Goal: Task Accomplishment & Management: Manage account settings

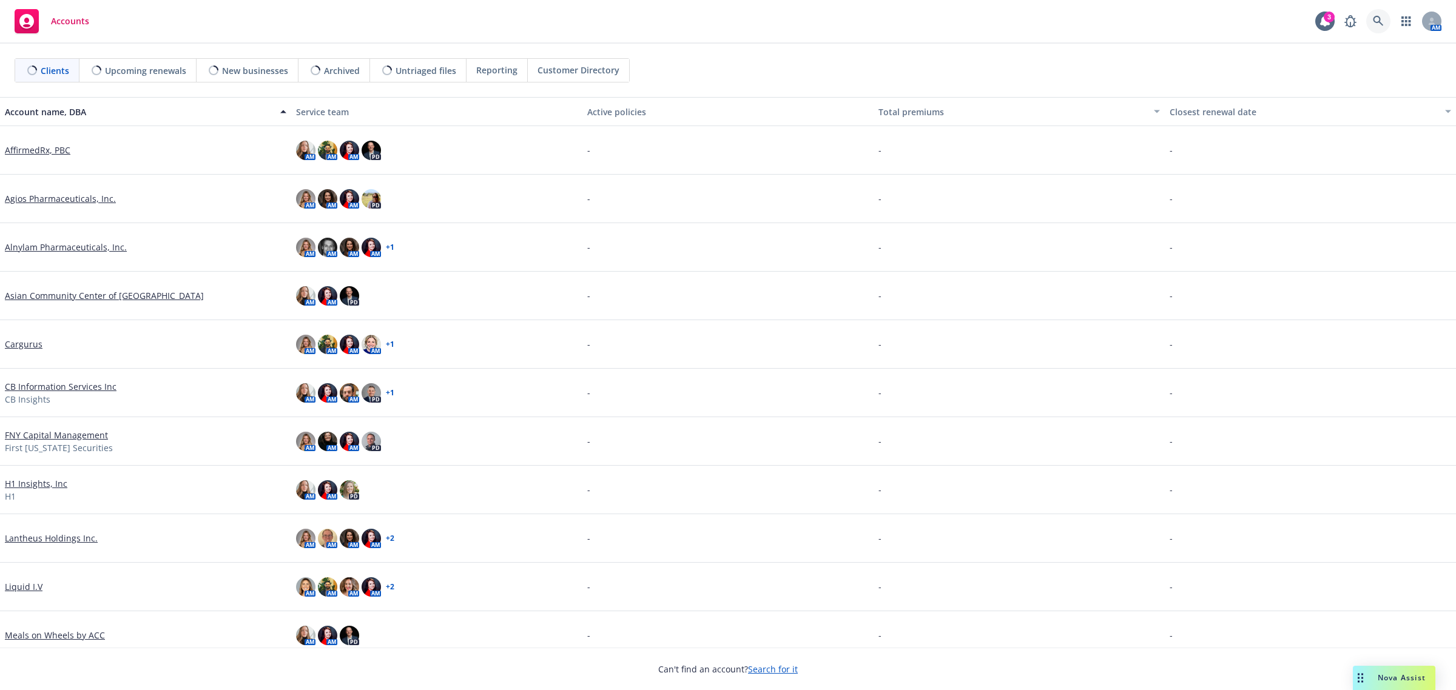
click at [1373, 21] on icon at bounding box center [1378, 21] width 11 height 11
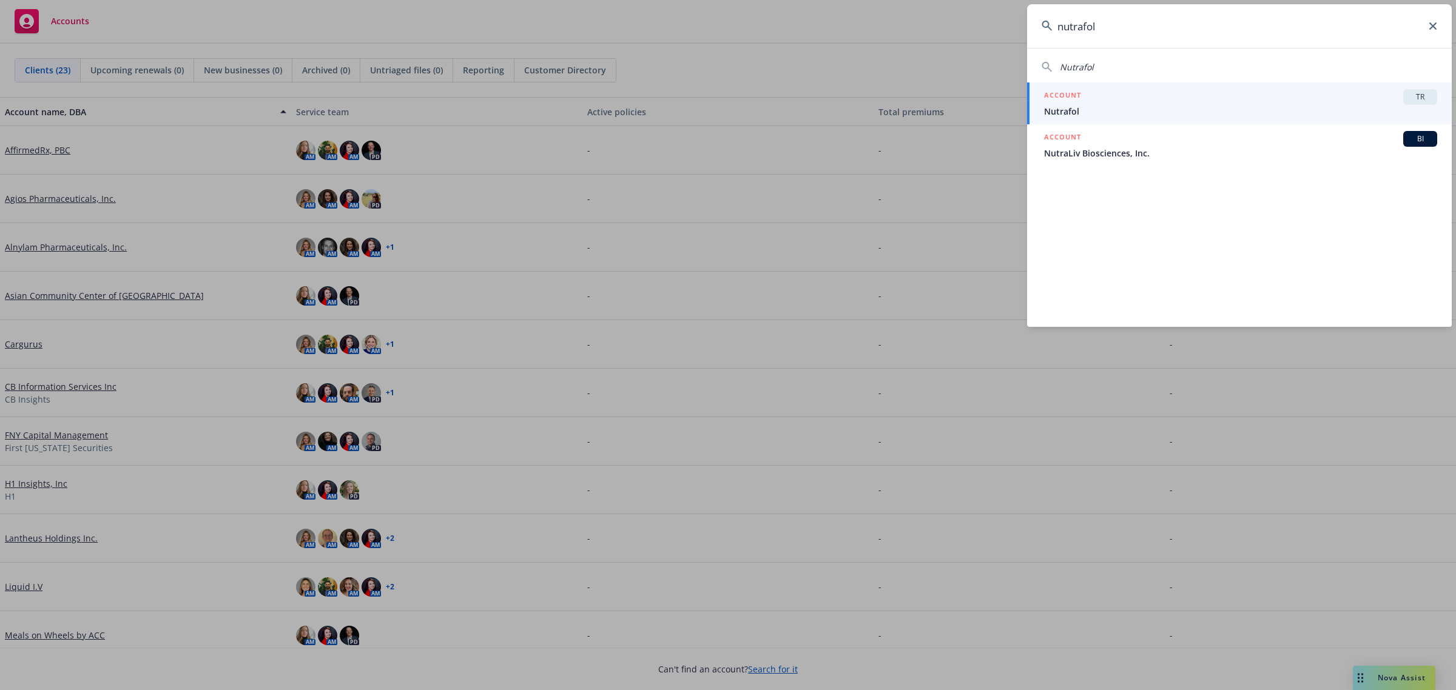
type input "nutrafol"
click at [1286, 107] on span "Nutrafol" at bounding box center [1240, 111] width 393 height 13
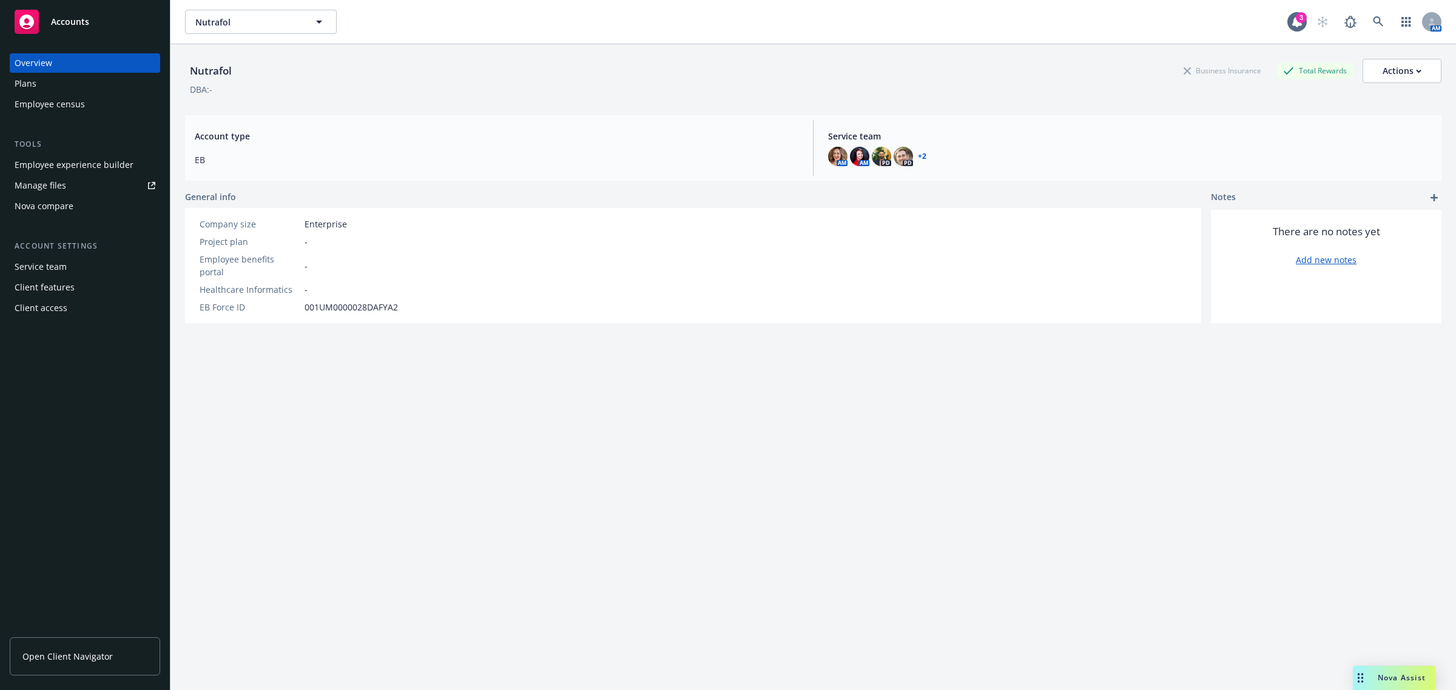
click at [83, 158] on div "Employee experience builder" at bounding box center [74, 164] width 119 height 19
click at [1373, 19] on icon at bounding box center [1378, 21] width 11 height 11
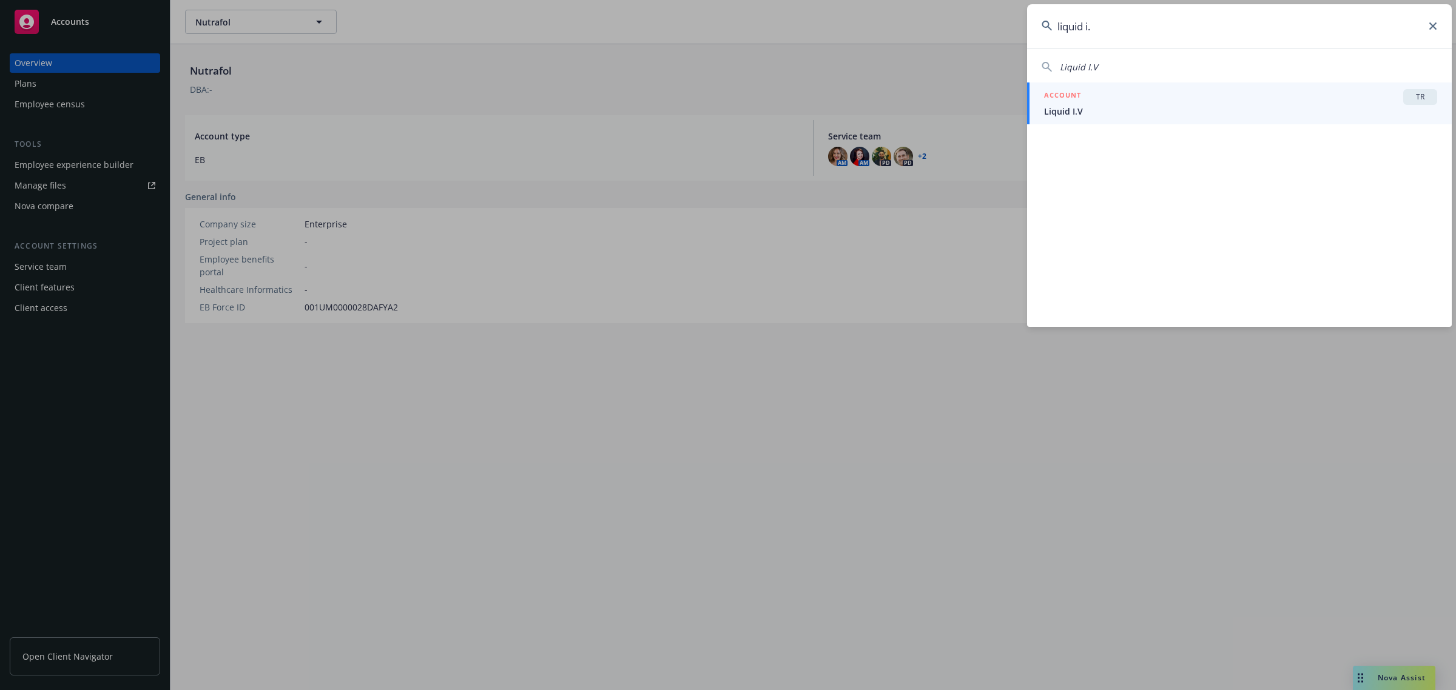
type input "liquid i."
click at [1130, 101] on div "ACCOUNT TR" at bounding box center [1240, 97] width 393 height 16
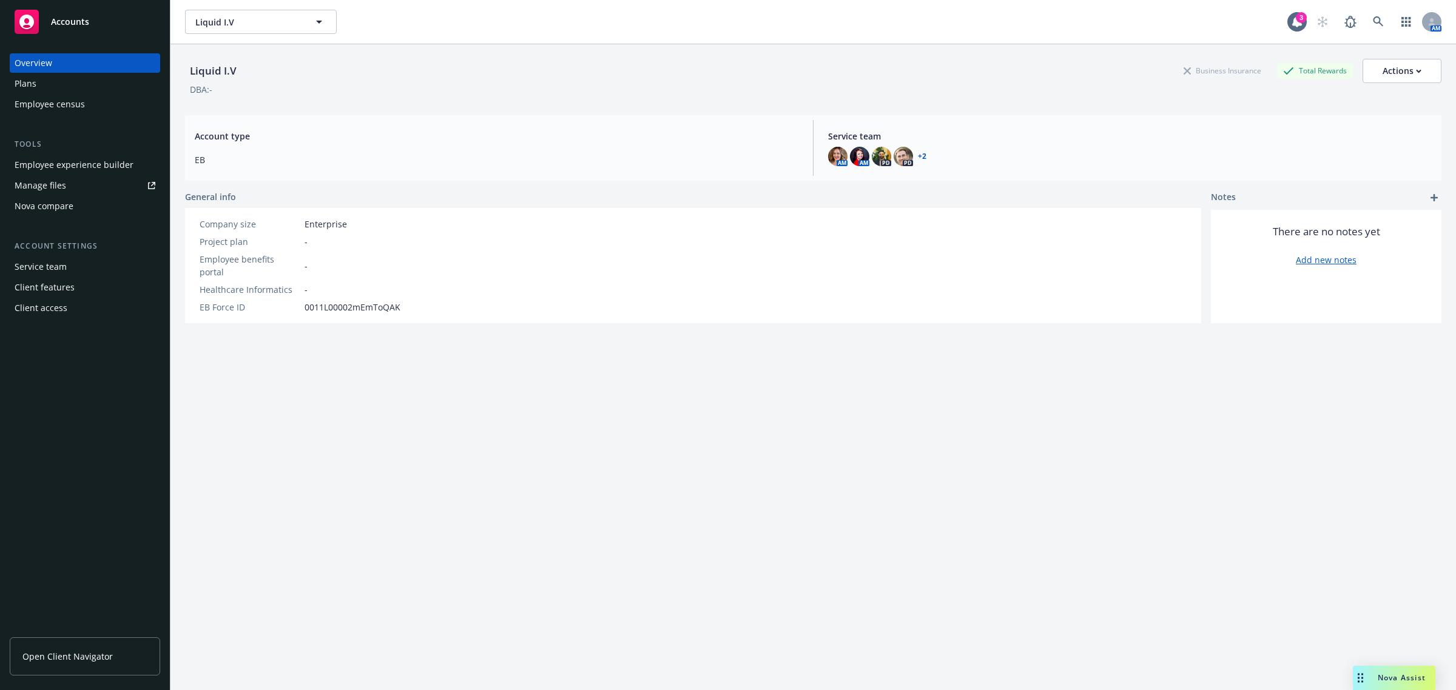
click at [72, 86] on div "Plans" at bounding box center [85, 83] width 141 height 19
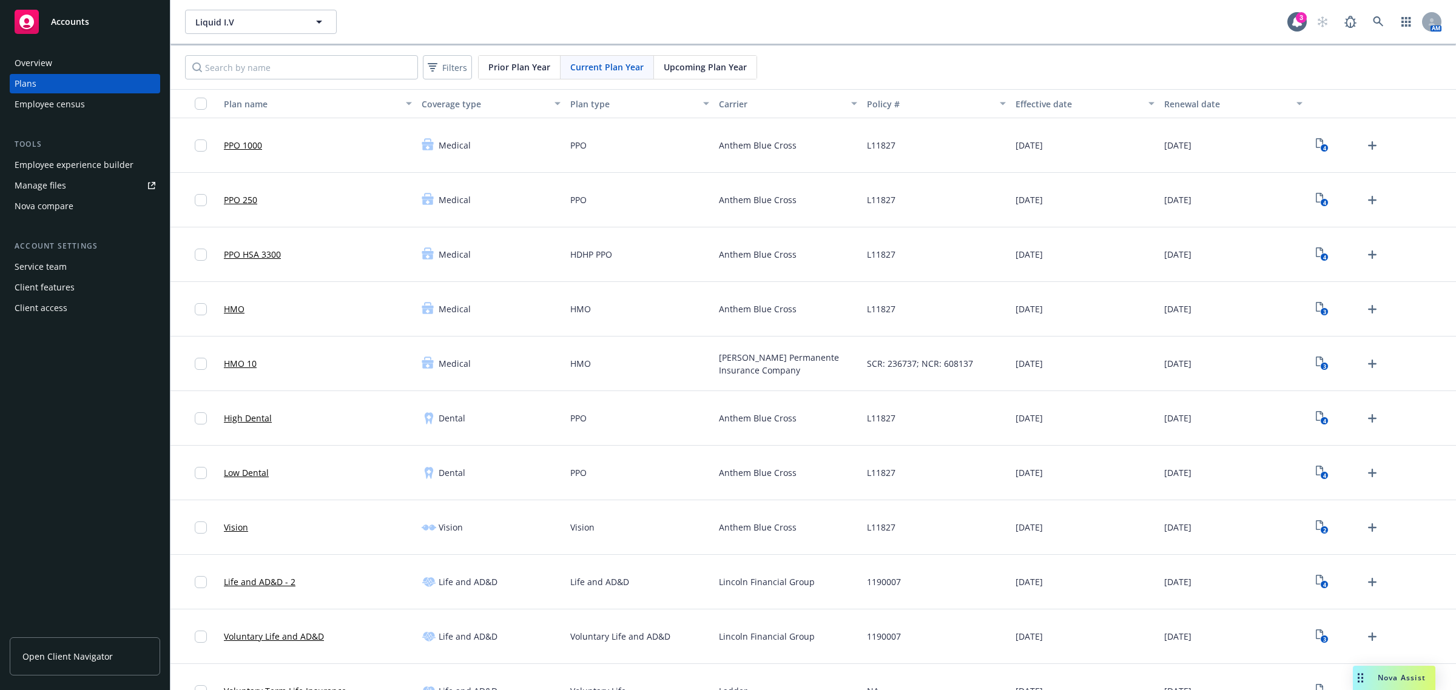
click at [71, 166] on div "Employee experience builder" at bounding box center [74, 164] width 119 height 19
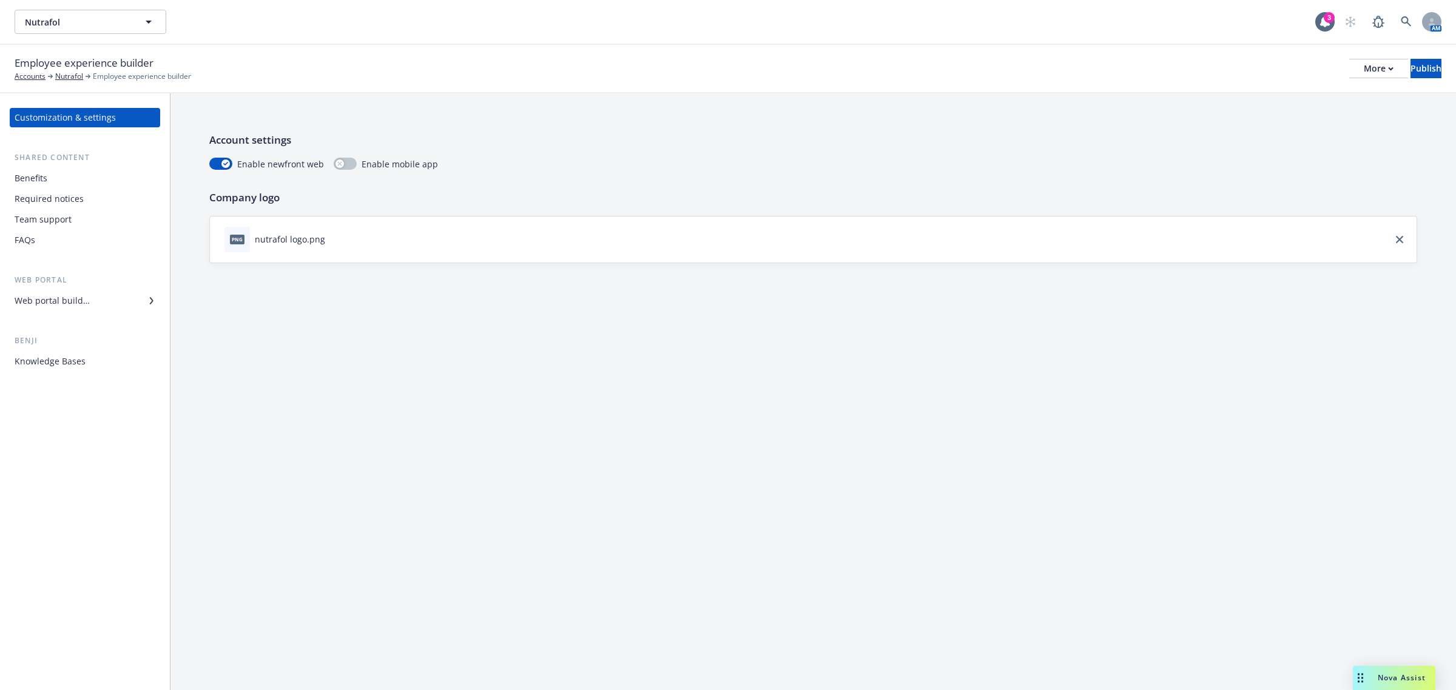
click at [104, 304] on div "Web portal builder" at bounding box center [85, 300] width 141 height 19
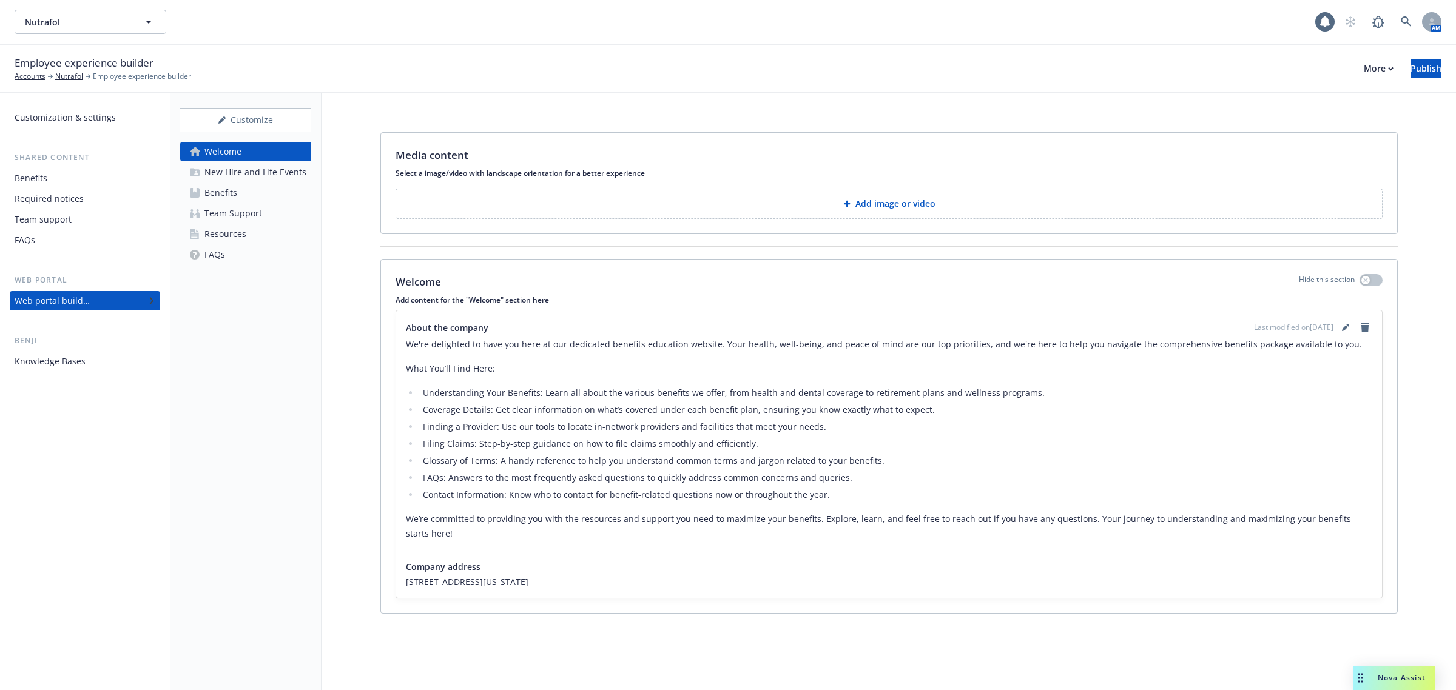
click at [229, 185] on div "Benefits" at bounding box center [220, 192] width 33 height 19
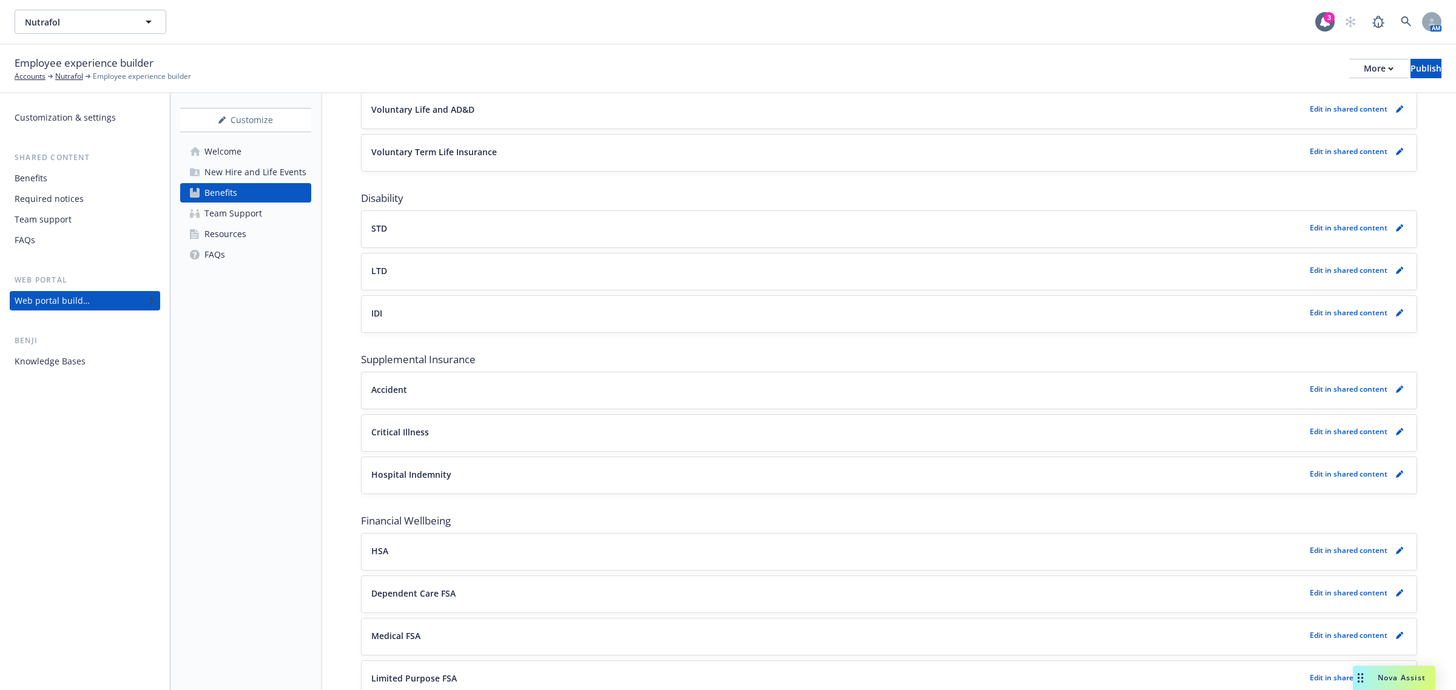
scroll to position [682, 0]
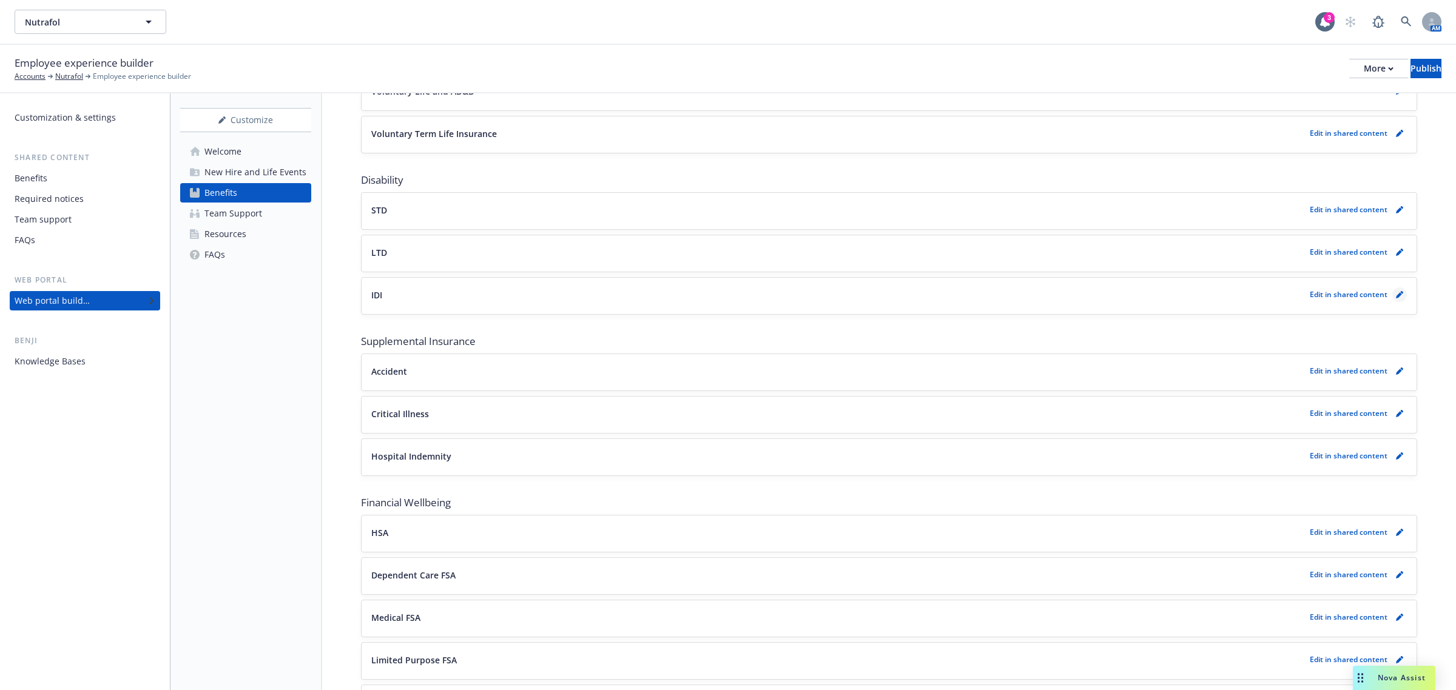
click at [1396, 295] on icon "pencil" at bounding box center [1399, 294] width 7 height 7
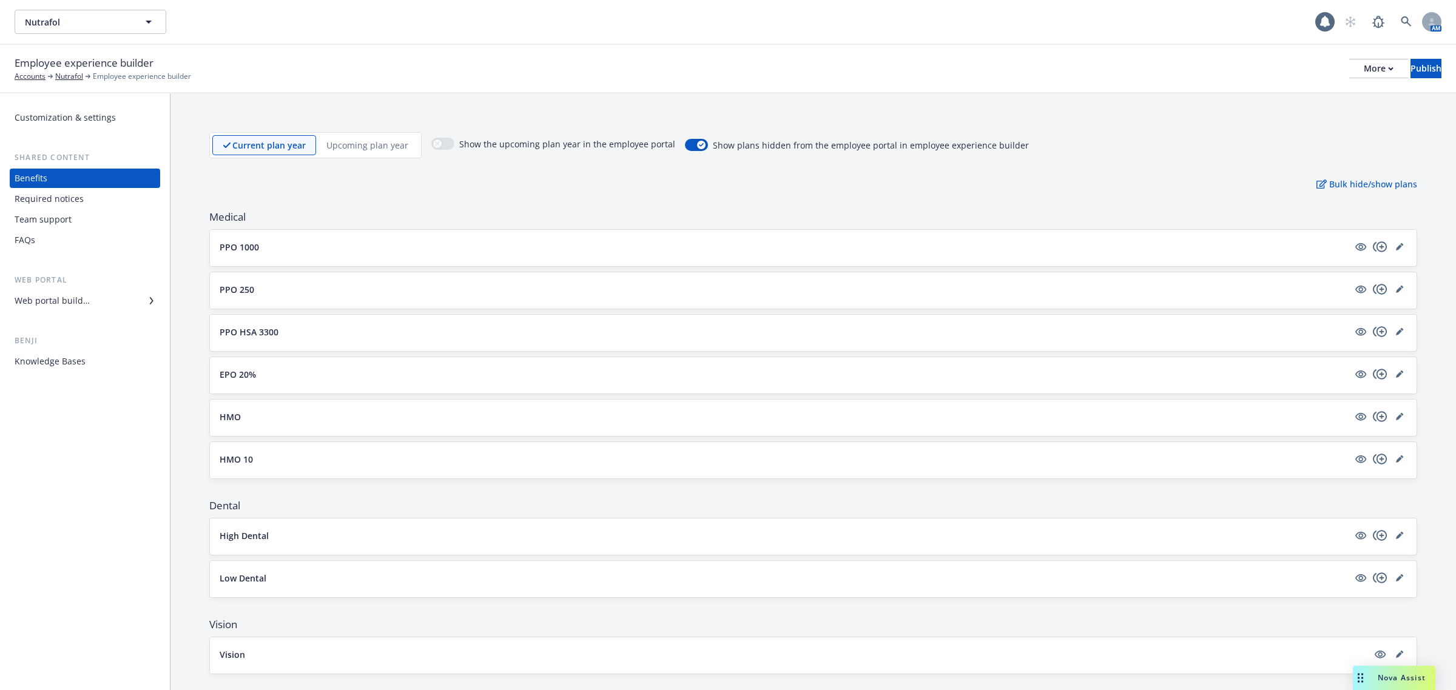
scroll to position [870, 0]
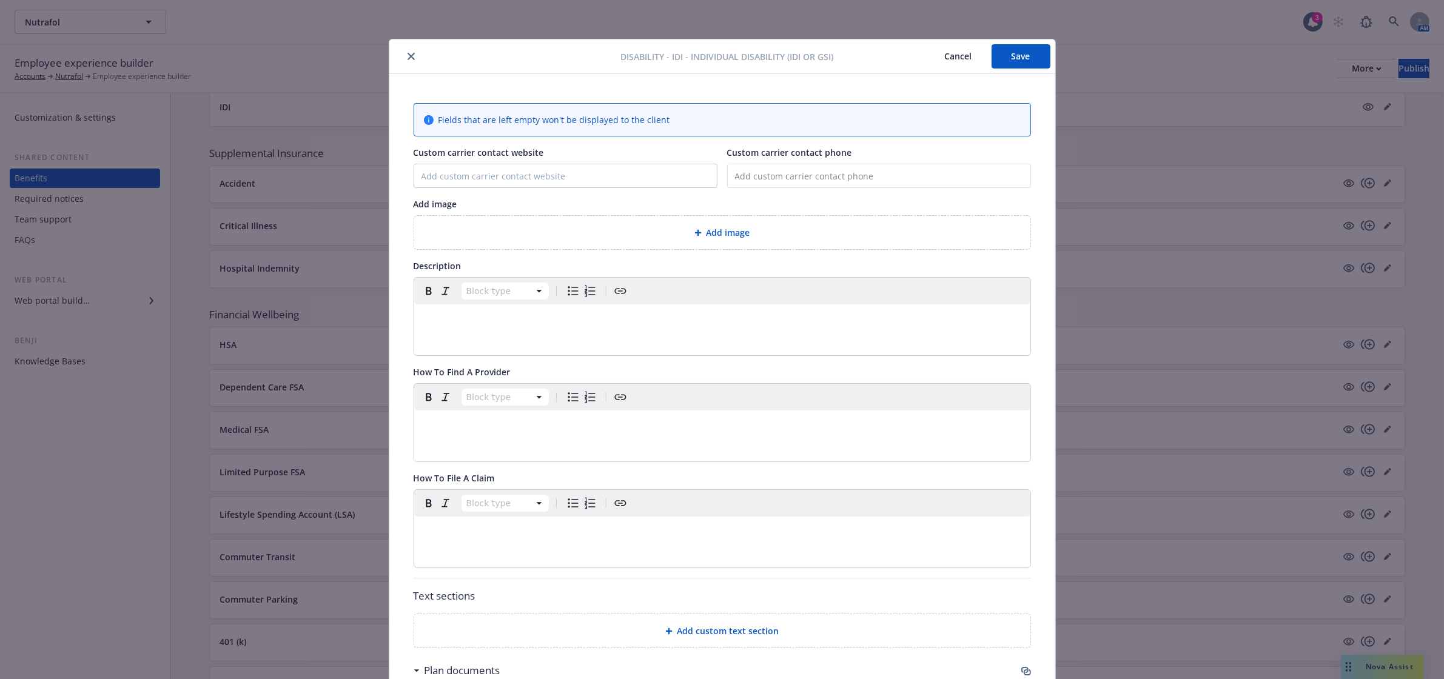
click at [404, 62] on button "close" at bounding box center [411, 56] width 15 height 15
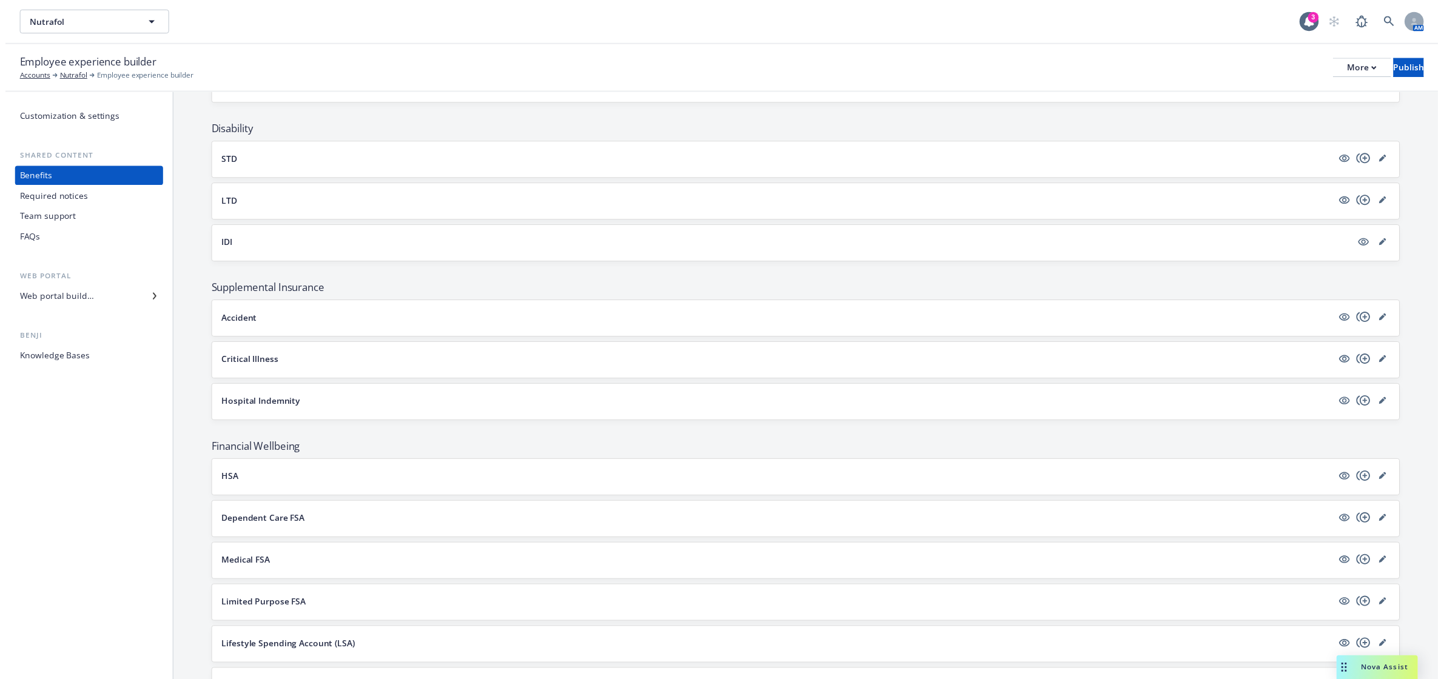
scroll to position [719, 0]
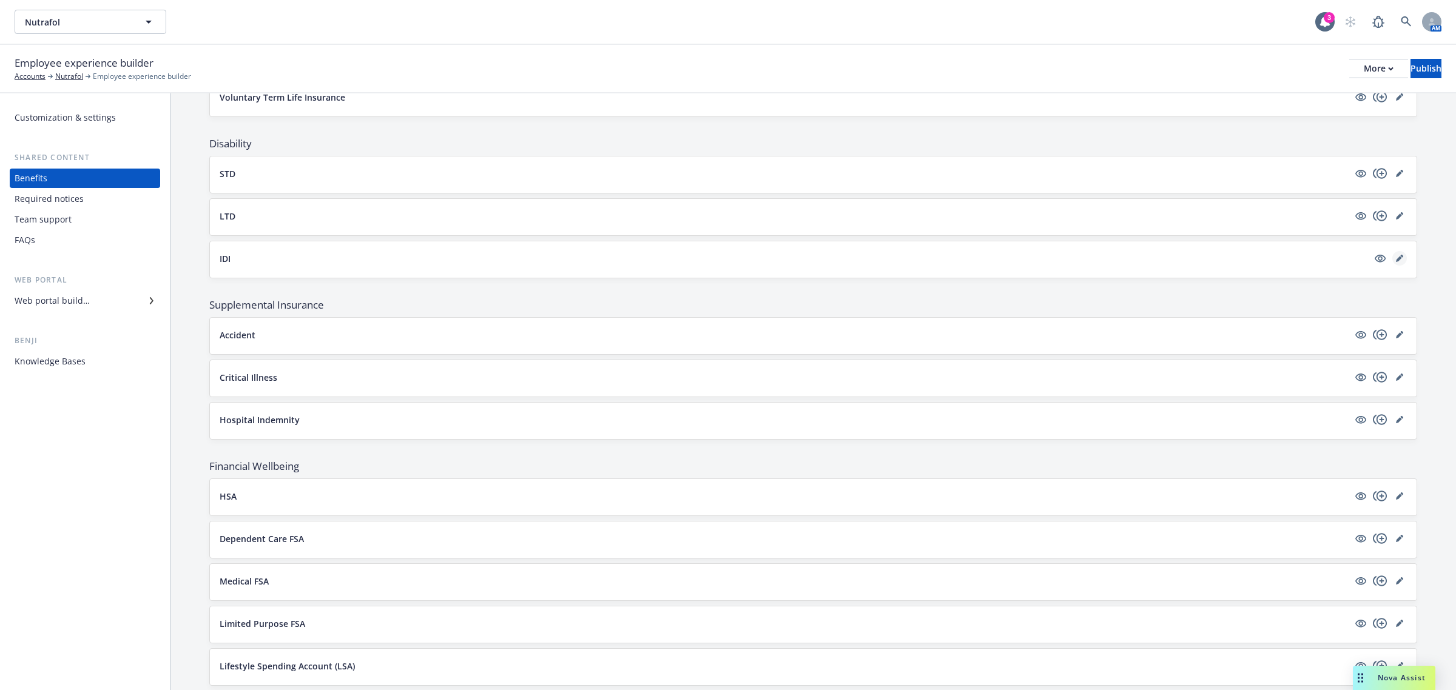
click at [1396, 262] on icon "editPencil" at bounding box center [1399, 259] width 6 height 6
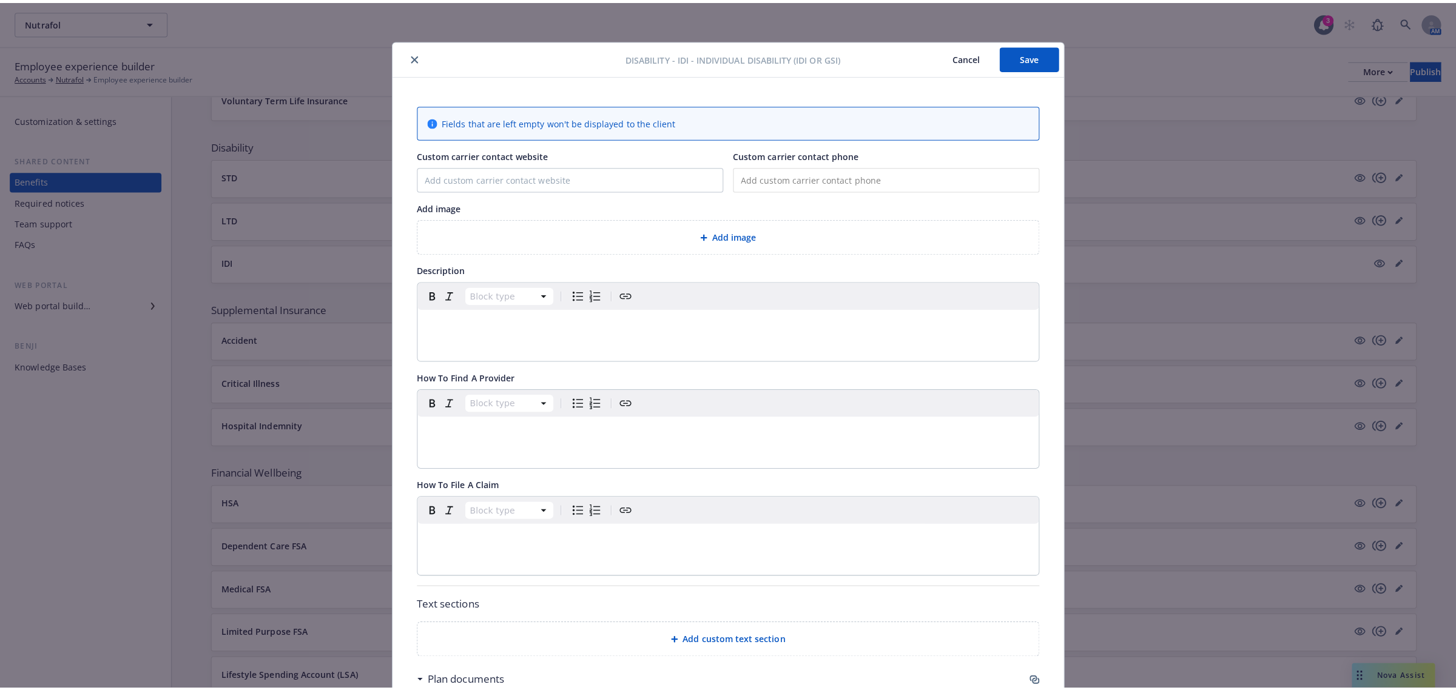
scroll to position [36, 0]
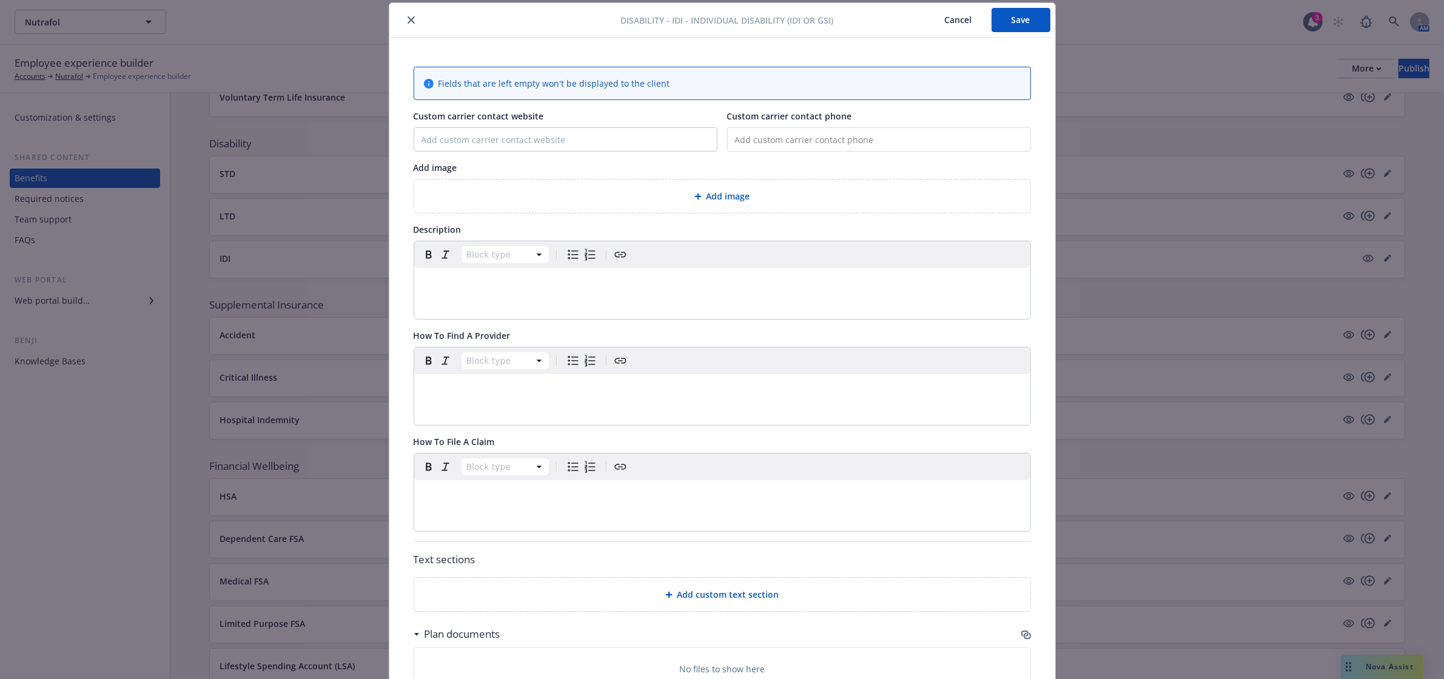
click at [407, 13] on button "close" at bounding box center [411, 20] width 15 height 15
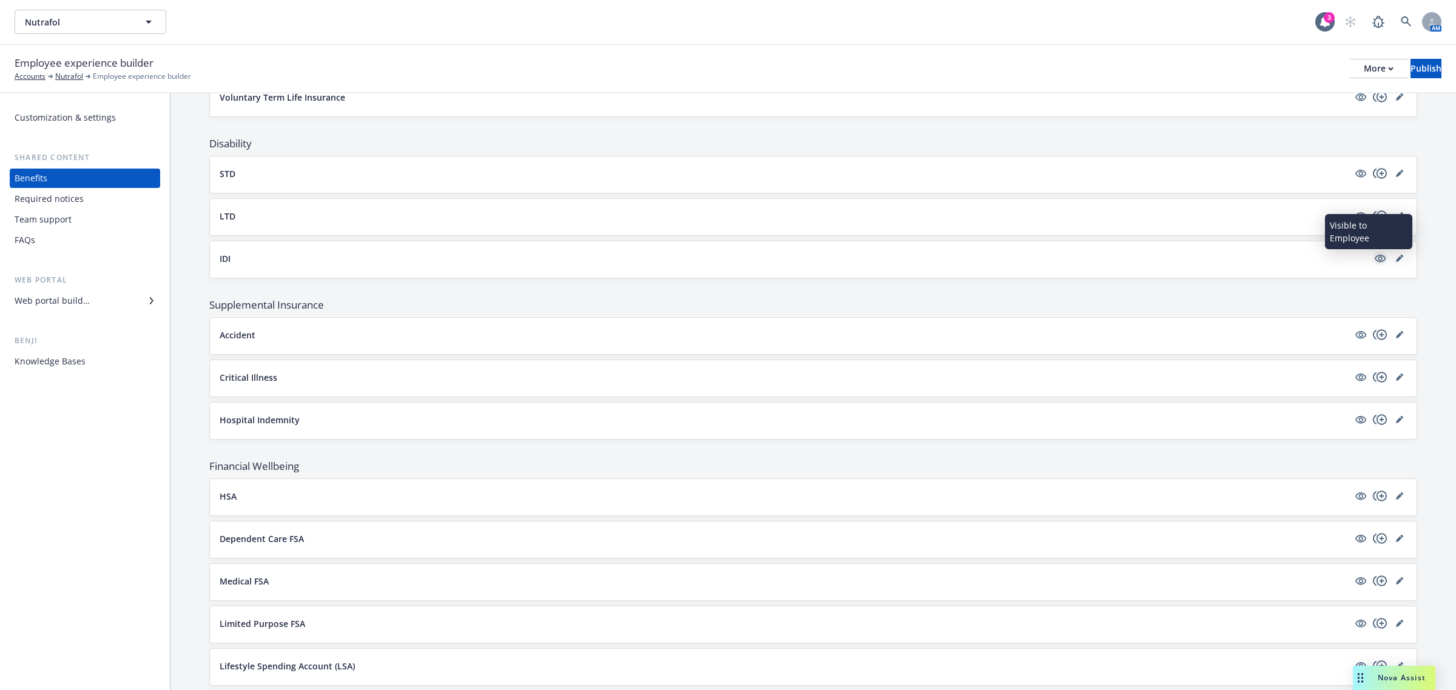
click at [1375, 263] on icon "visible" at bounding box center [1380, 259] width 11 height 8
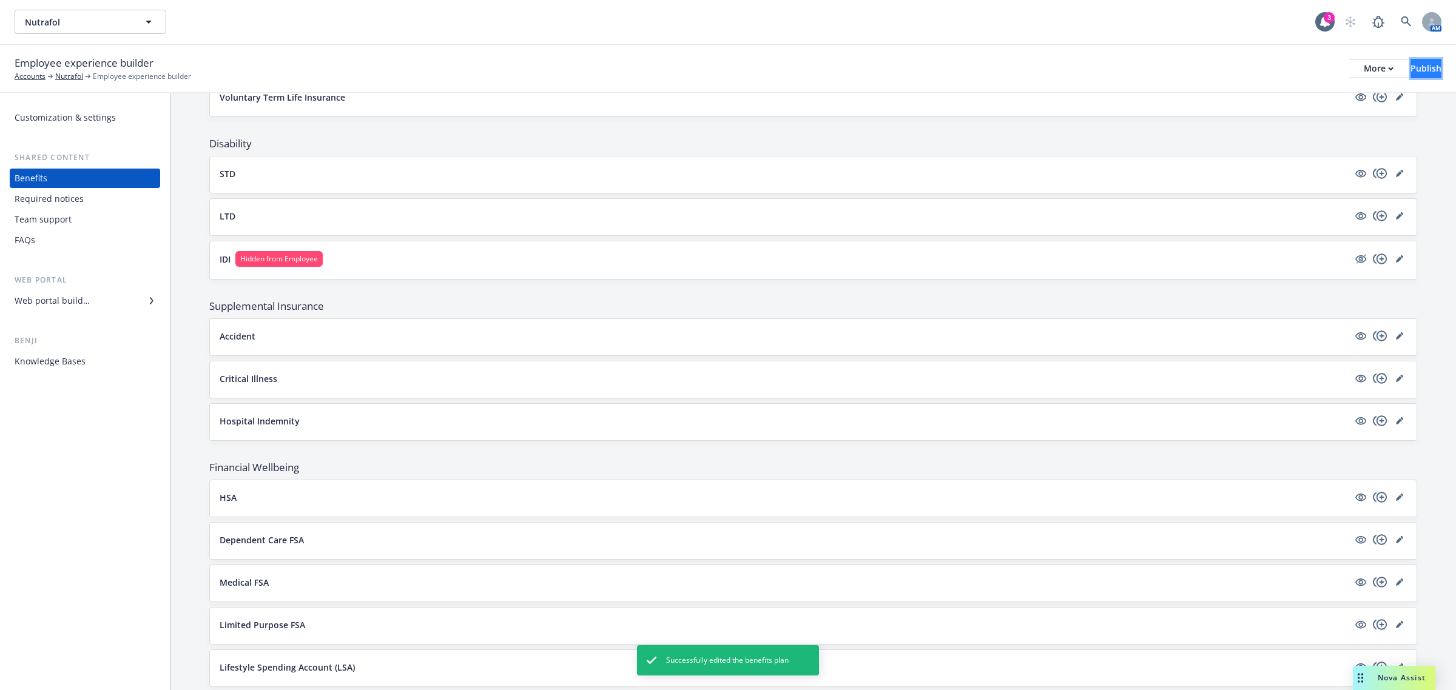
click at [1410, 61] on div "Publish" at bounding box center [1425, 68] width 31 height 18
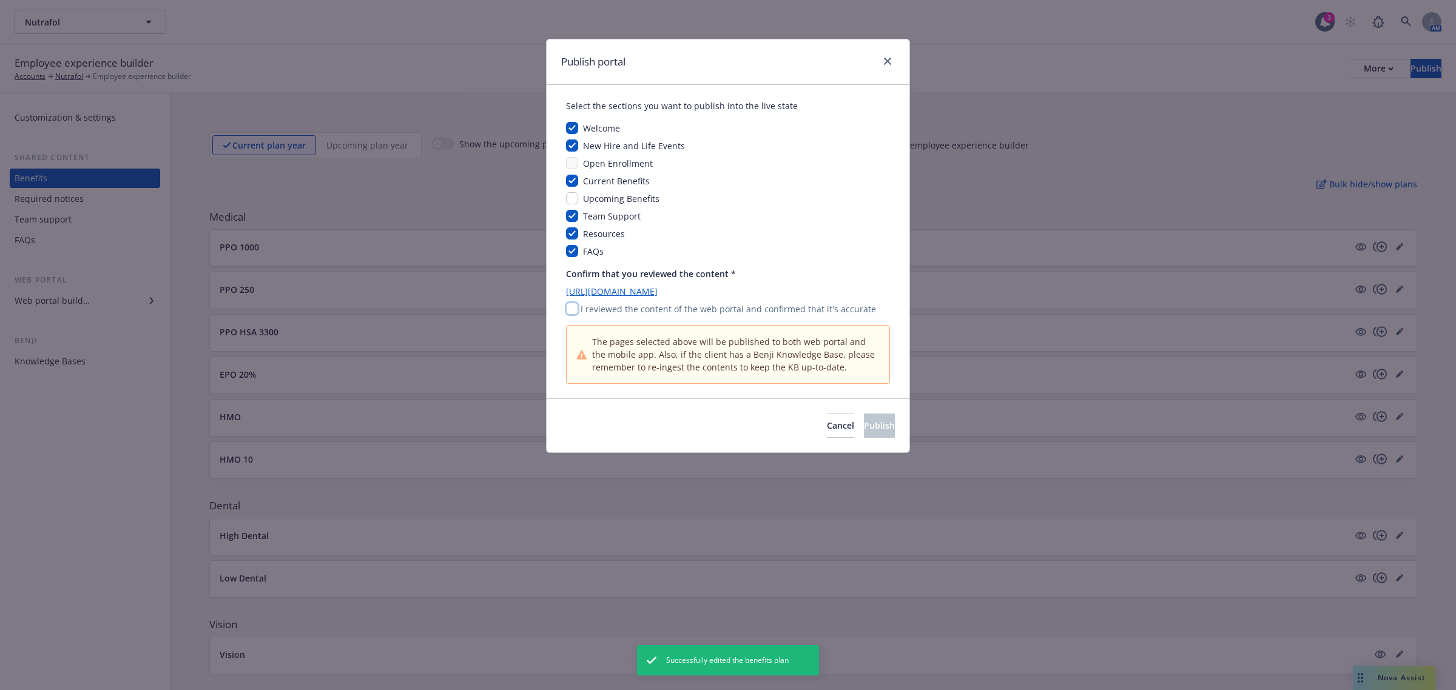
click at [572, 310] on input "checkbox" at bounding box center [572, 309] width 12 height 12
checkbox input "true"
click at [864, 423] on span "Publish" at bounding box center [879, 426] width 31 height 12
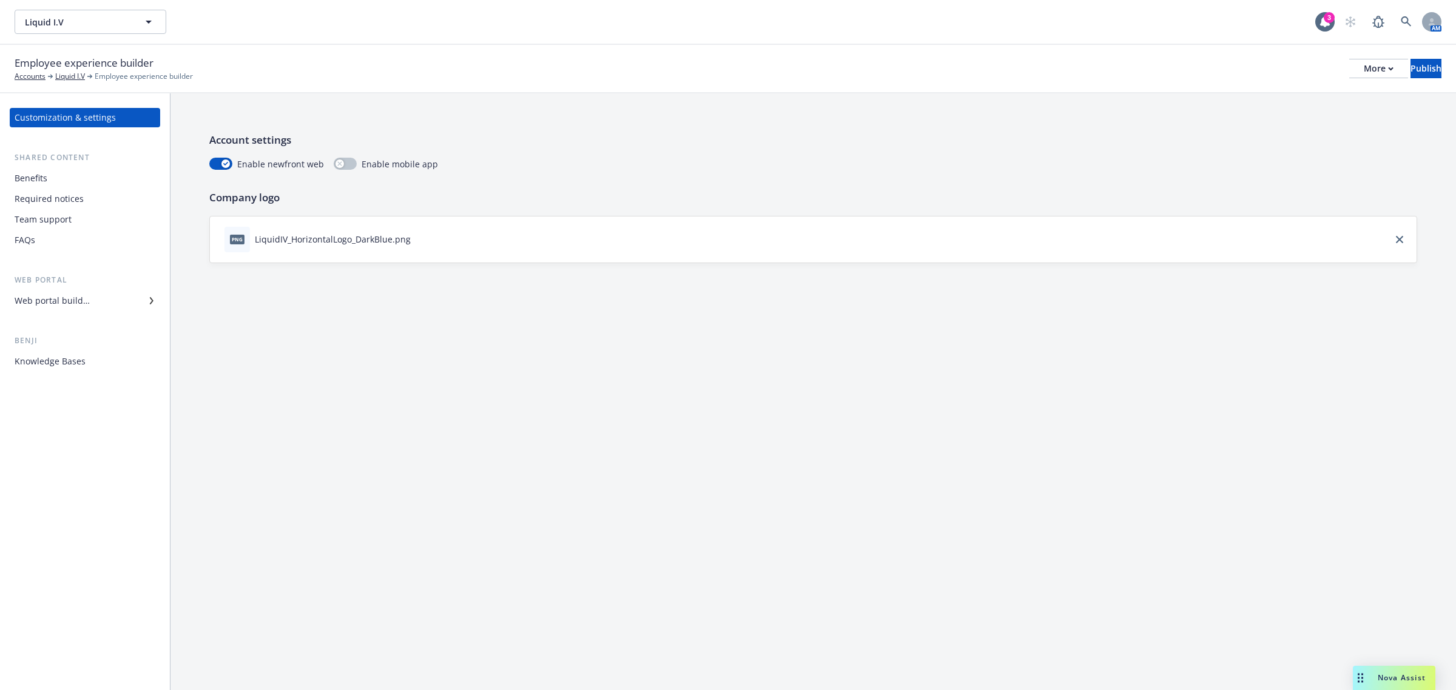
click at [86, 297] on div "Web portal builder" at bounding box center [52, 300] width 75 height 19
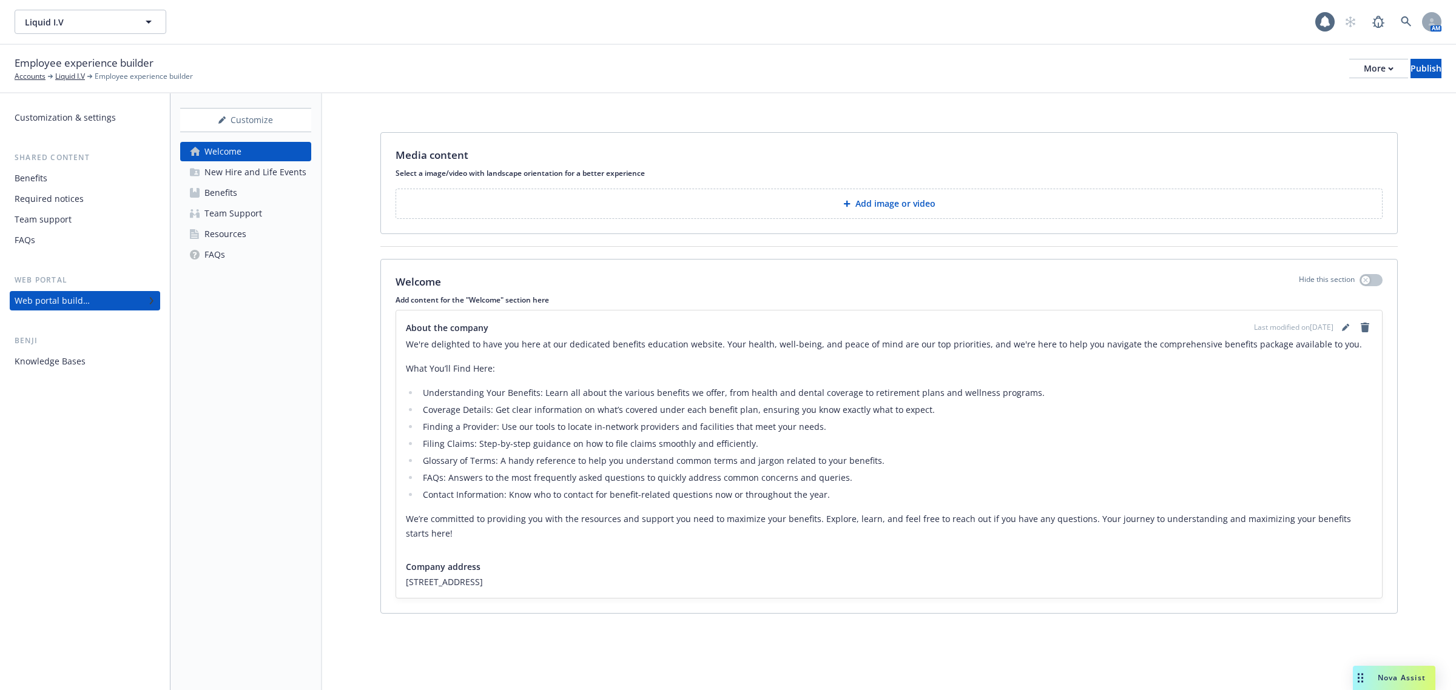
click at [232, 189] on div "Benefits" at bounding box center [220, 192] width 33 height 19
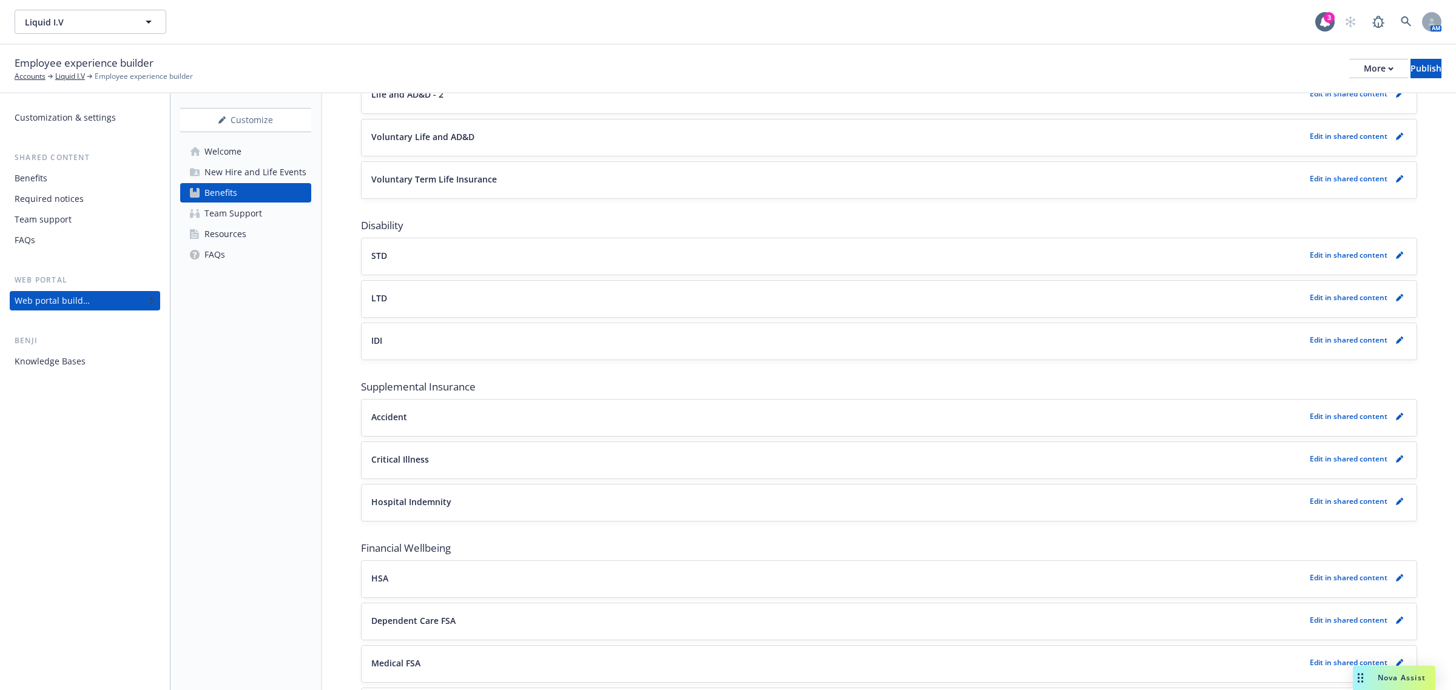
scroll to position [607, 0]
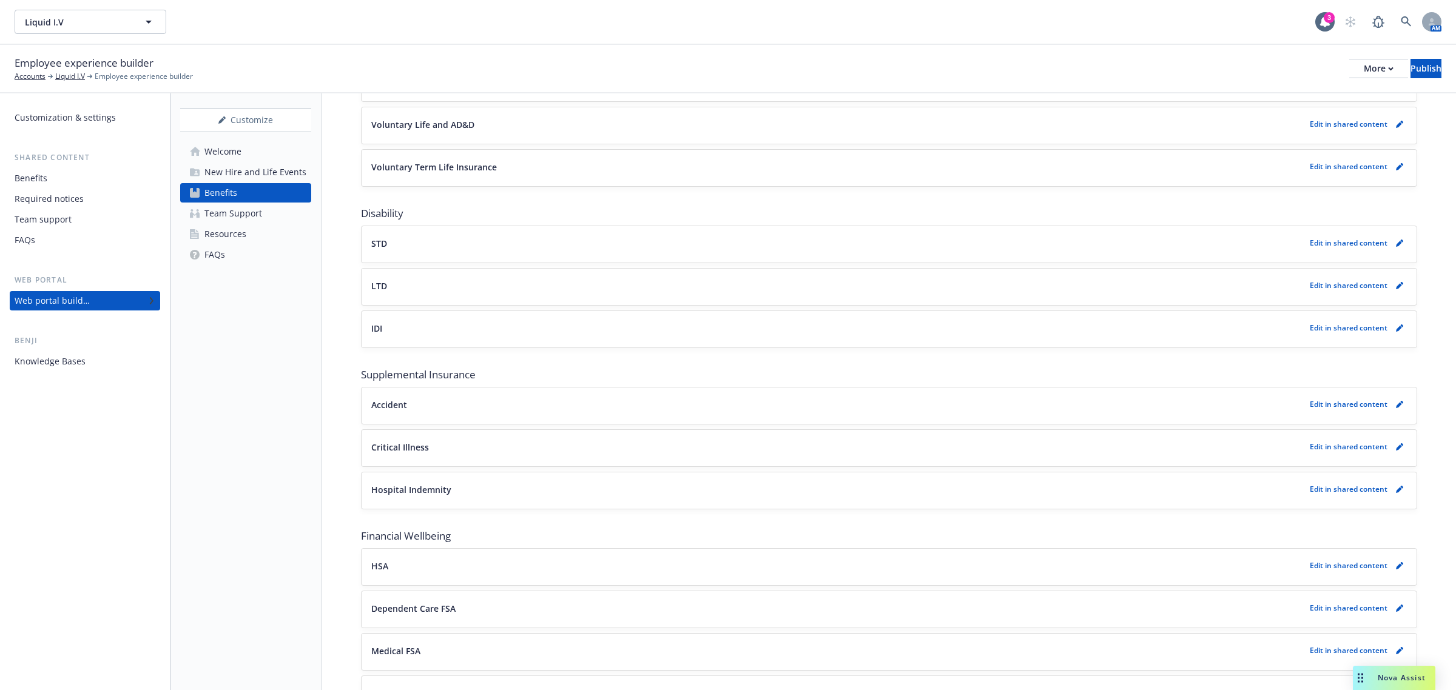
click at [1376, 331] on div "Edit in shared content" at bounding box center [1358, 328] width 97 height 15
click at [1396, 329] on icon "pencil" at bounding box center [1399, 328] width 7 height 7
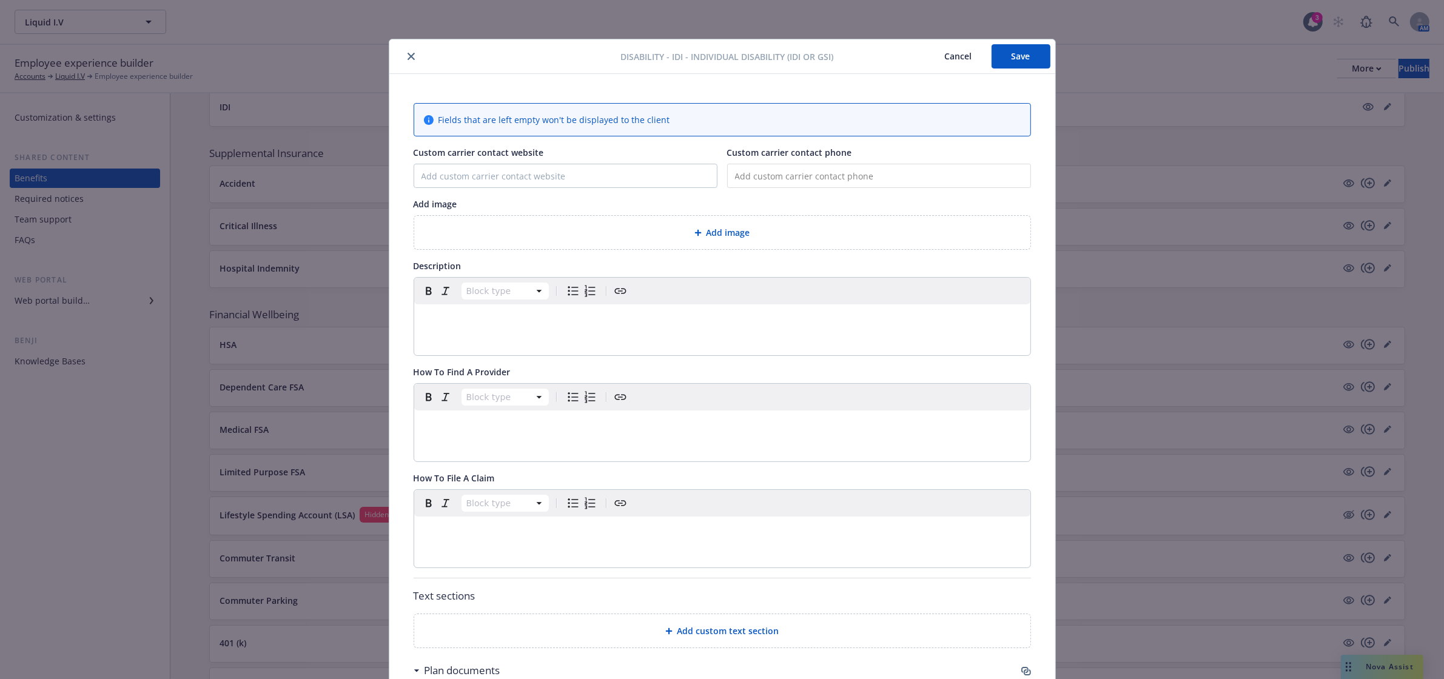
click at [408, 55] on icon "close" at bounding box center [411, 56] width 7 height 7
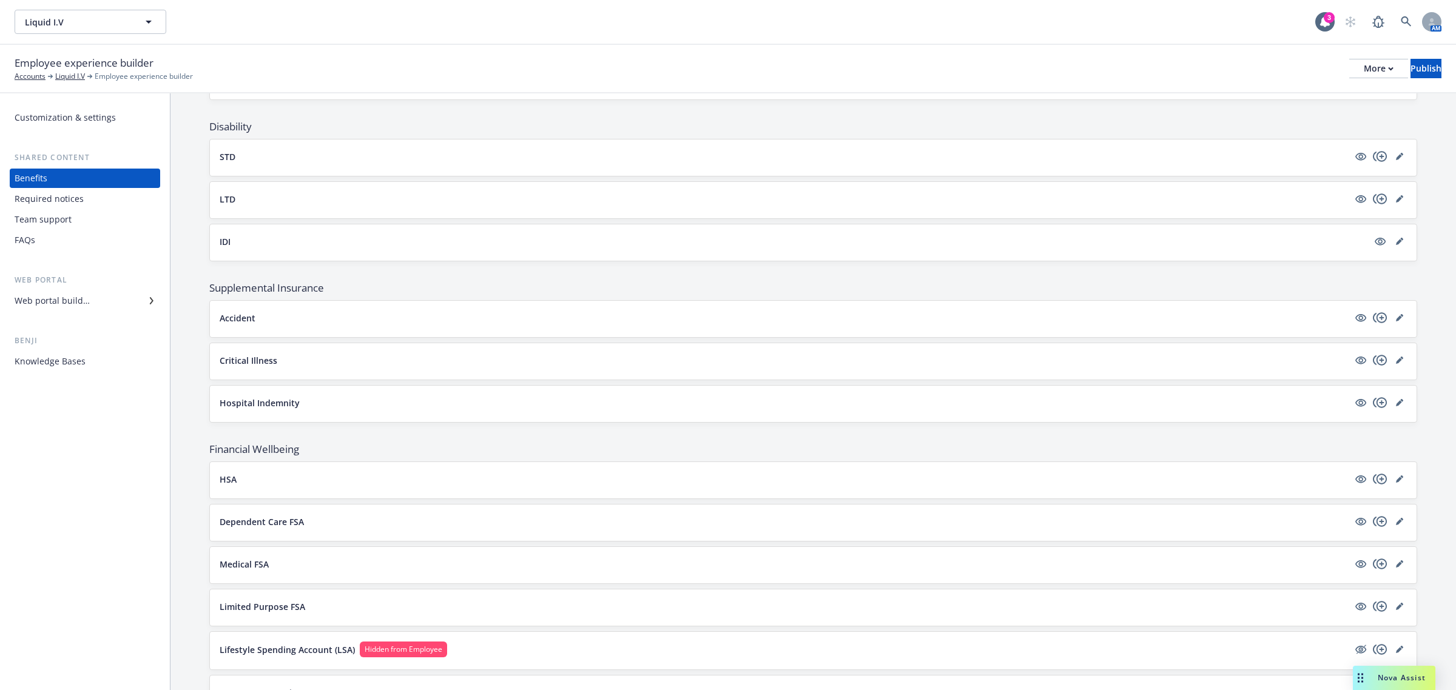
scroll to position [676, 0]
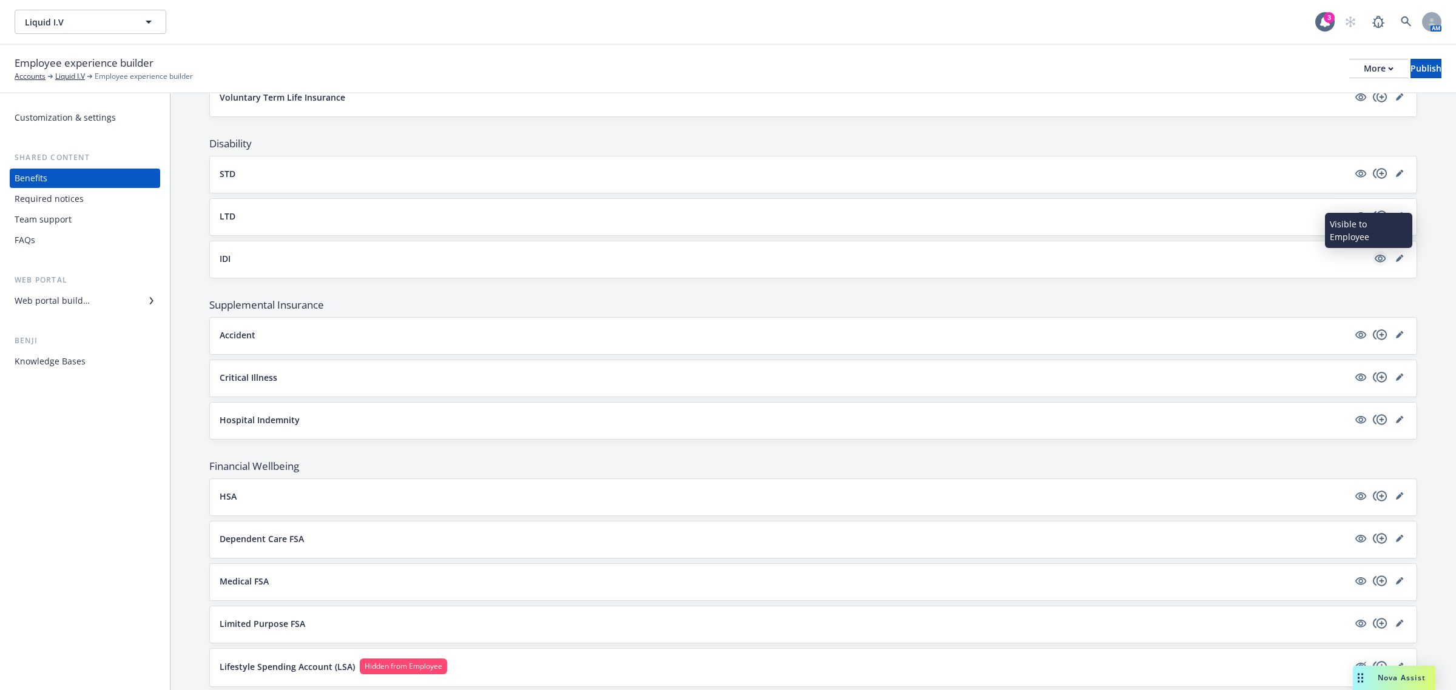
click at [1375, 264] on icon "visible" at bounding box center [1380, 258] width 11 height 11
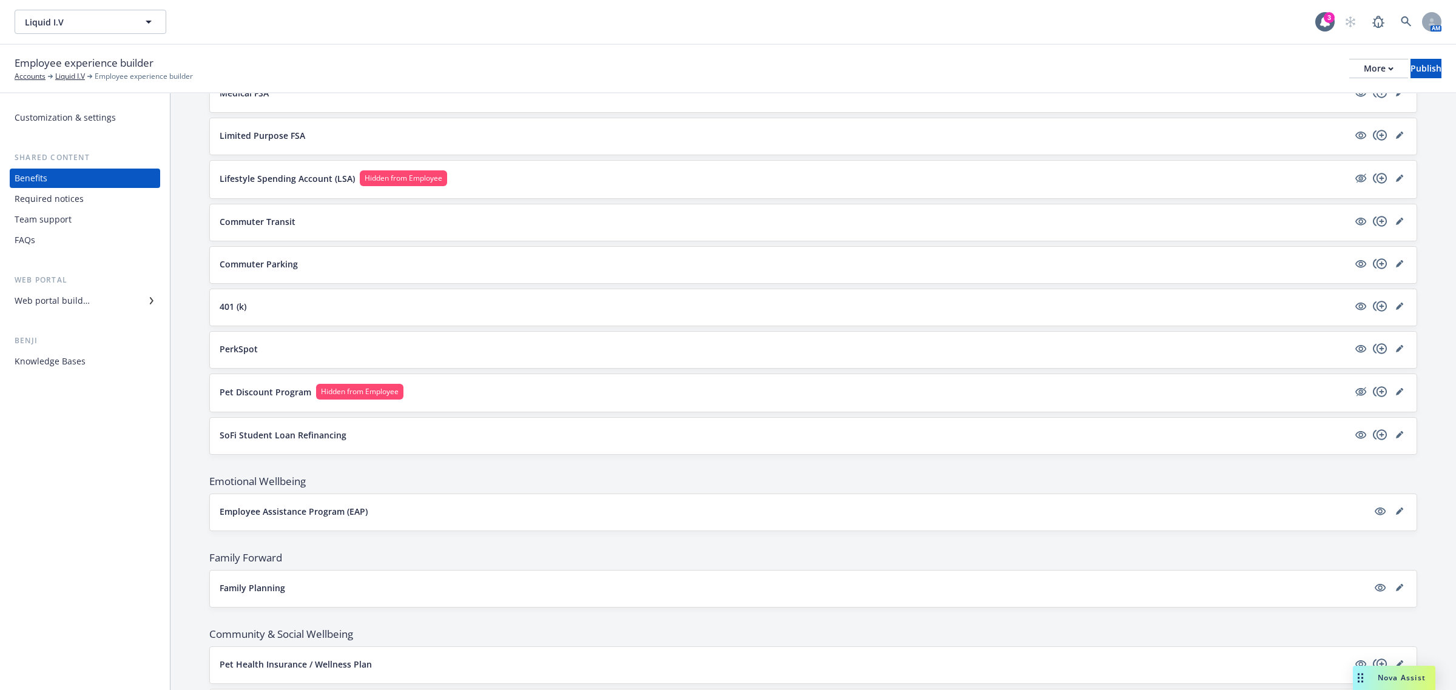
scroll to position [1022, 0]
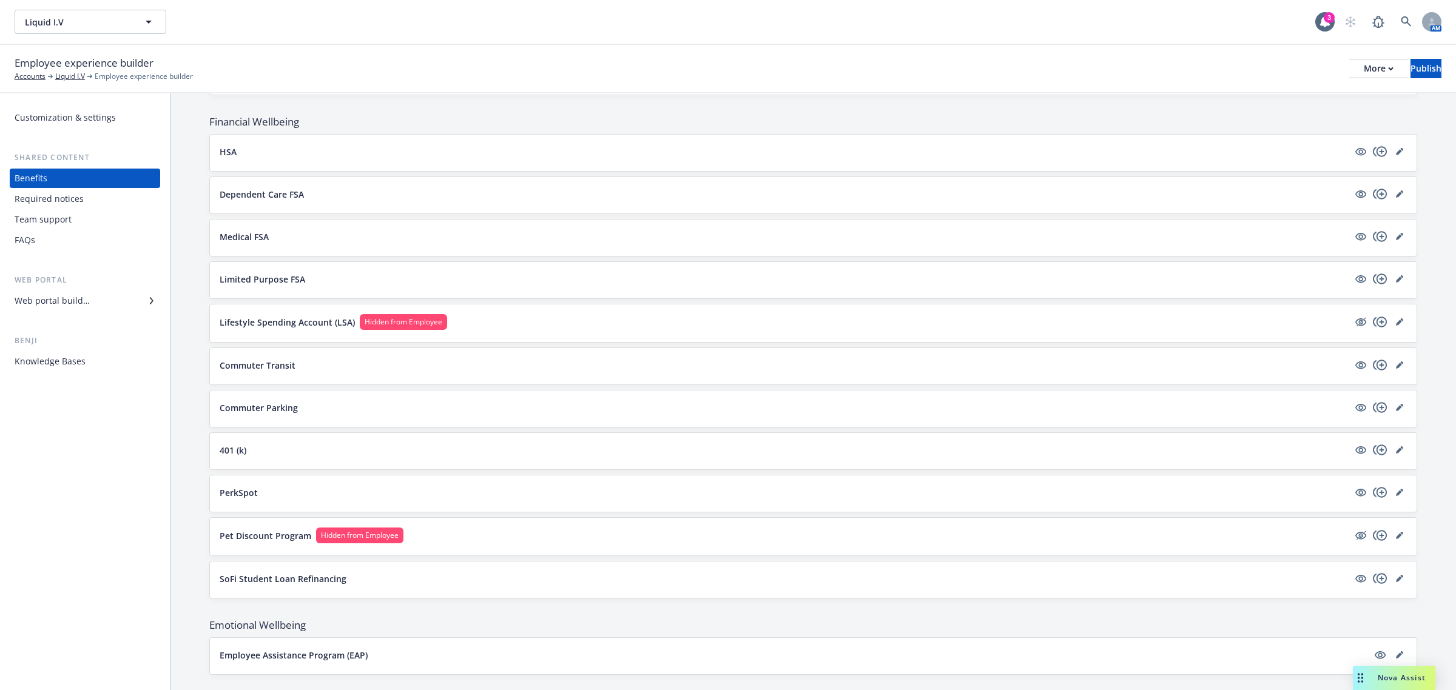
click at [311, 328] on p "Lifestyle Spending Account (LSA)" at bounding box center [287, 322] width 135 height 13
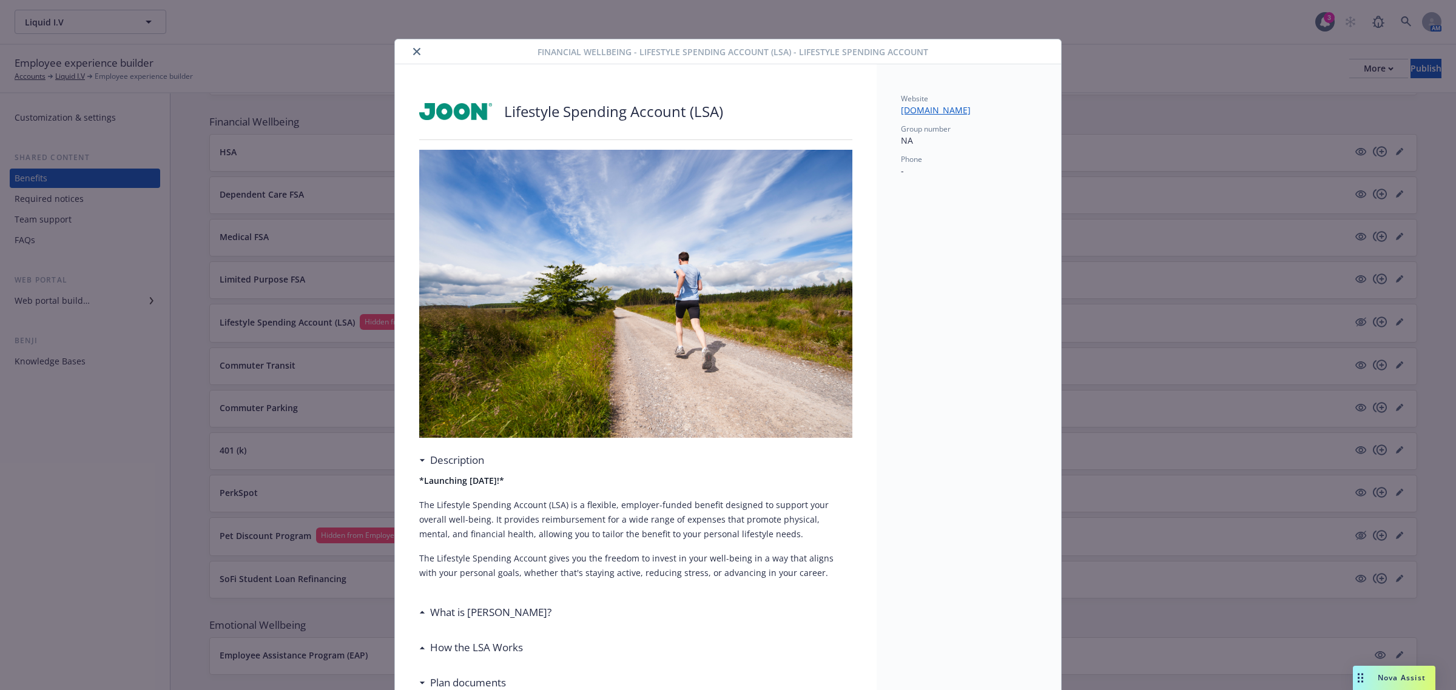
click at [414, 47] on button "close" at bounding box center [416, 51] width 15 height 15
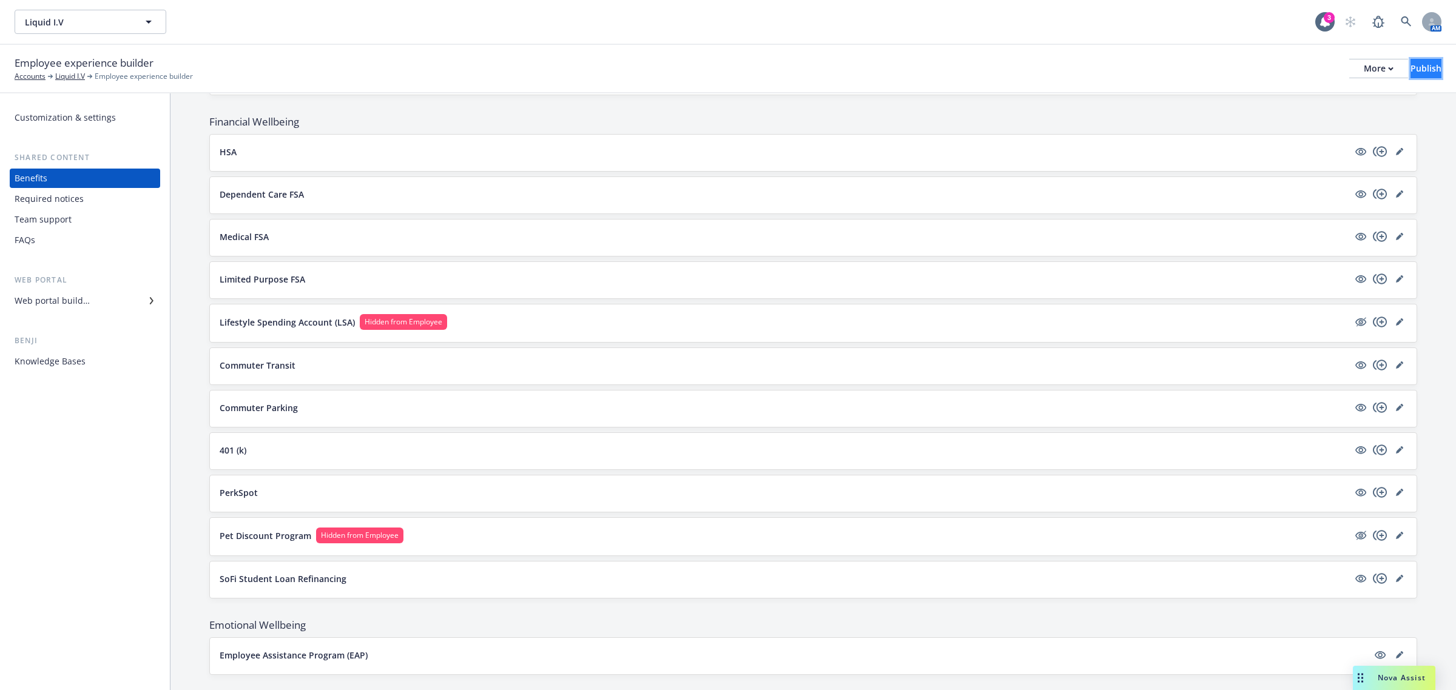
click at [1412, 64] on div "Publish" at bounding box center [1425, 68] width 31 height 18
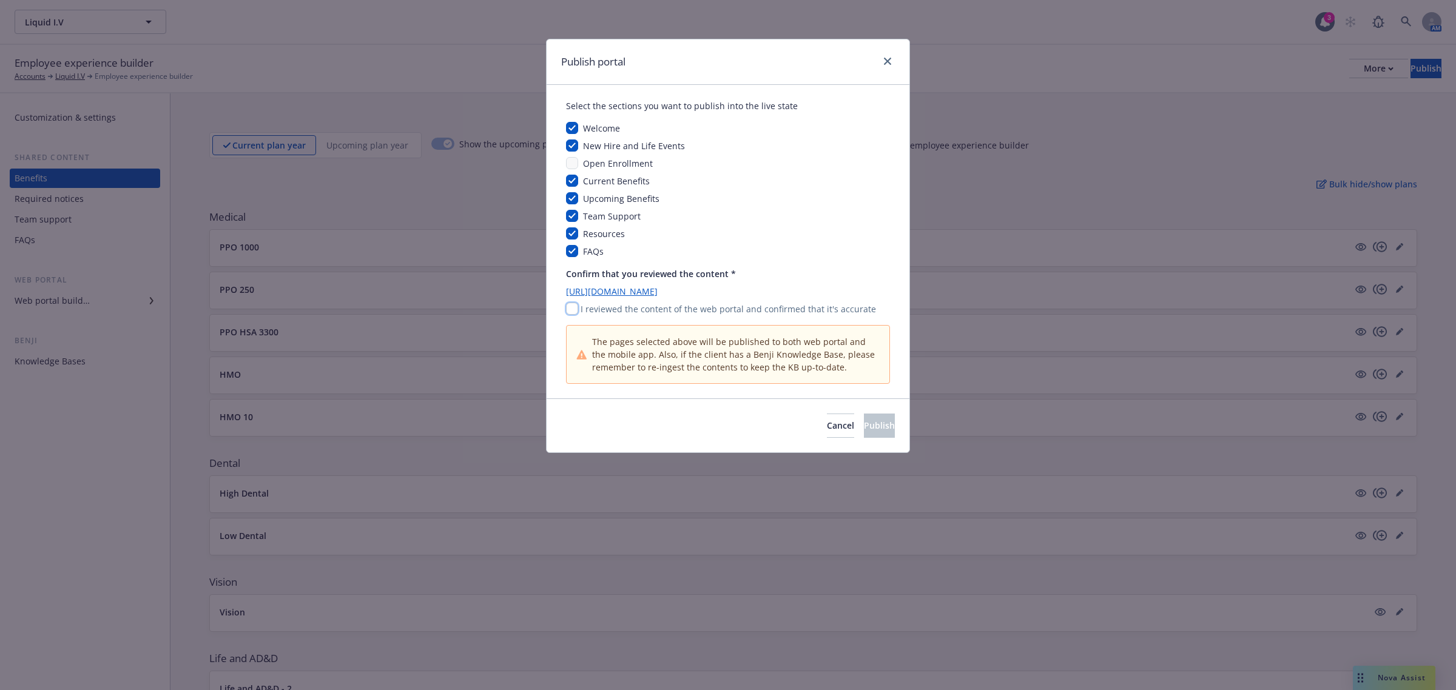
click at [575, 310] on input "checkbox" at bounding box center [572, 309] width 12 height 12
checkbox input "true"
click at [864, 426] on span "Publish" at bounding box center [879, 426] width 31 height 12
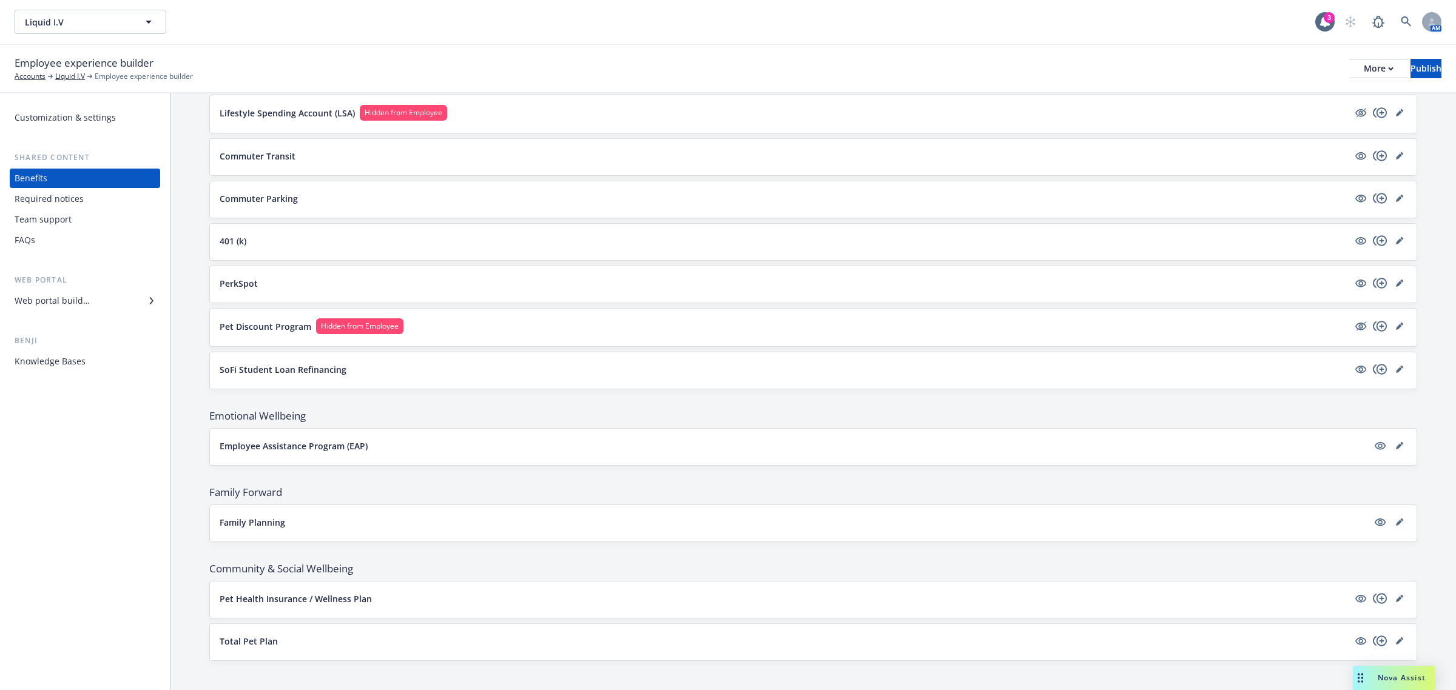
scroll to position [1250, 0]
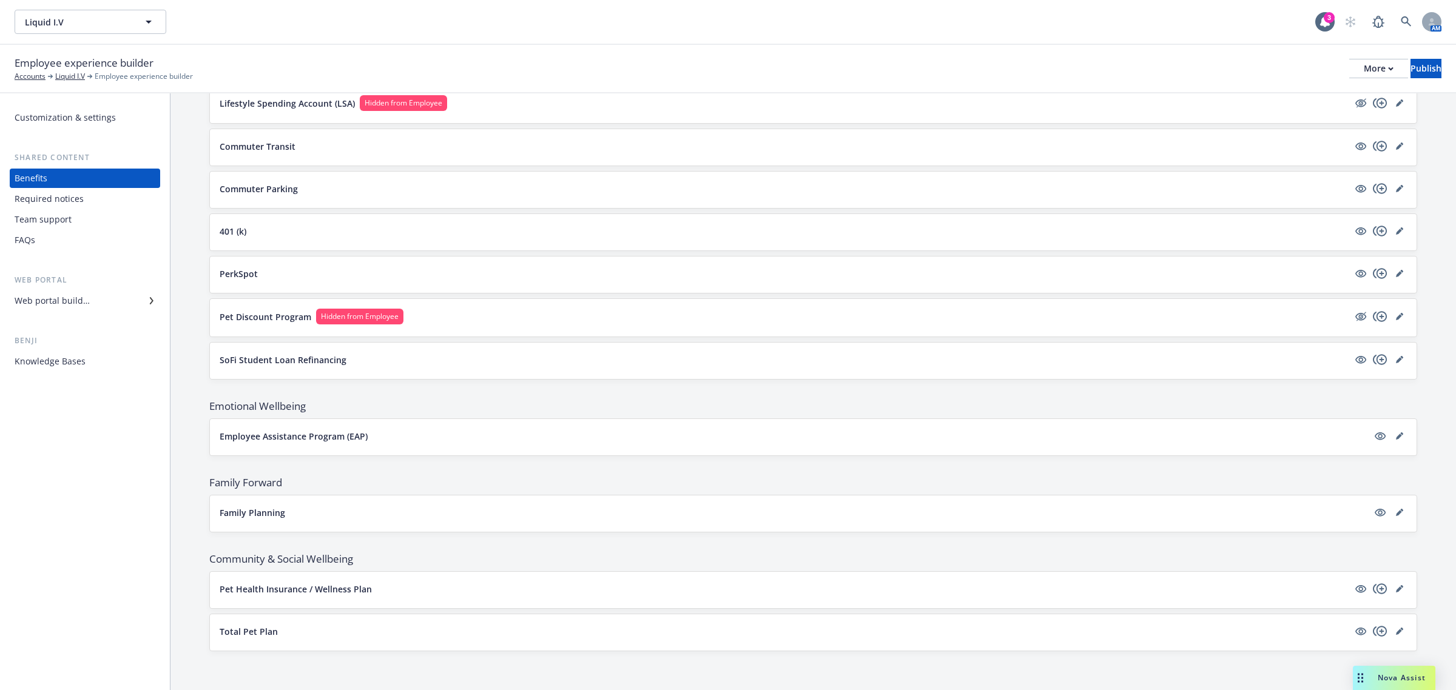
click at [286, 328] on div "Pet Discount Program Hidden from Employee" at bounding box center [813, 318] width 1206 height 38
click at [289, 311] on p "Pet Discount Program" at bounding box center [266, 317] width 92 height 13
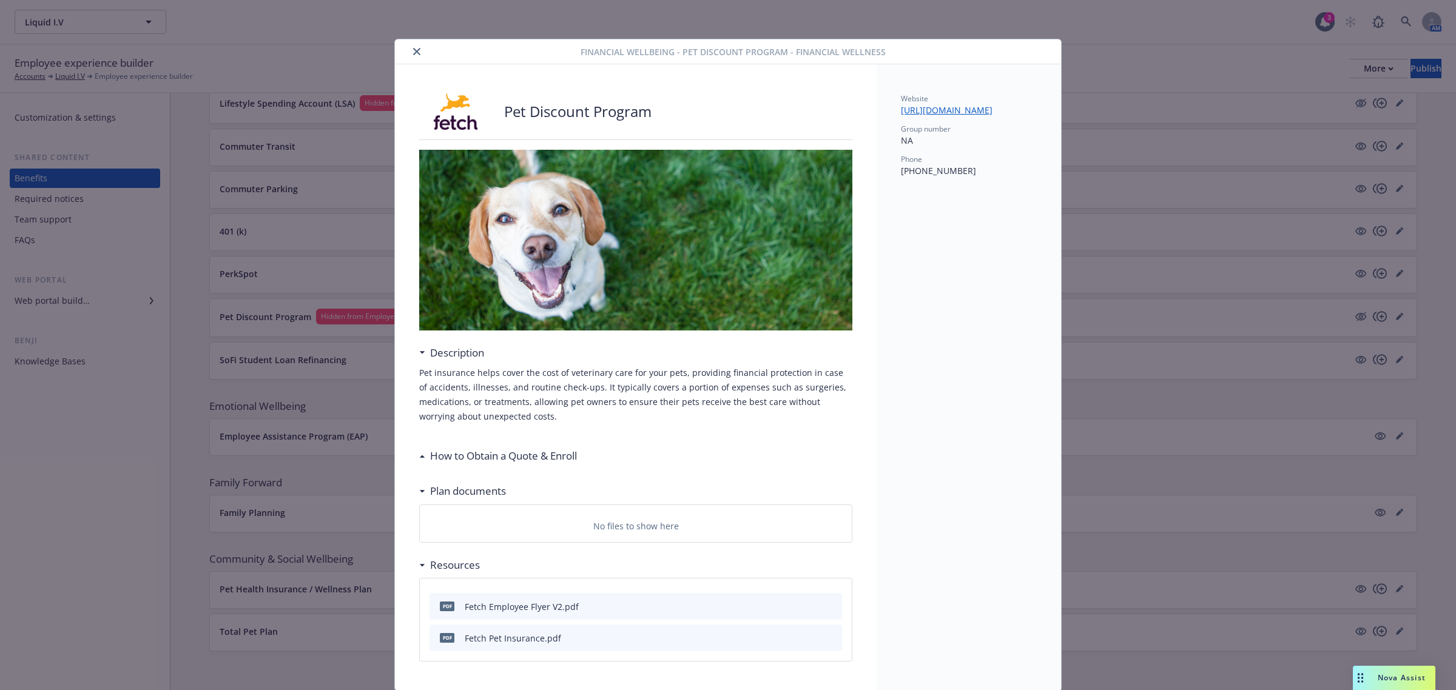
click at [413, 52] on icon "close" at bounding box center [416, 51] width 7 height 7
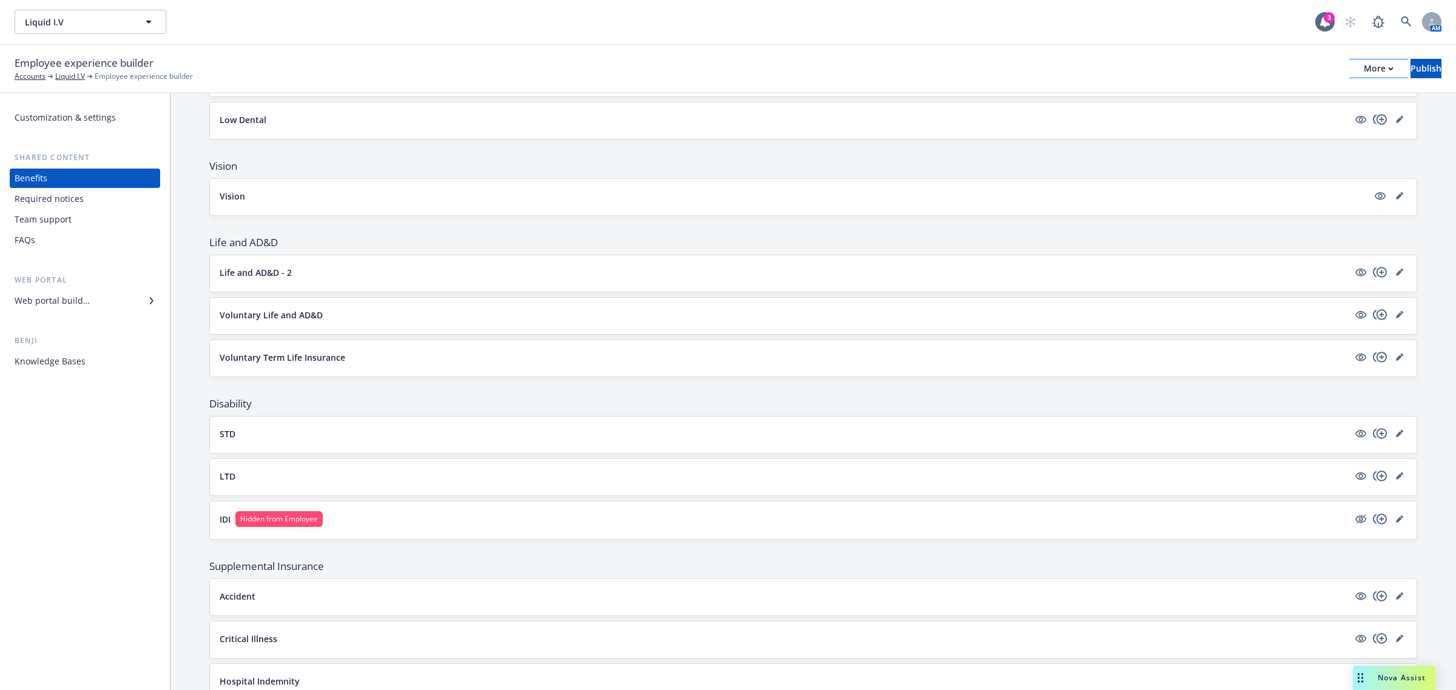
scroll to position [416, 0]
click at [1349, 75] on button "More" at bounding box center [1378, 68] width 59 height 19
click at [1280, 101] on link "Copy preview link" at bounding box center [1278, 95] width 180 height 24
click at [64, 305] on div "Web portal builder" at bounding box center [52, 300] width 75 height 19
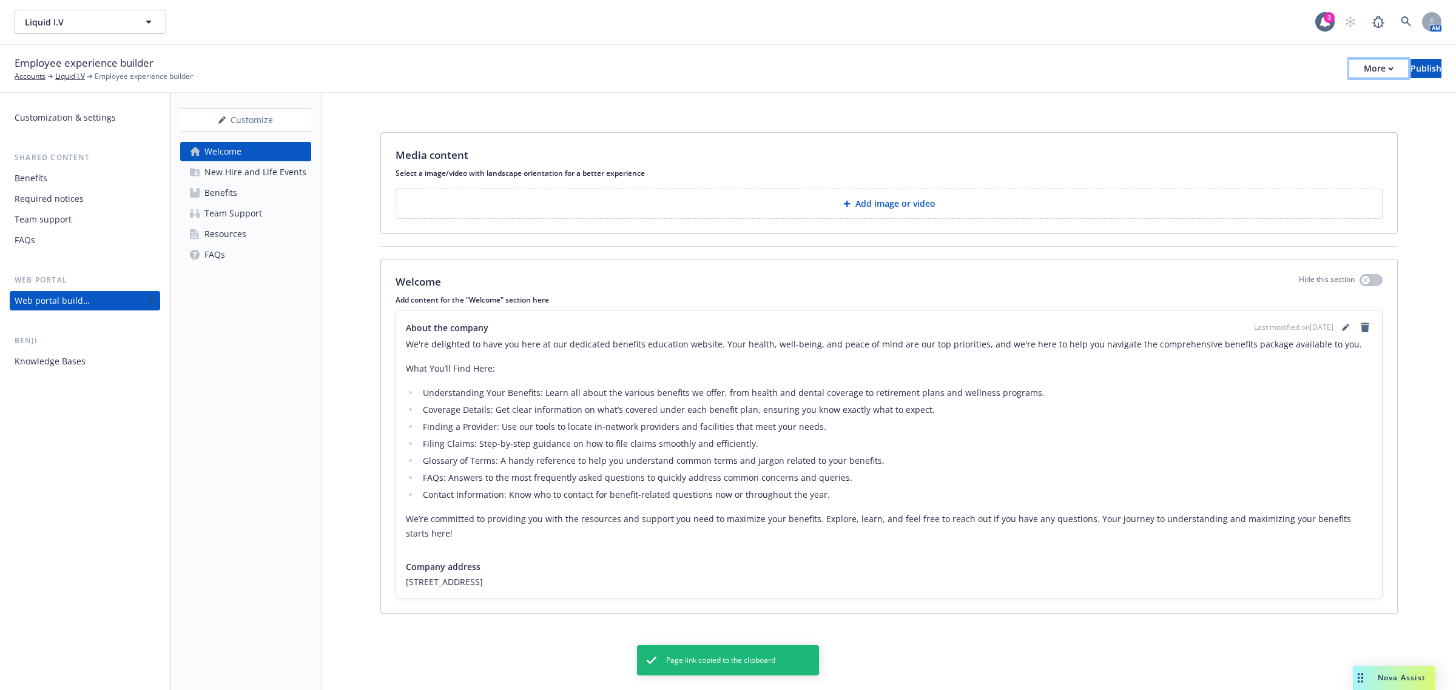
click at [1364, 77] on div "More" at bounding box center [1379, 68] width 30 height 18
click at [980, 62] on div "Employee experience builder Accounts Liquid I.V Employee experience builder Mor…" at bounding box center [728, 68] width 1427 height 27
click at [240, 117] on div "Customize" at bounding box center [245, 120] width 131 height 23
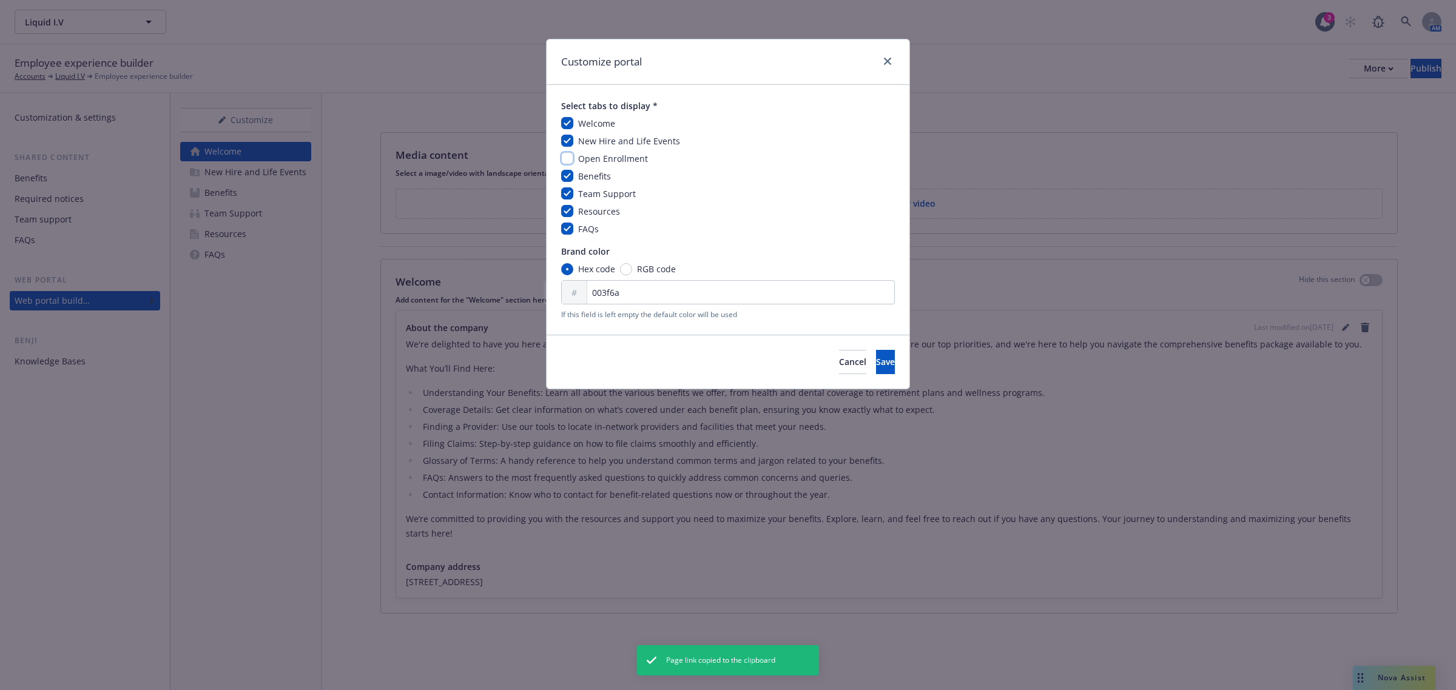
click at [564, 161] on input "checkbox" at bounding box center [567, 158] width 12 height 12
checkbox input "true"
click at [878, 365] on button "Save" at bounding box center [885, 362] width 19 height 24
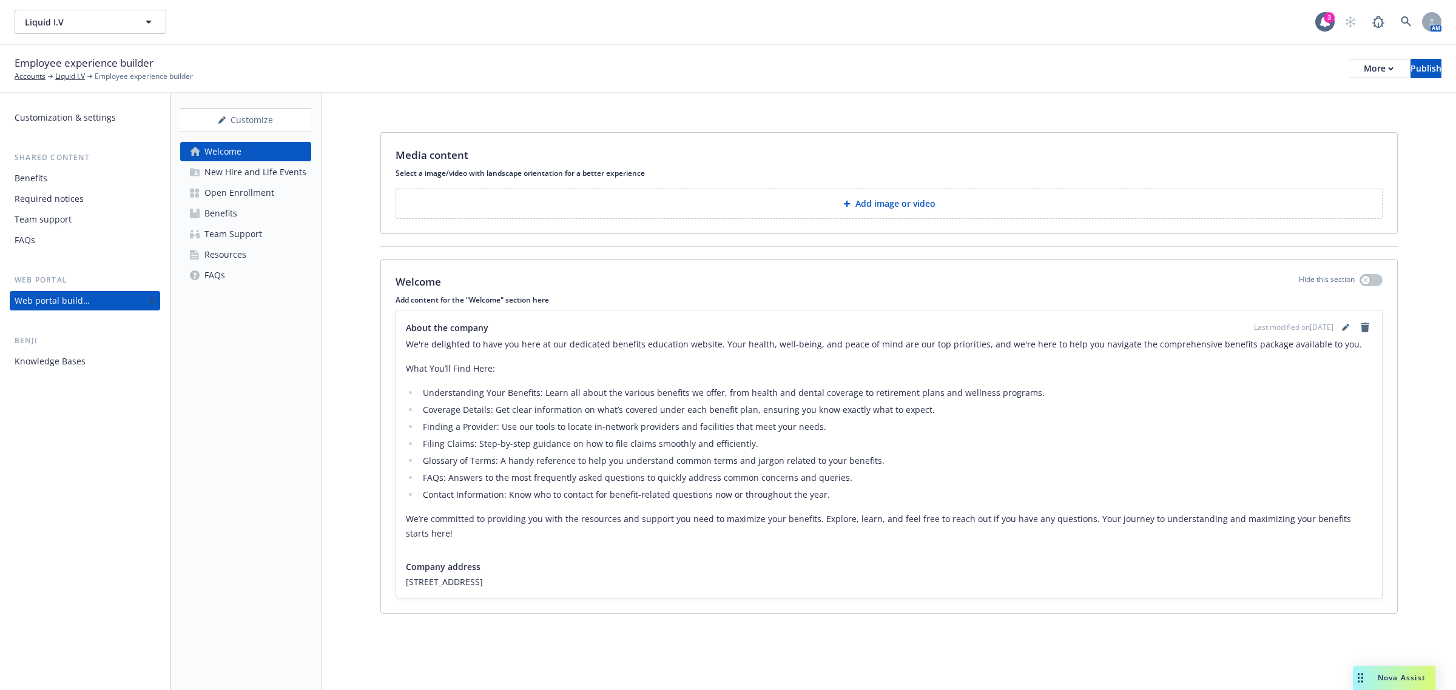
click at [268, 185] on div "Open Enrollment" at bounding box center [239, 192] width 70 height 19
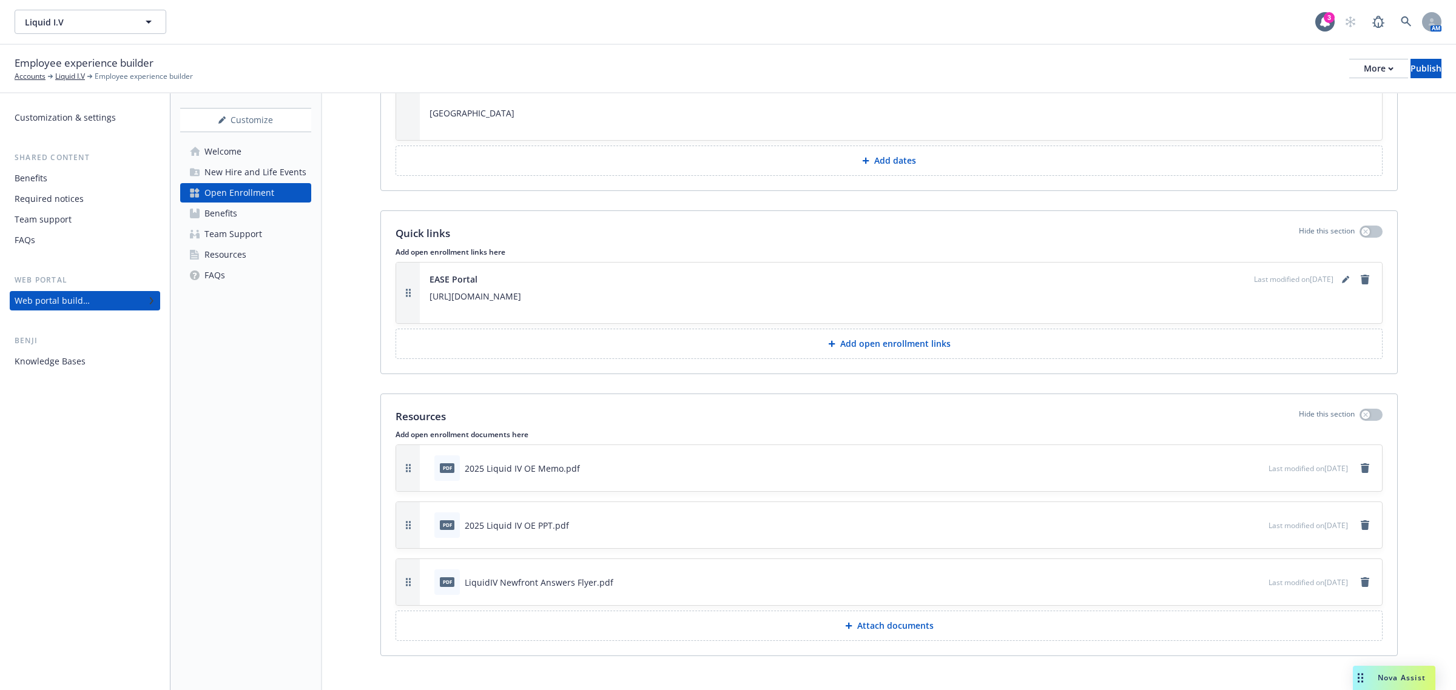
scroll to position [1621, 0]
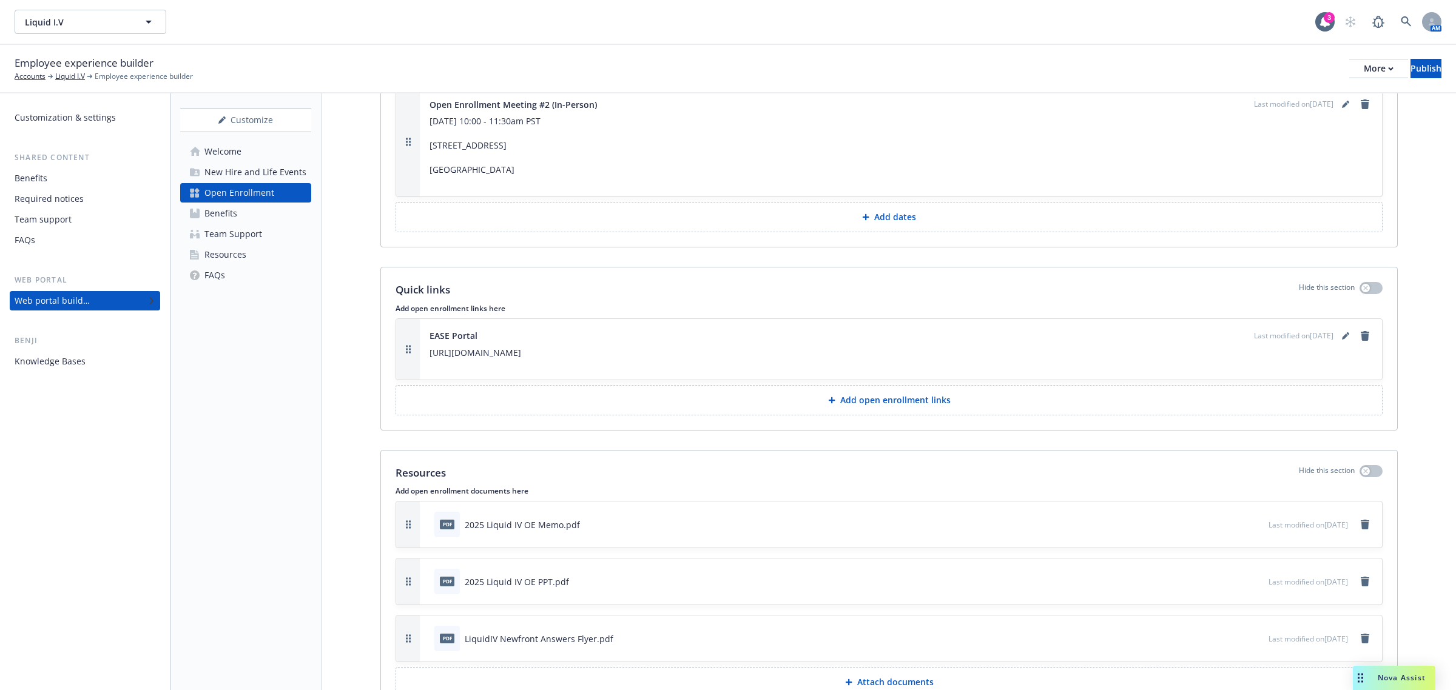
click at [1251, 642] on icon "preview file" at bounding box center [1256, 638] width 11 height 8
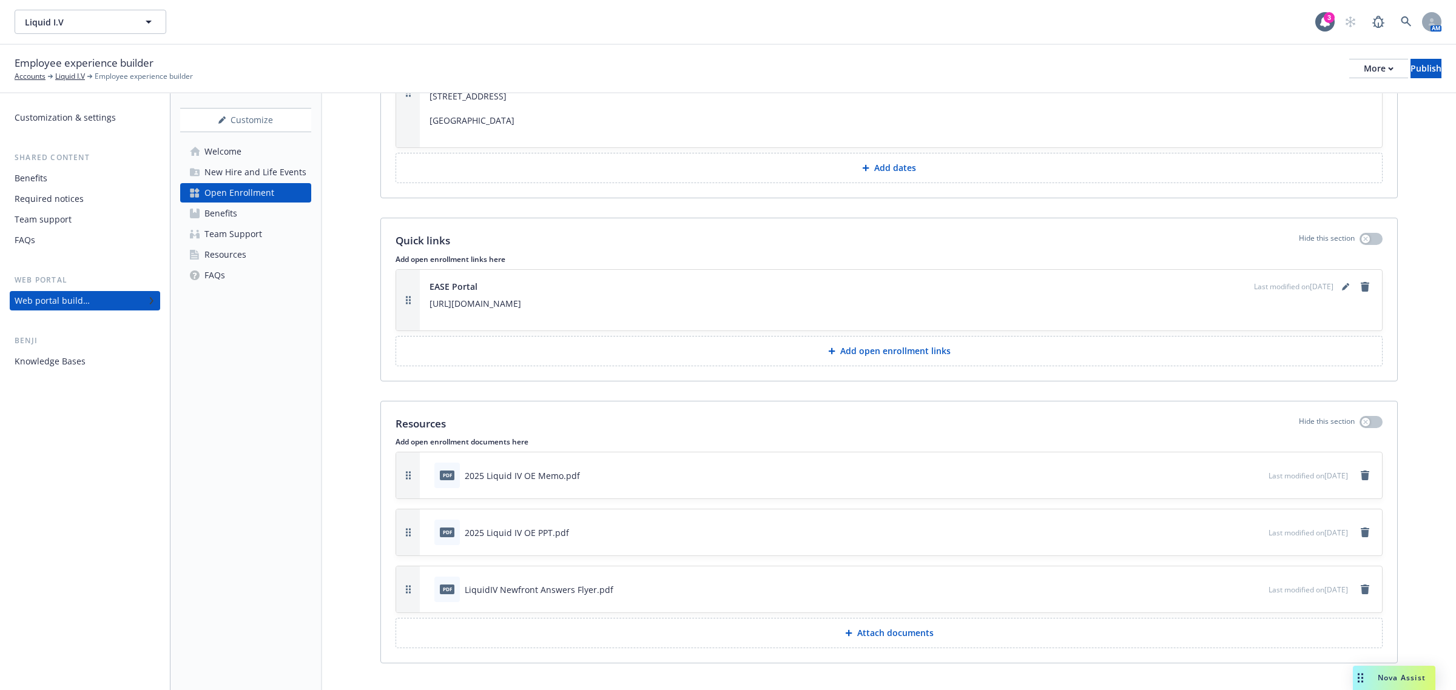
scroll to position [1697, 0]
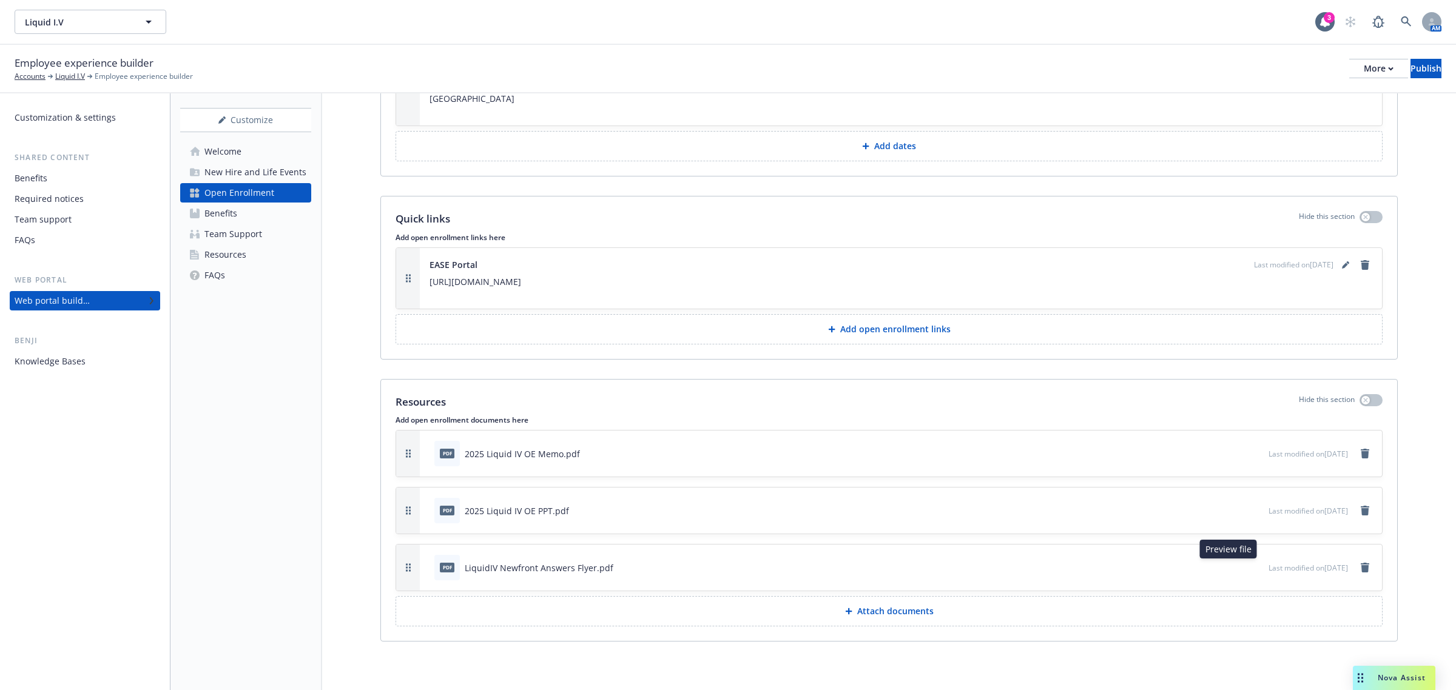
click at [1251, 567] on icon "preview file" at bounding box center [1256, 567] width 11 height 8
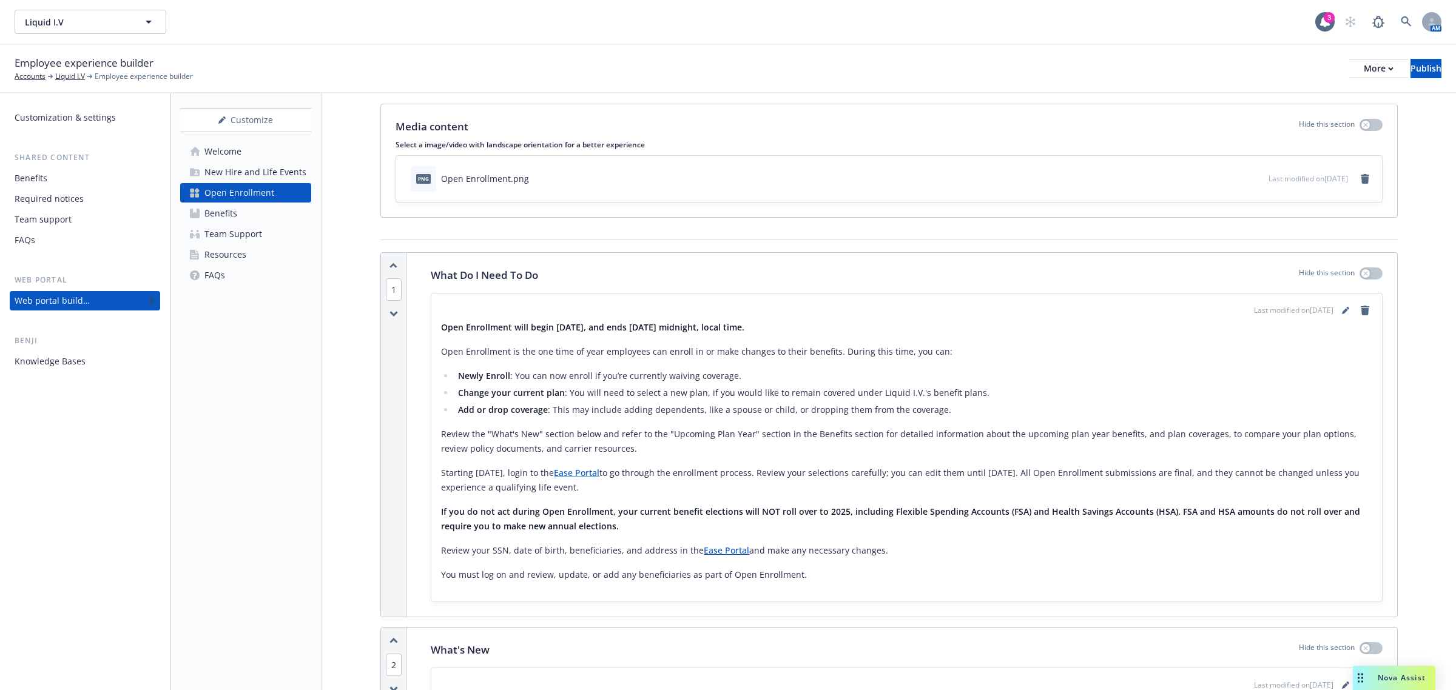
scroll to position [0, 0]
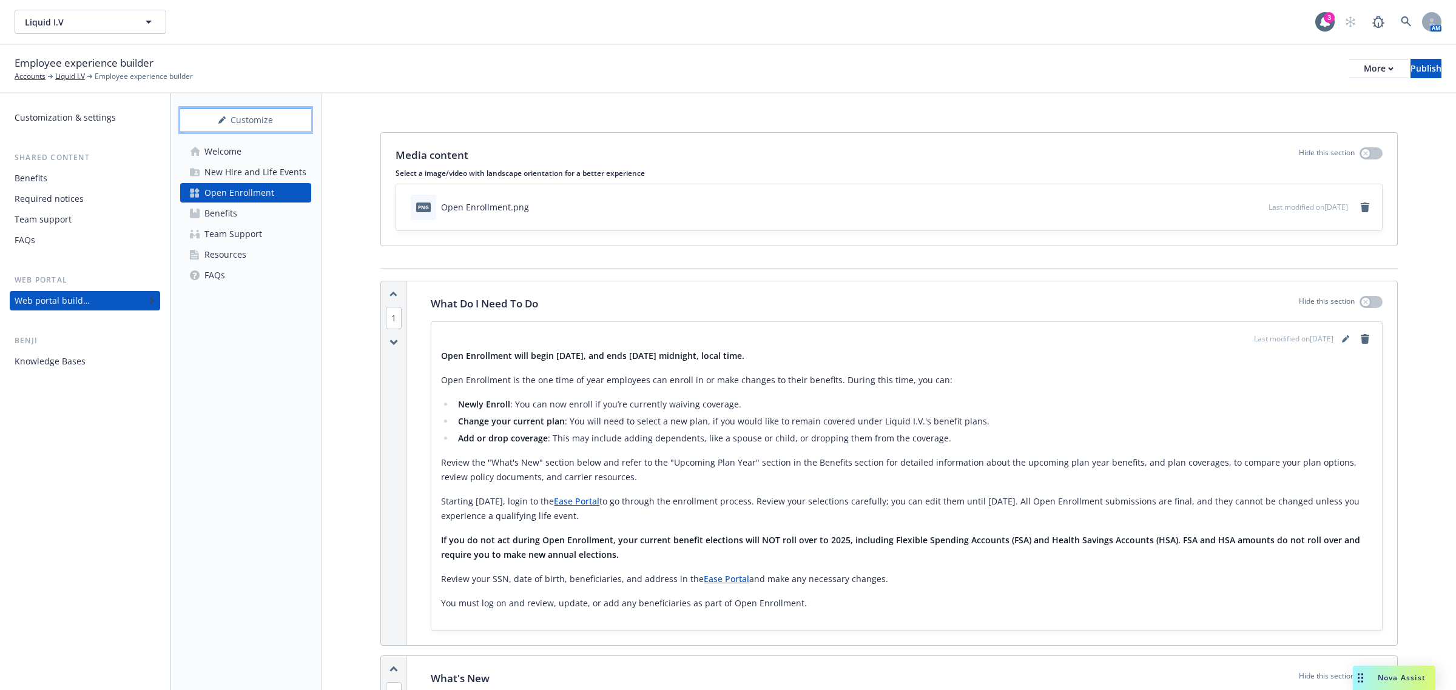
click at [269, 122] on div "Customize" at bounding box center [245, 120] width 131 height 23
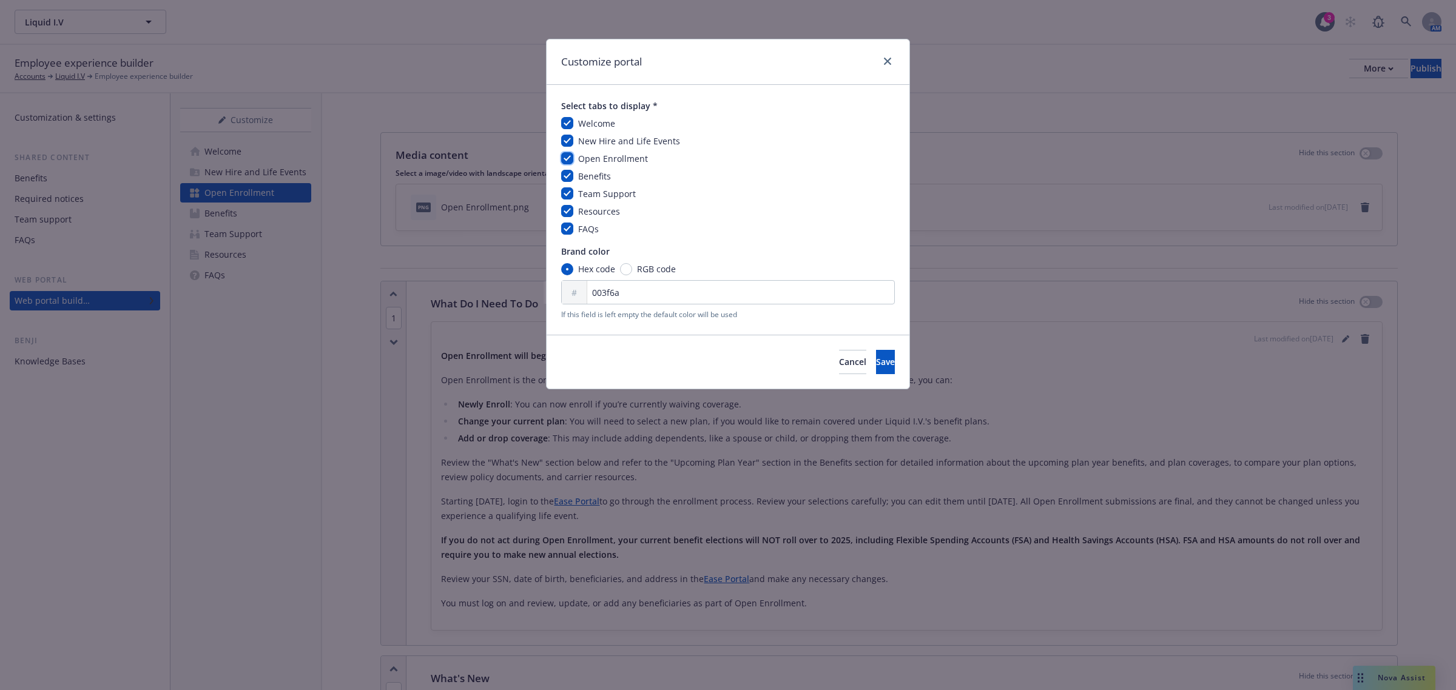
click at [570, 158] on input "checkbox" at bounding box center [567, 158] width 12 height 12
checkbox input "false"
click at [878, 366] on button "Save" at bounding box center [885, 362] width 19 height 24
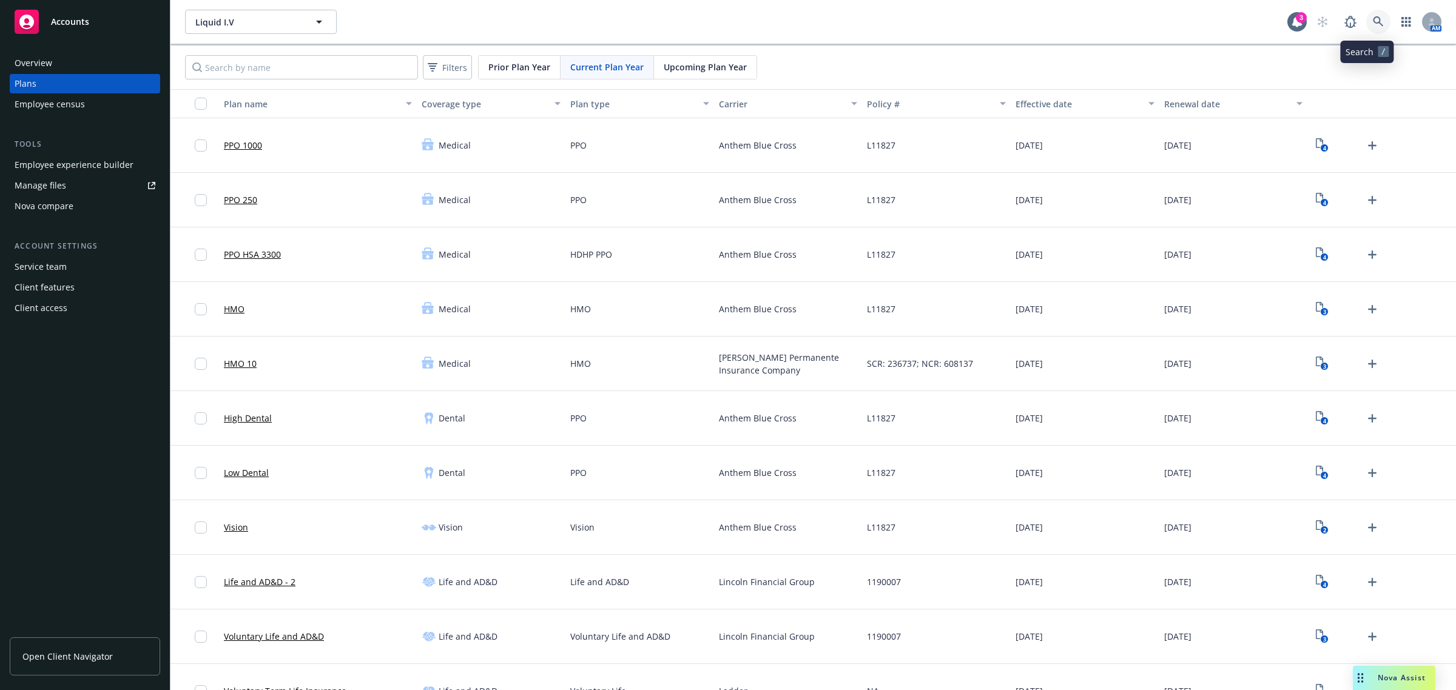
click at [1373, 18] on icon at bounding box center [1378, 21] width 11 height 11
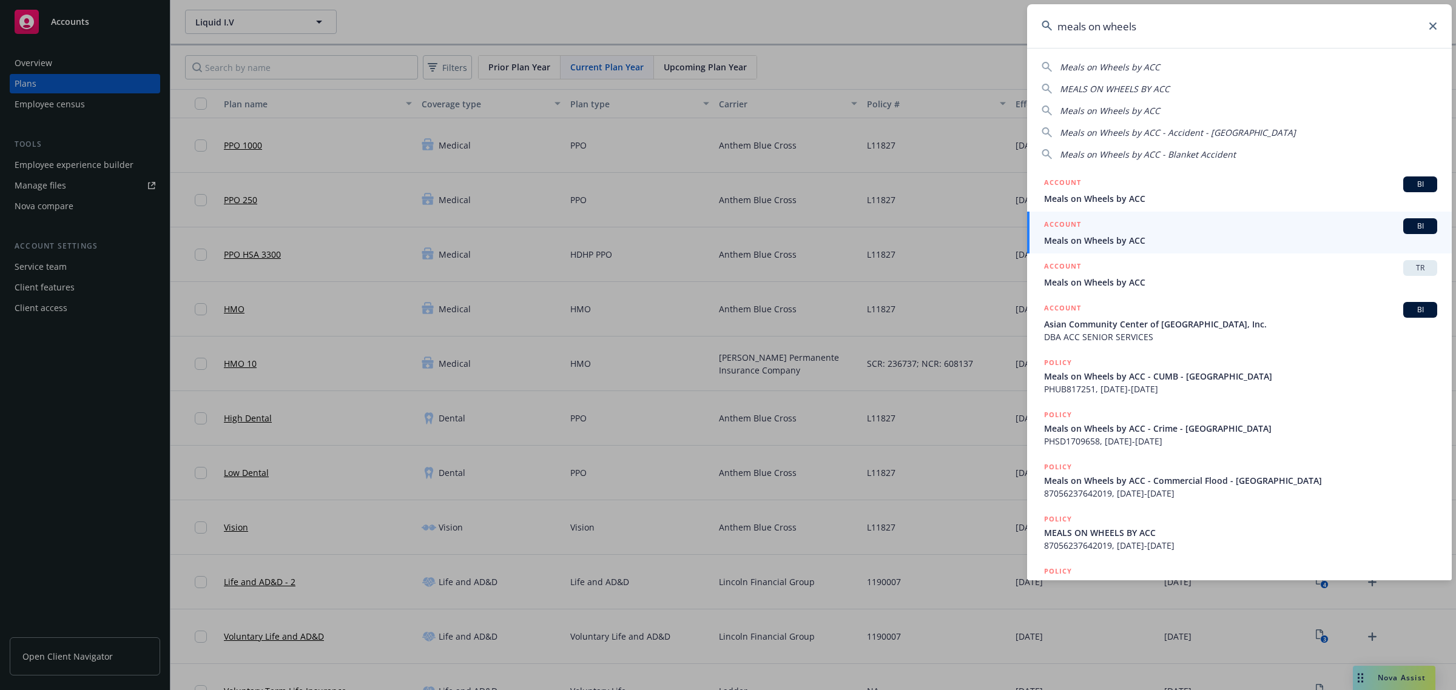
type input "meals on wheels"
click at [1141, 234] on span "Meals on Wheels by ACC" at bounding box center [1240, 240] width 393 height 13
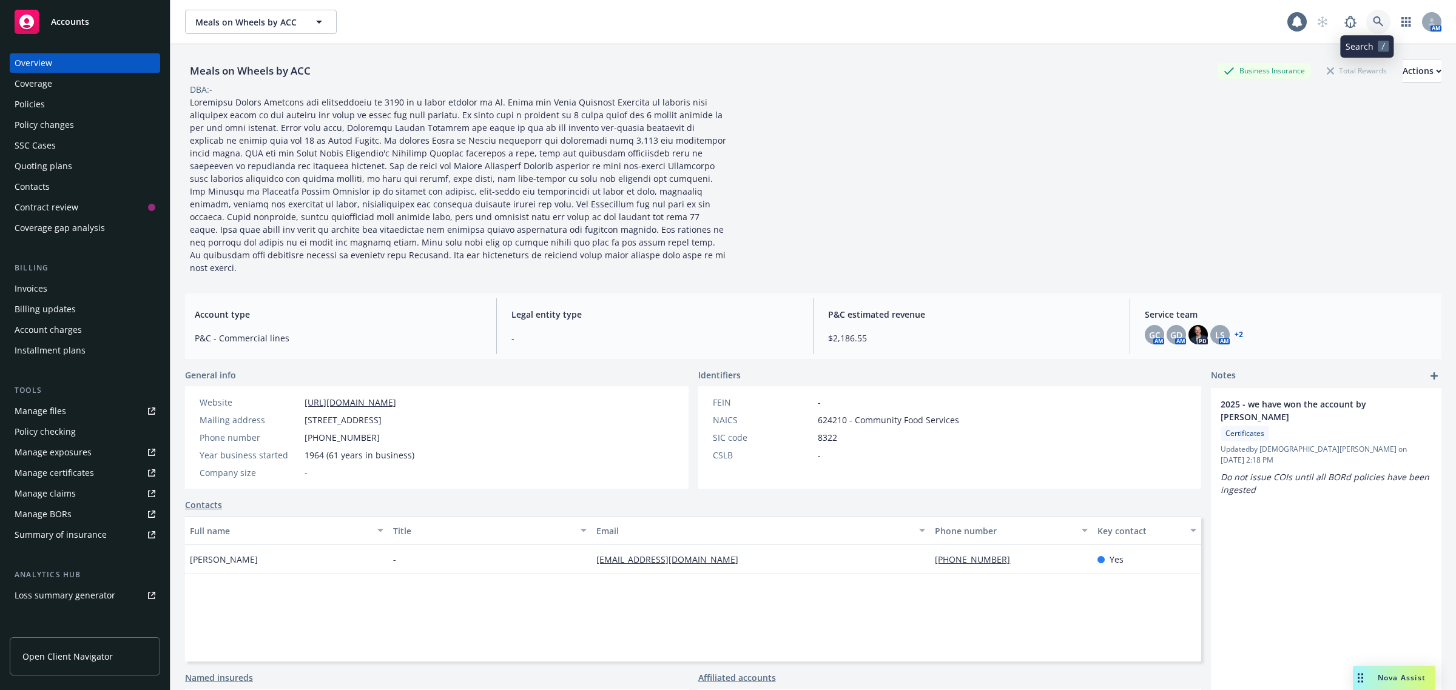
click at [1366, 20] on link at bounding box center [1378, 22] width 24 height 24
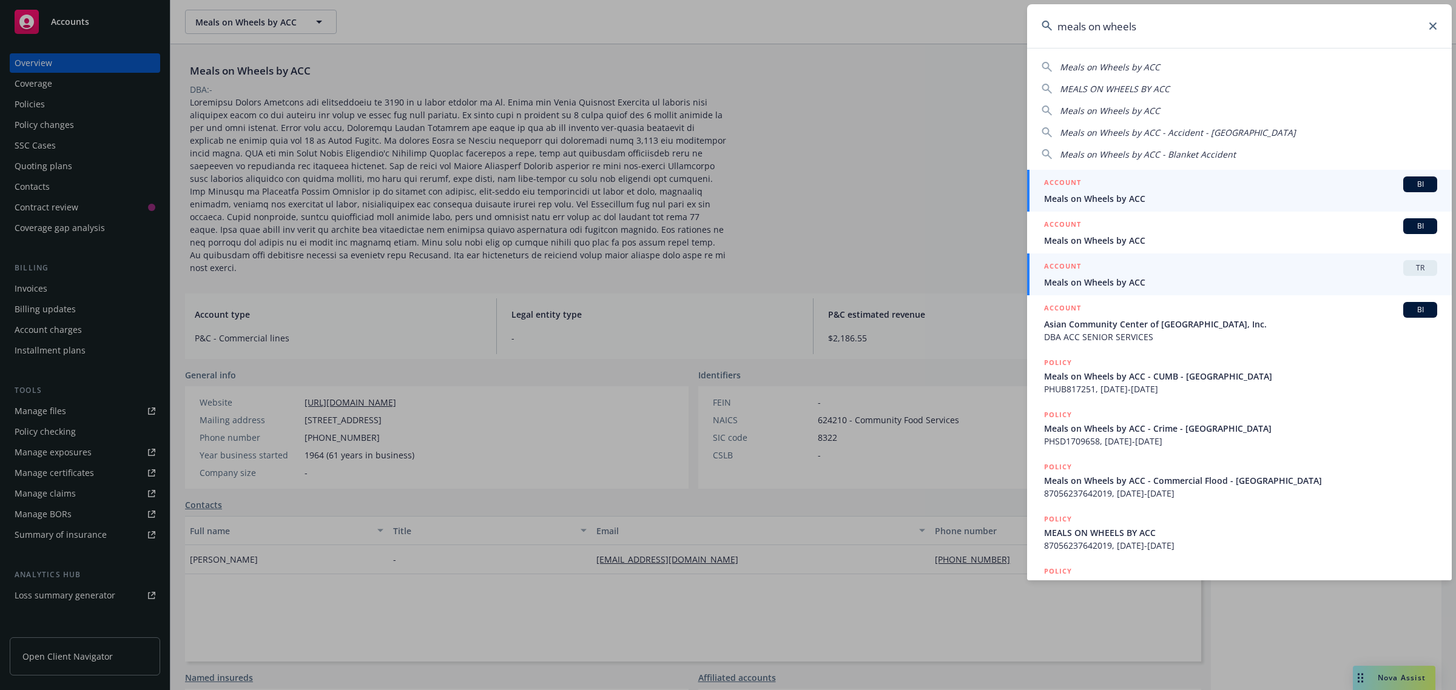
type input "meals on wheels"
click at [1212, 286] on span "Meals on Wheels by ACC" at bounding box center [1240, 282] width 393 height 13
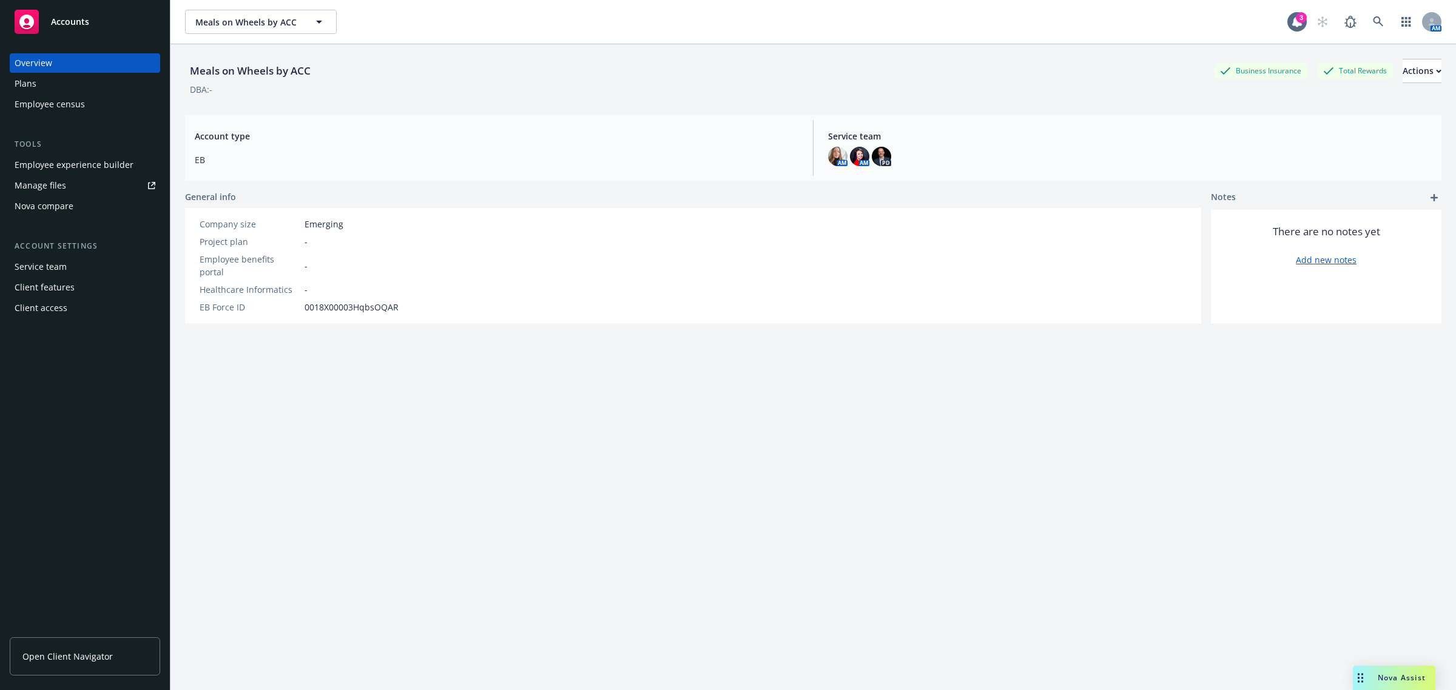
click at [102, 159] on div "Employee experience builder" at bounding box center [74, 164] width 119 height 19
click at [1375, 25] on link at bounding box center [1378, 22] width 24 height 24
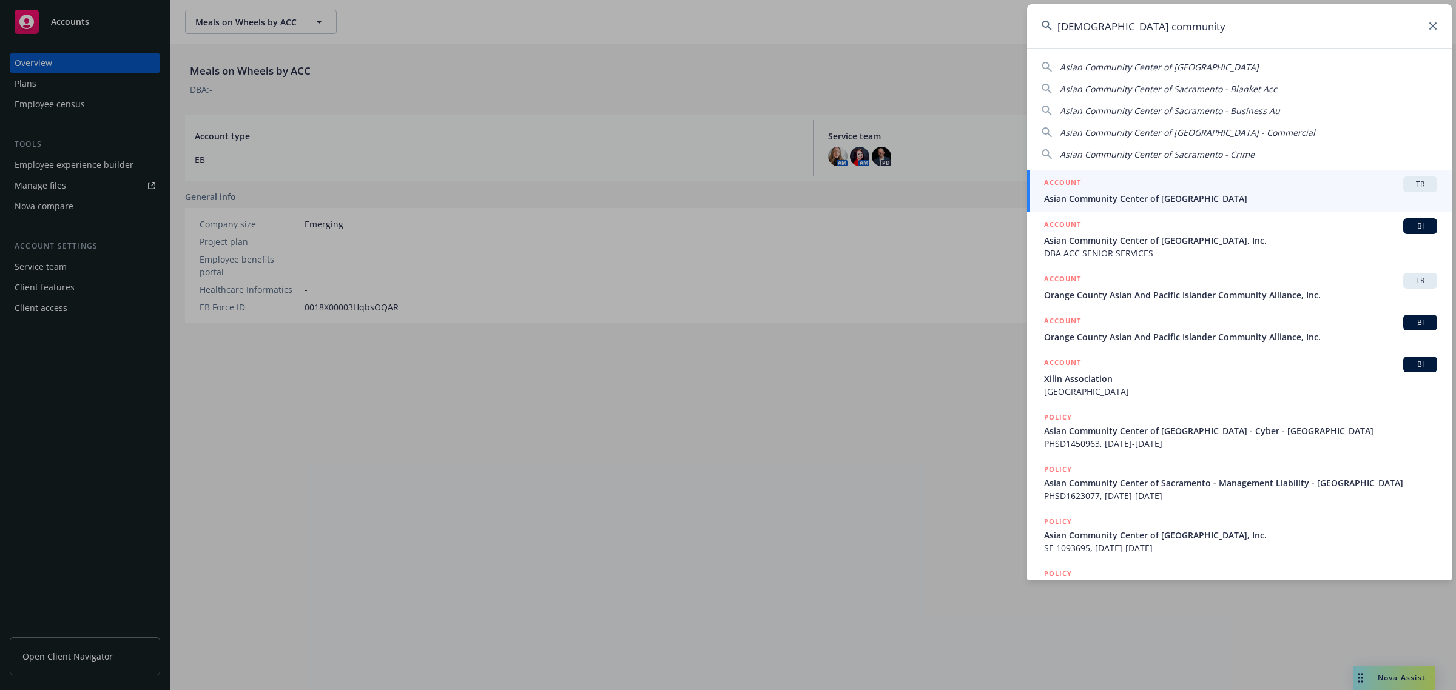
type input "asian community"
click at [1300, 186] on div "ACCOUNT TR" at bounding box center [1240, 185] width 393 height 16
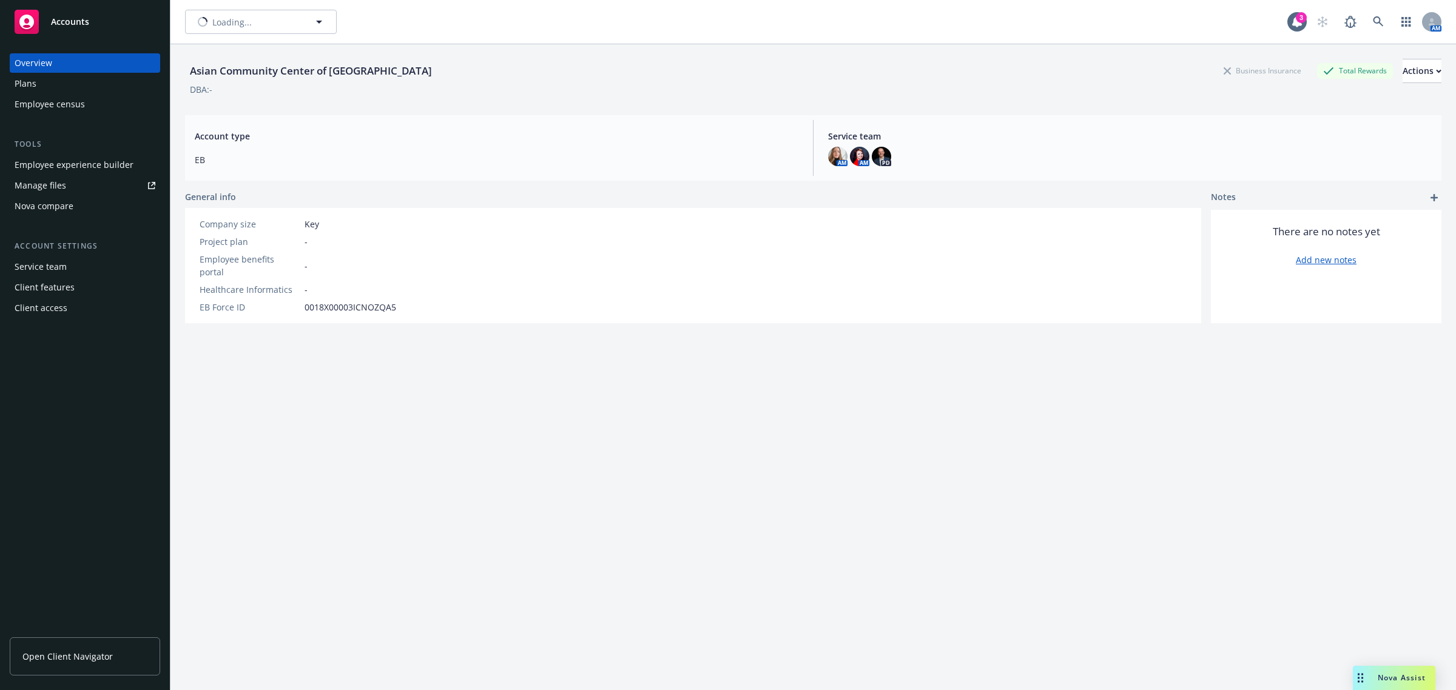
click at [59, 170] on div "Employee experience builder" at bounding box center [74, 164] width 119 height 19
click at [76, 164] on div "Employee experience builder" at bounding box center [74, 164] width 119 height 19
click at [92, 164] on div "Employee experience builder" at bounding box center [74, 164] width 119 height 19
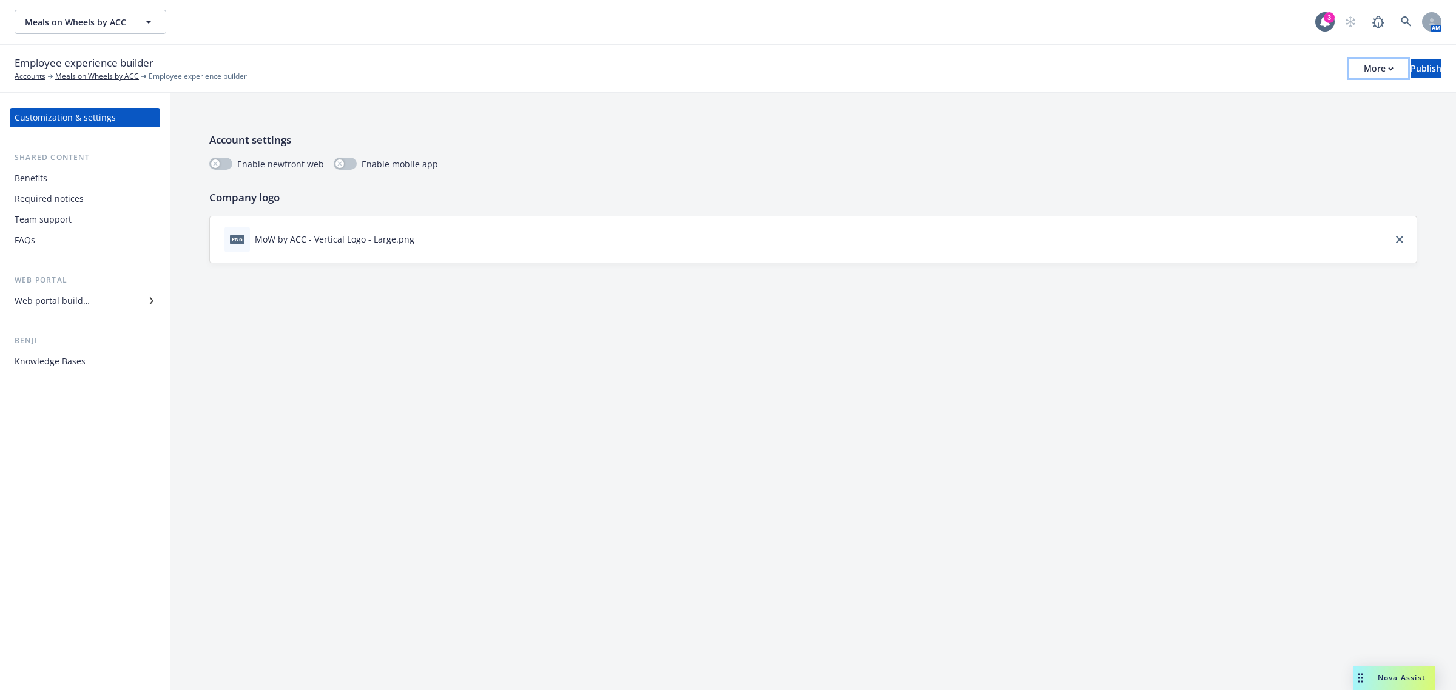
click at [1364, 74] on div "More" at bounding box center [1379, 68] width 30 height 18
click at [1296, 99] on link "Copy preview link" at bounding box center [1278, 95] width 180 height 24
click at [1332, 66] on div "More" at bounding box center [1338, 68] width 30 height 18
click at [1296, 96] on link "Copy preview link" at bounding box center [1278, 95] width 180 height 24
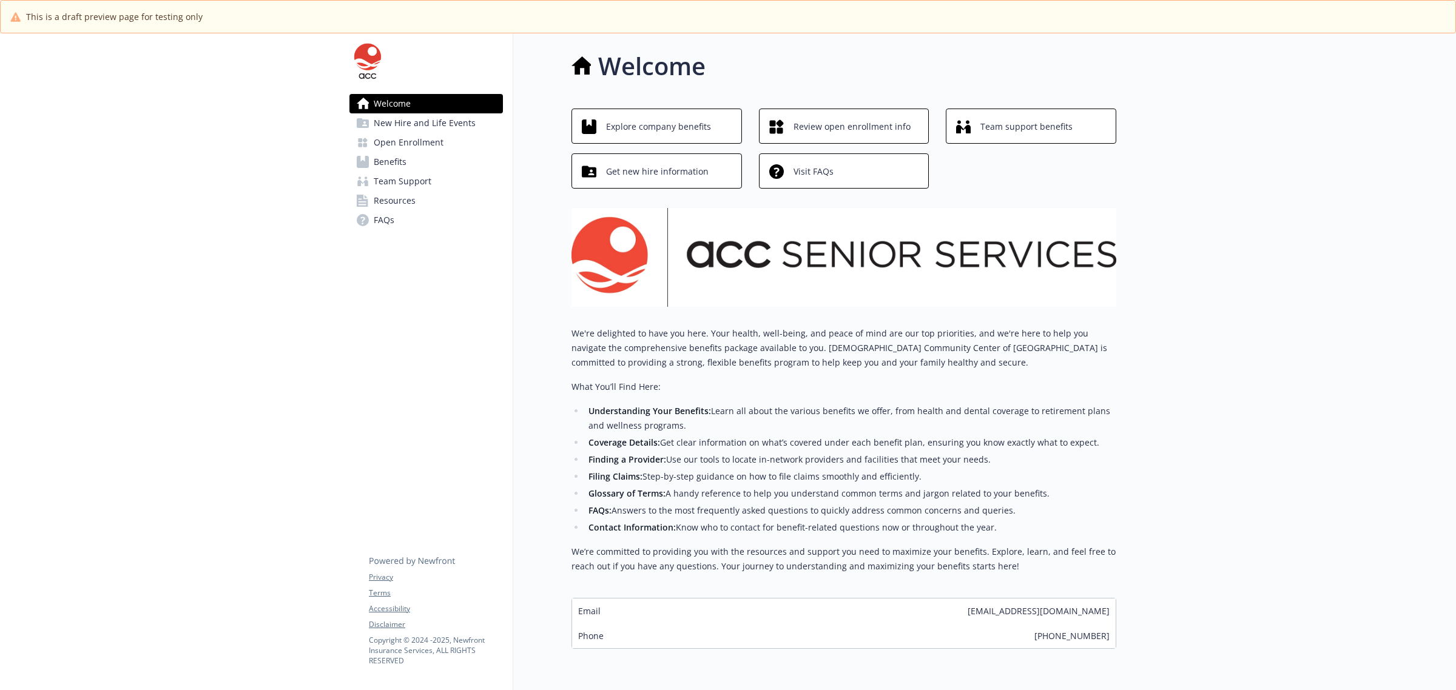
click at [1208, 220] on div at bounding box center [1286, 384] width 340 height 703
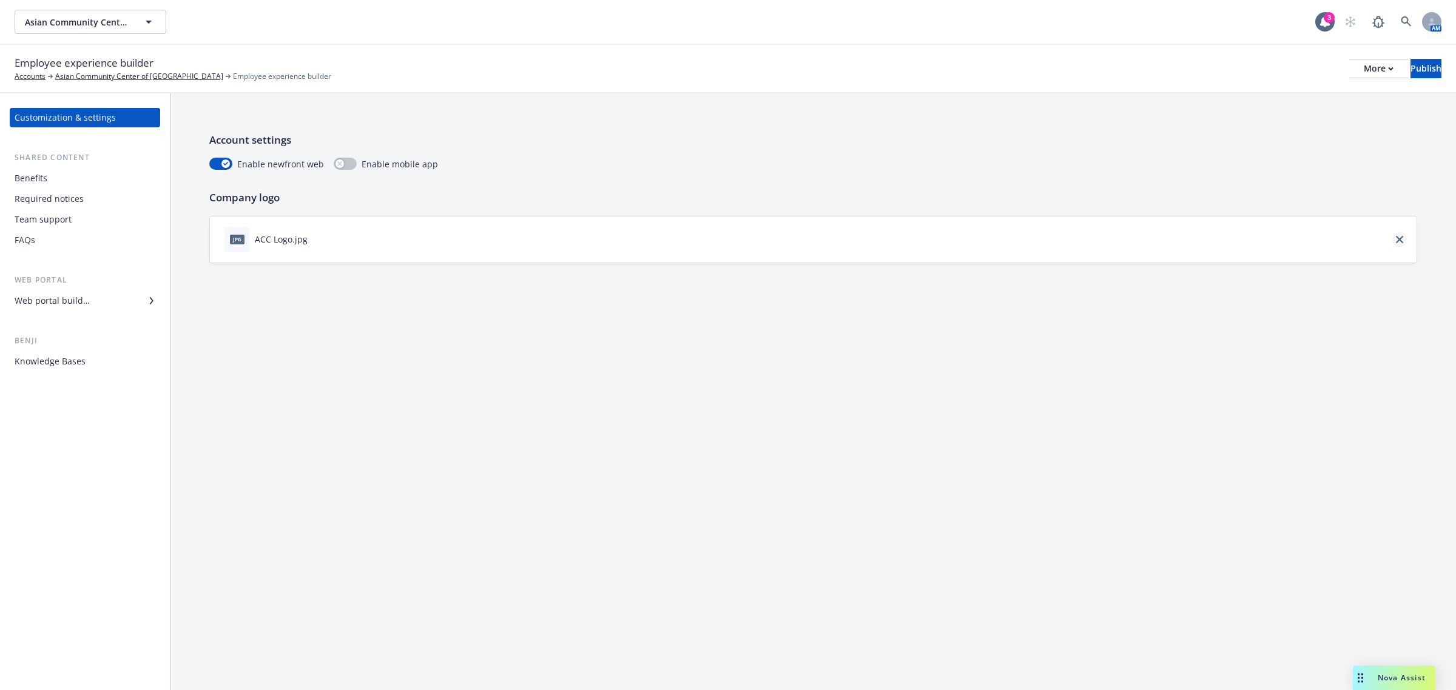
click at [1397, 240] on icon "close" at bounding box center [1399, 239] width 7 height 7
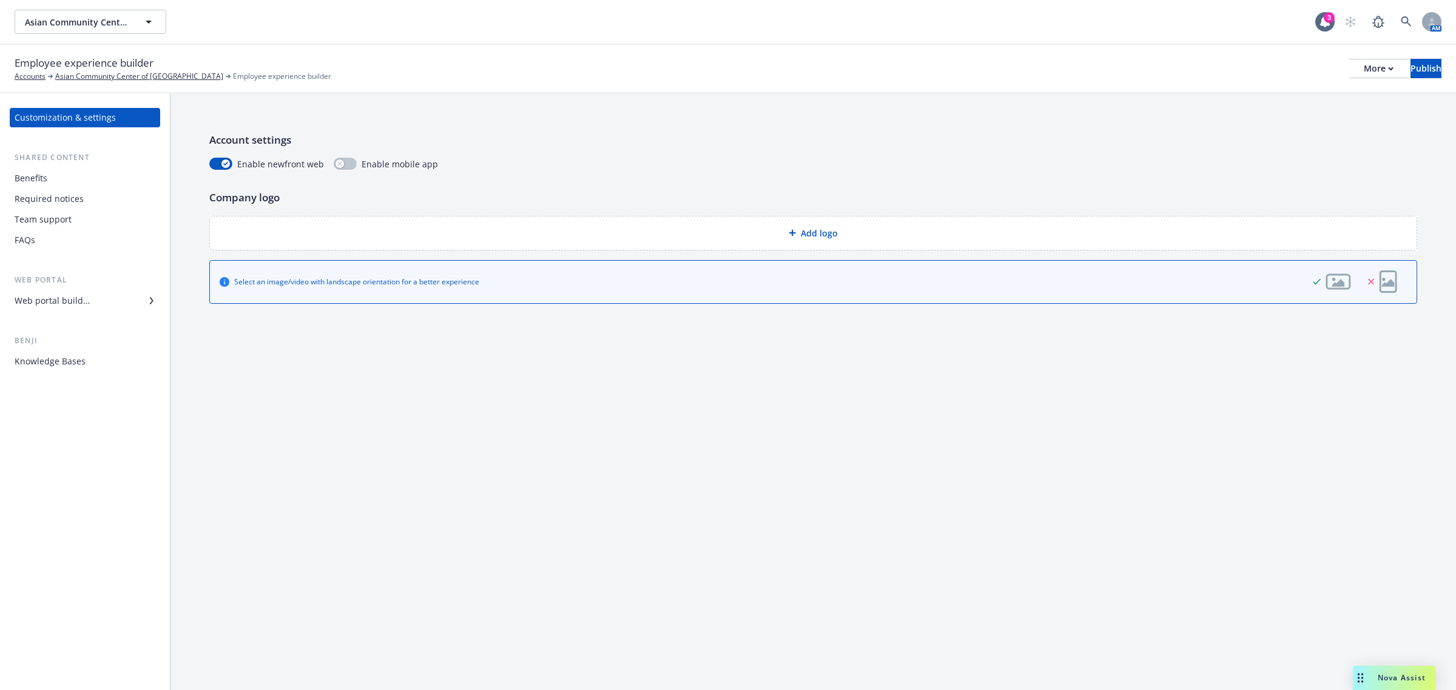
click at [805, 235] on span "Add logo" at bounding box center [819, 233] width 37 height 13
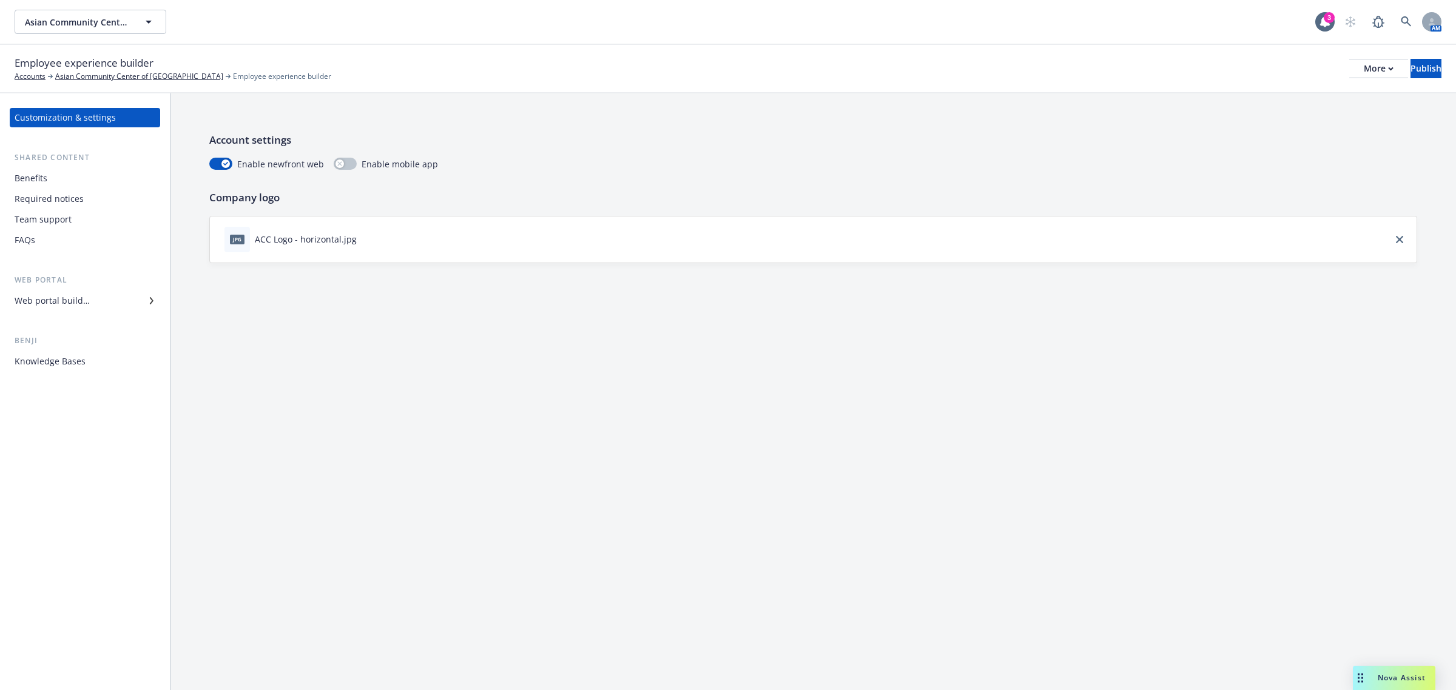
click at [88, 301] on div "Web portal builder" at bounding box center [52, 300] width 75 height 19
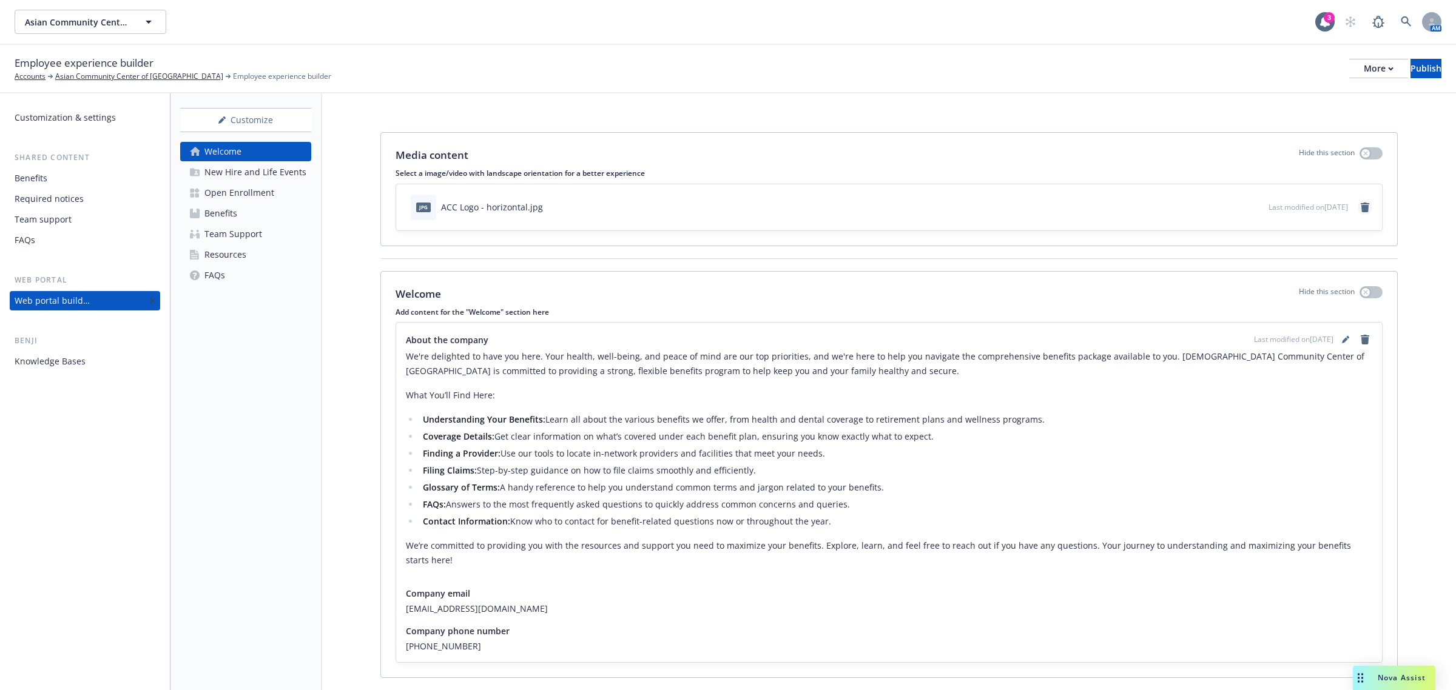
click at [1361, 206] on icon "remove" at bounding box center [1365, 208] width 8 height 10
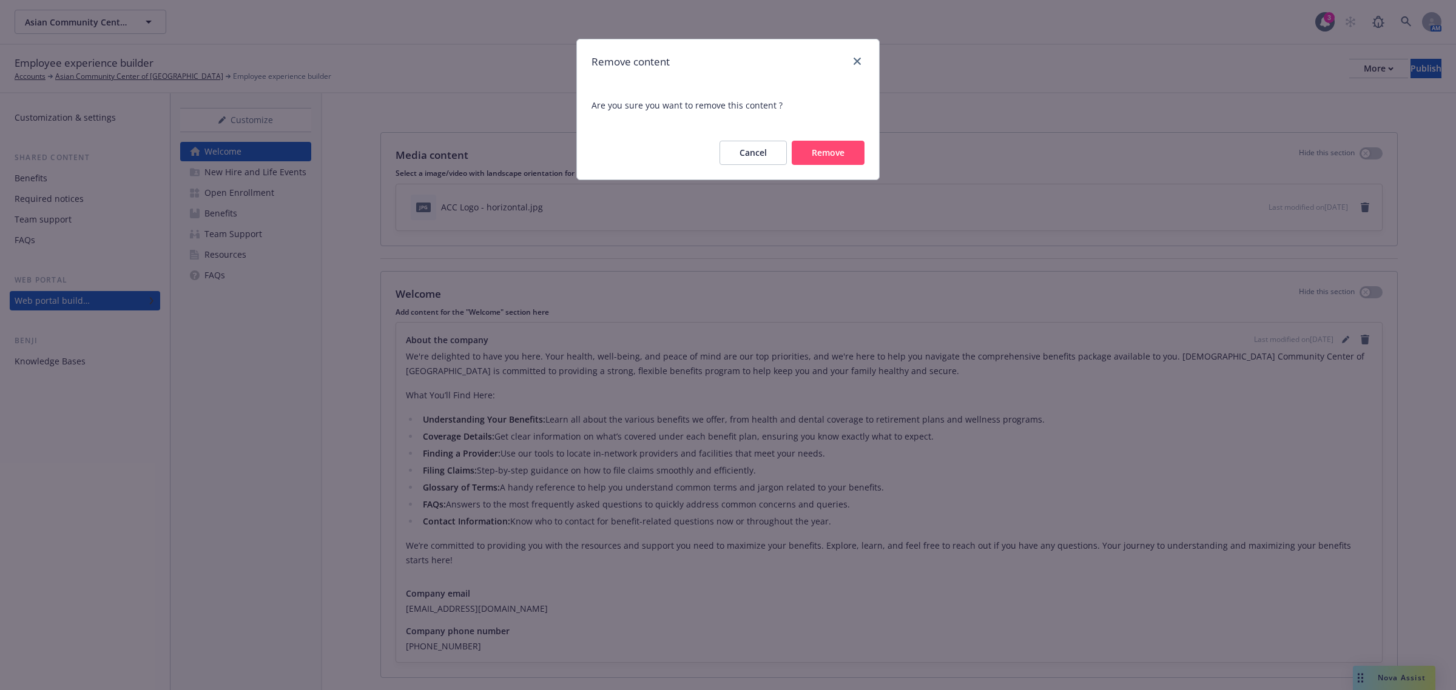
click at [845, 156] on button "Remove" at bounding box center [828, 153] width 73 height 24
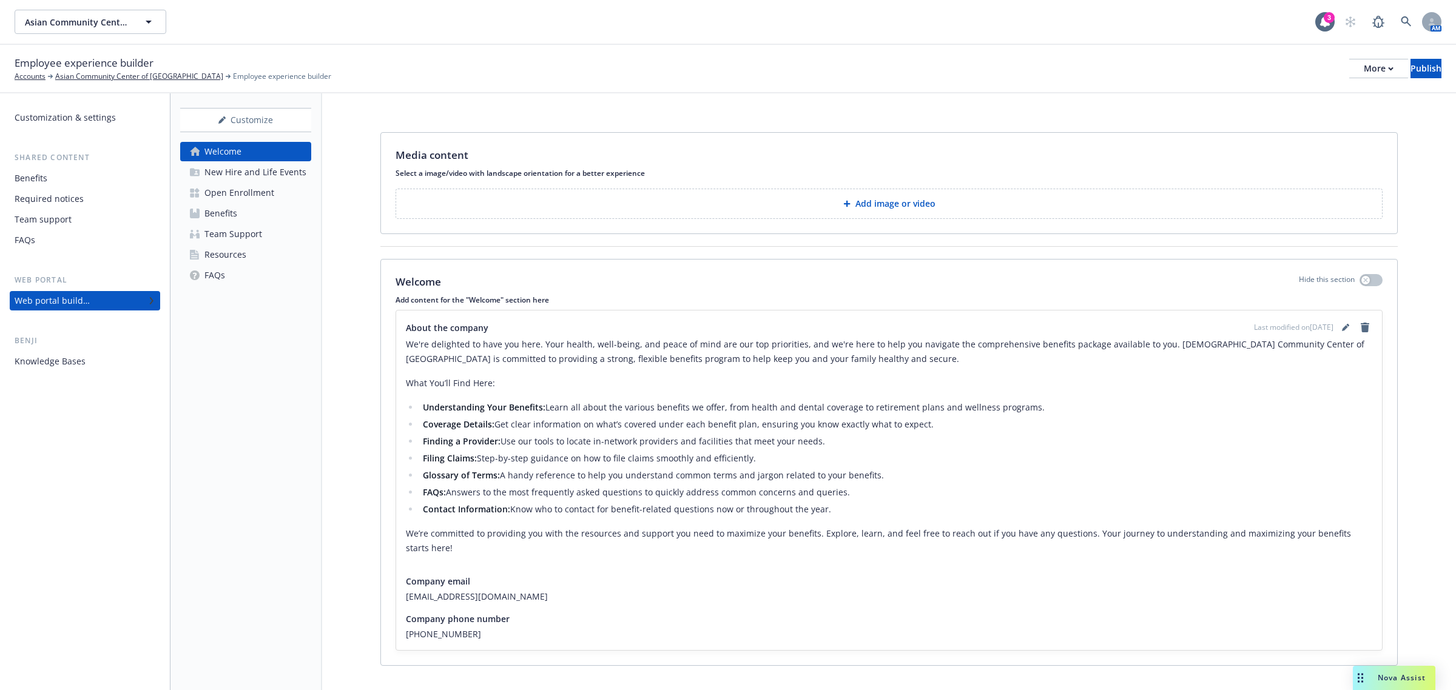
click at [864, 204] on p "Add image or video" at bounding box center [895, 204] width 80 height 12
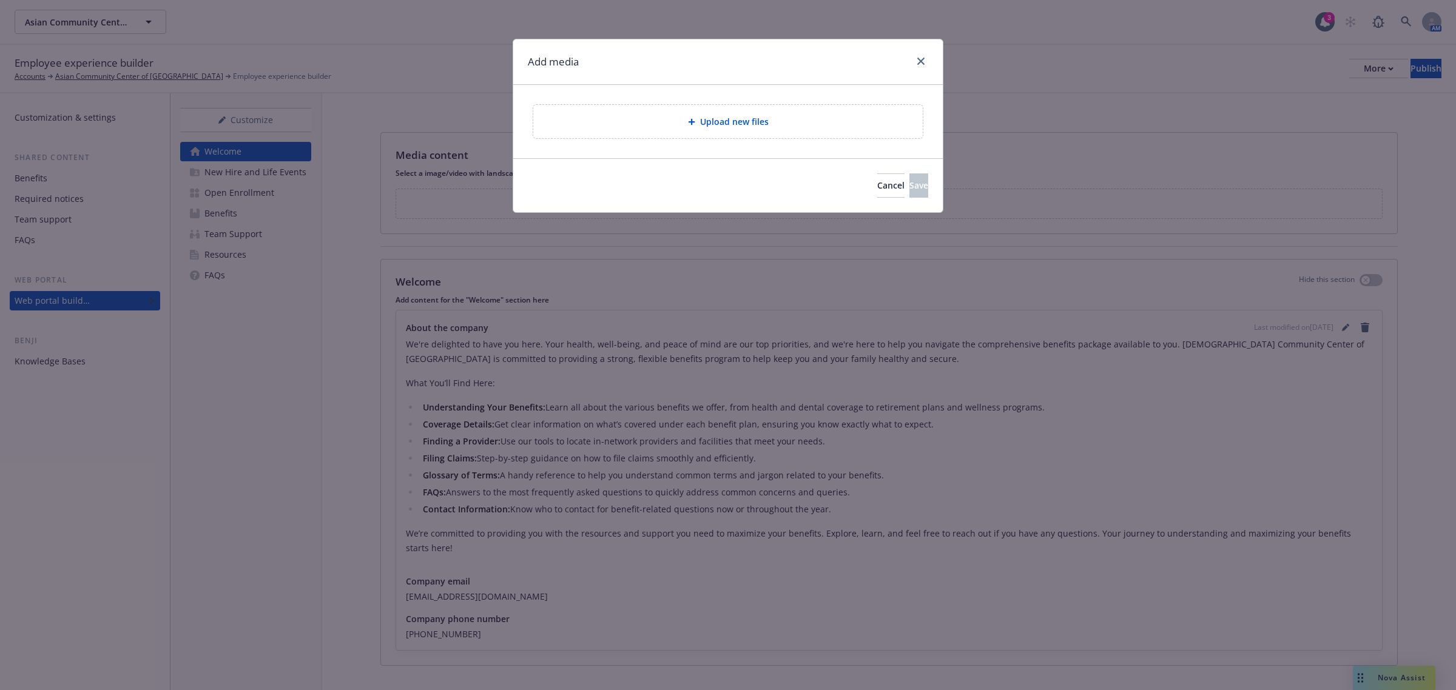
click at [650, 122] on div "Upload new files" at bounding box center [728, 122] width 370 height 14
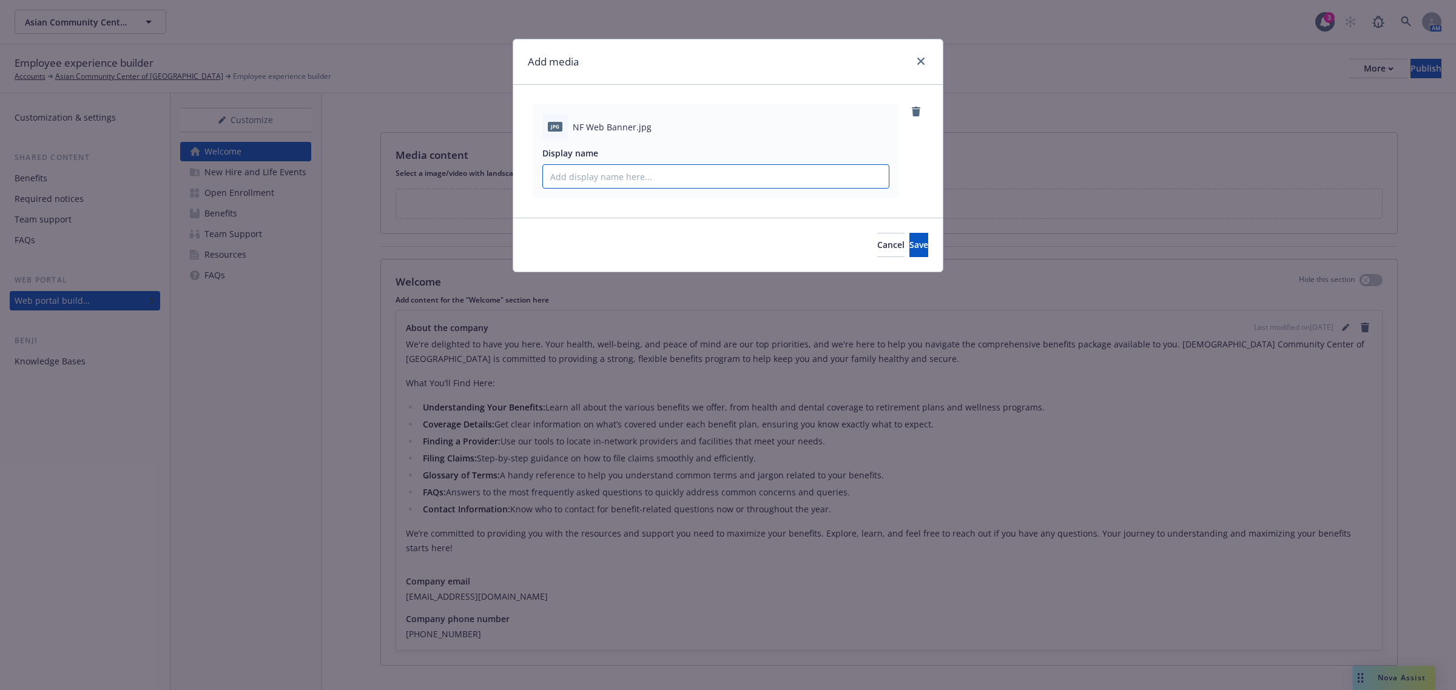
click at [748, 174] on input "Display name" at bounding box center [716, 176] width 346 height 23
type input "Welcome Banner"
click at [910, 241] on button "Save" at bounding box center [918, 245] width 19 height 24
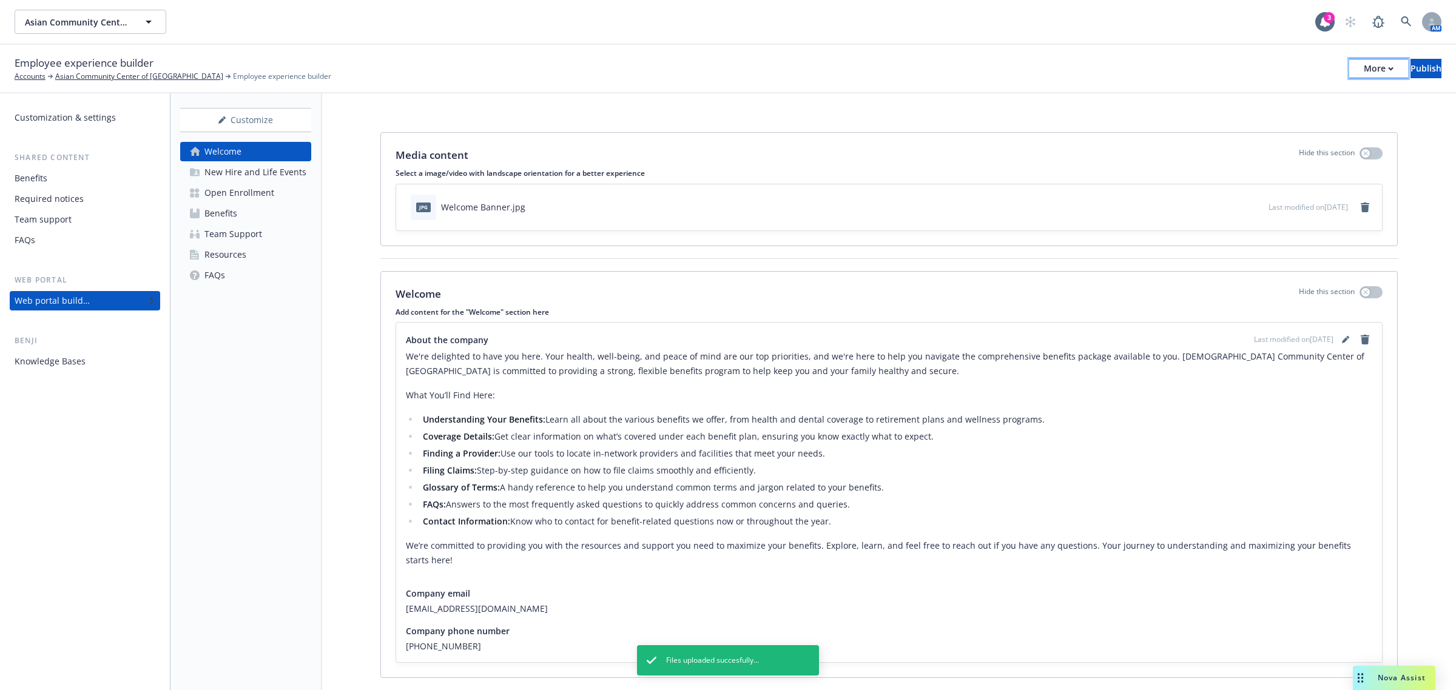
click at [1364, 74] on div "More" at bounding box center [1379, 68] width 30 height 18
click at [1271, 99] on link "Copy preview link" at bounding box center [1278, 95] width 180 height 24
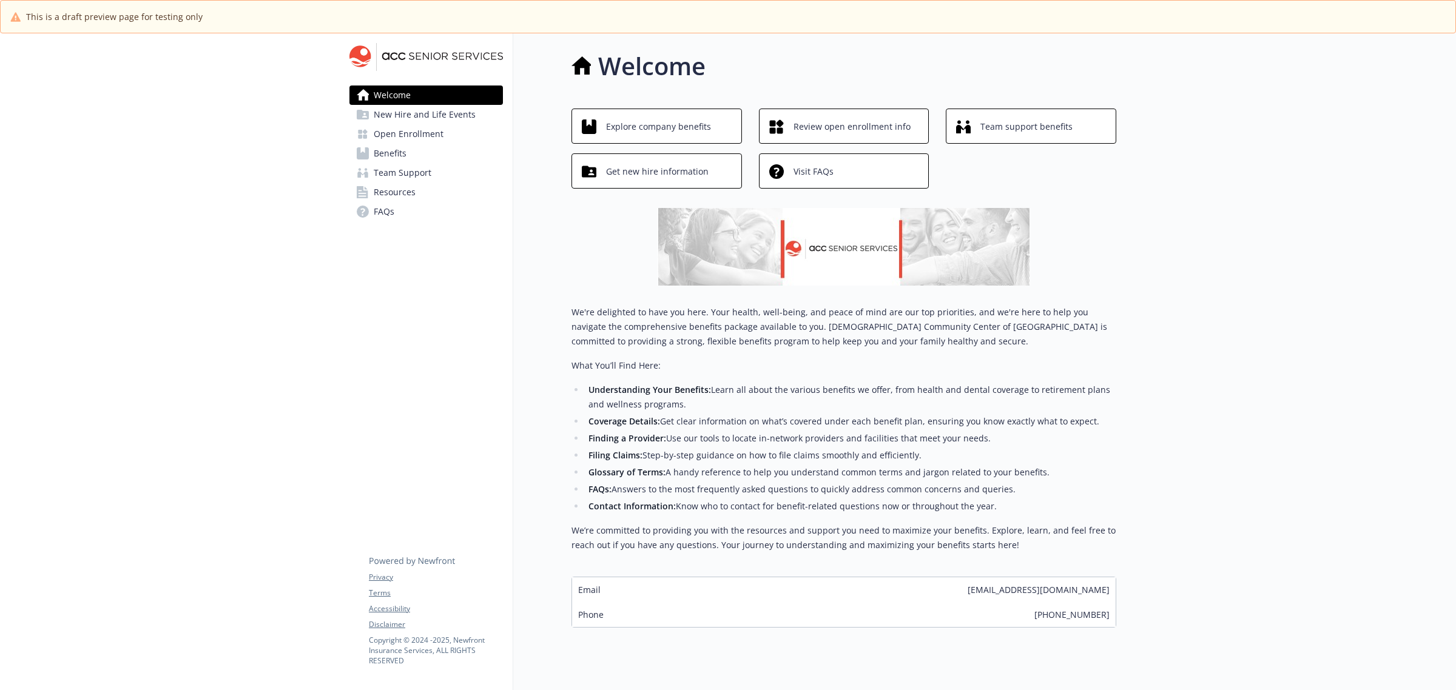
click at [846, 247] on img at bounding box center [844, 247] width 372 height 78
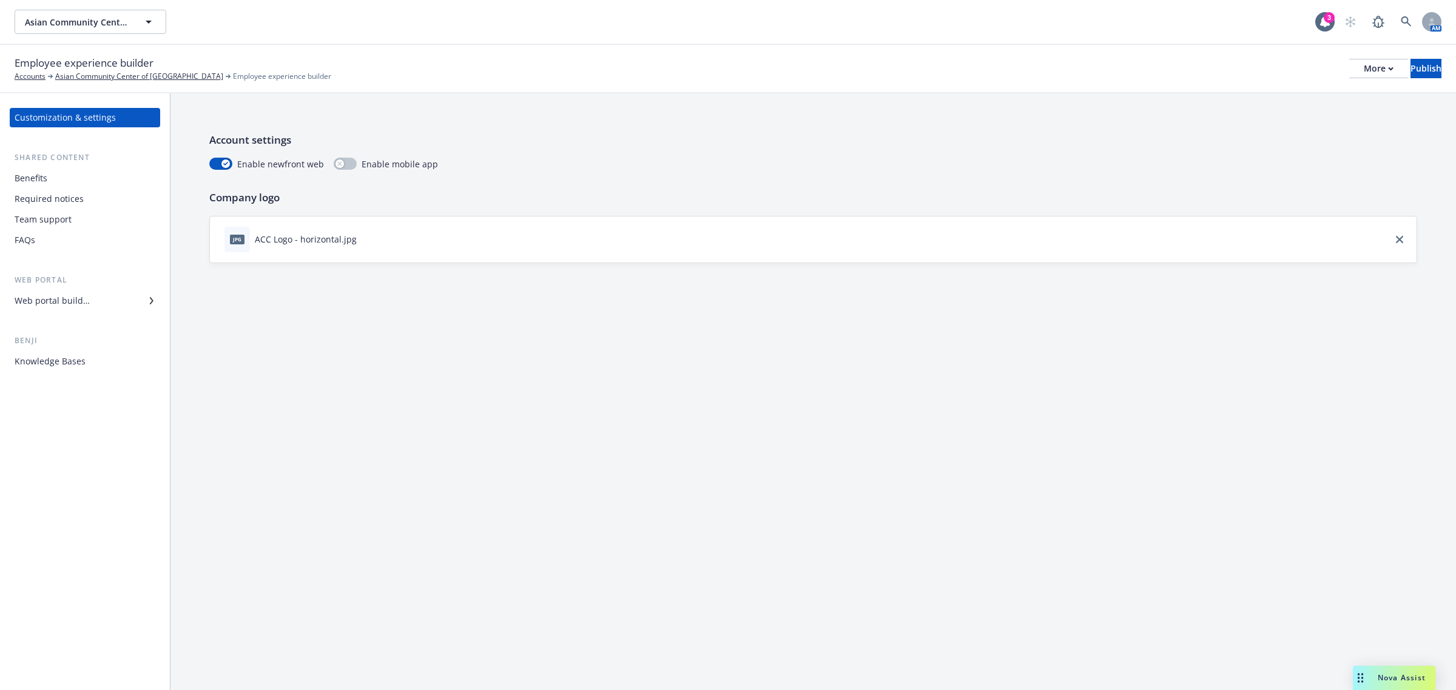
click at [76, 302] on div "Web portal builder" at bounding box center [52, 300] width 75 height 19
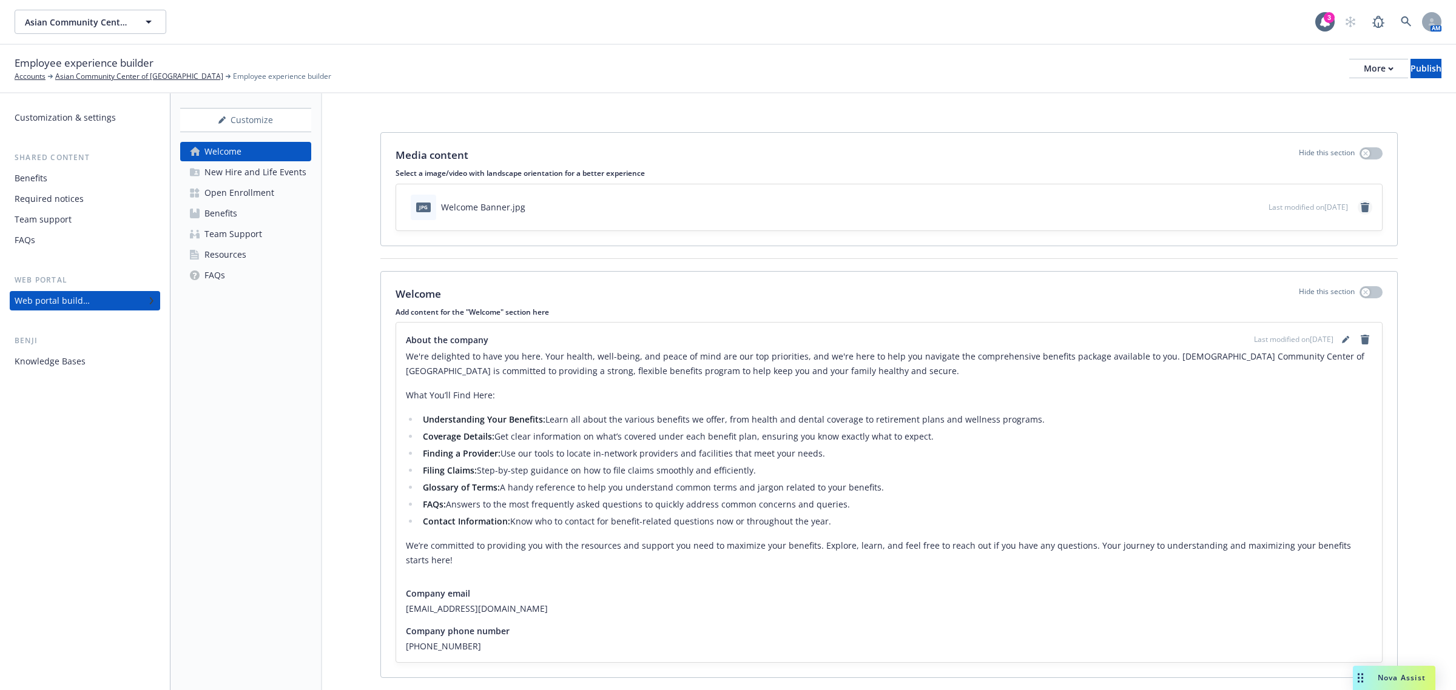
click at [1361, 205] on icon "remove" at bounding box center [1365, 208] width 8 height 10
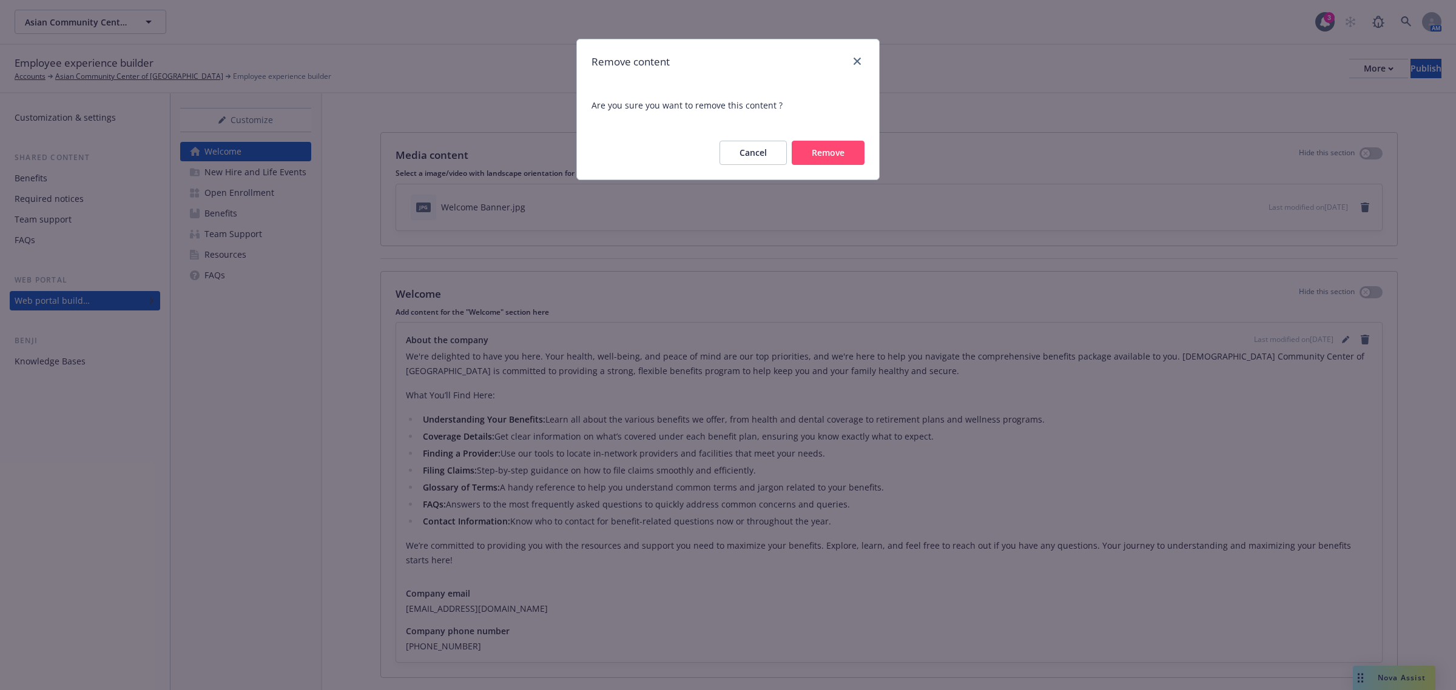
click at [822, 156] on button "Remove" at bounding box center [828, 153] width 73 height 24
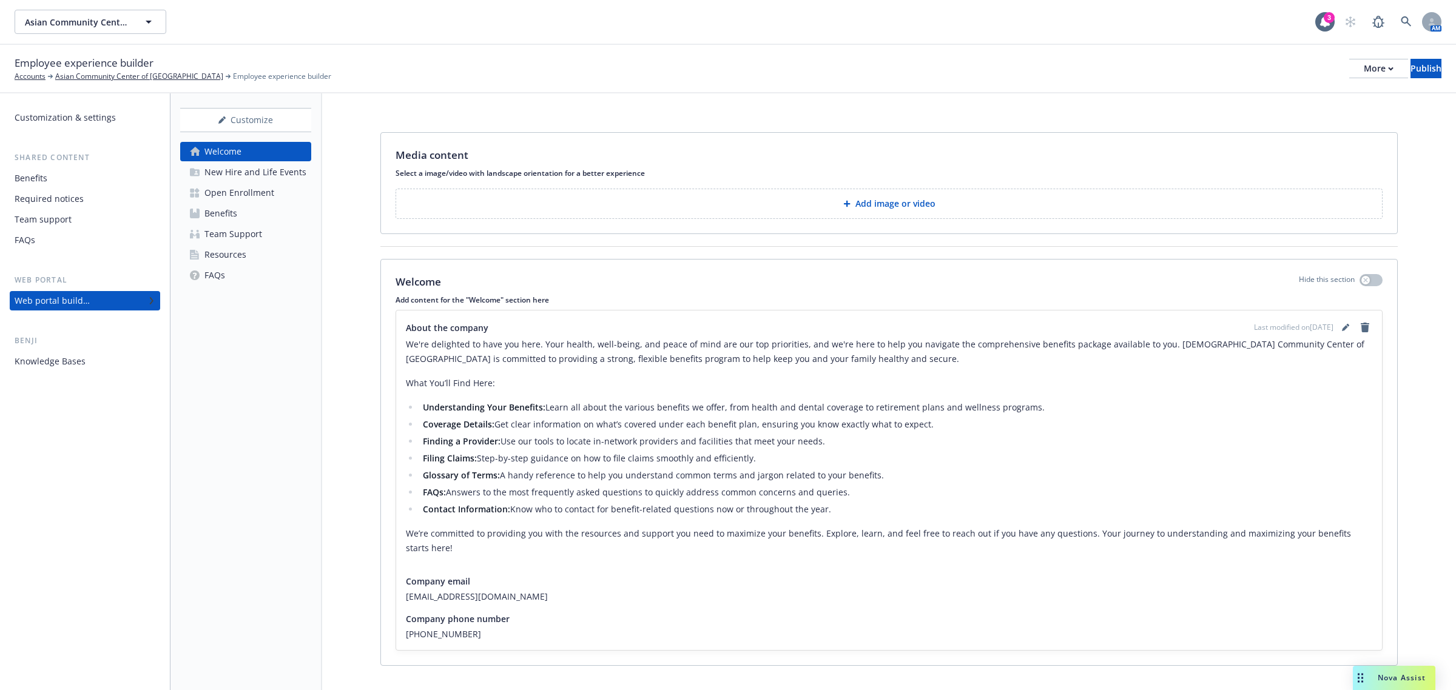
click at [843, 202] on icon at bounding box center [846, 203] width 7 height 7
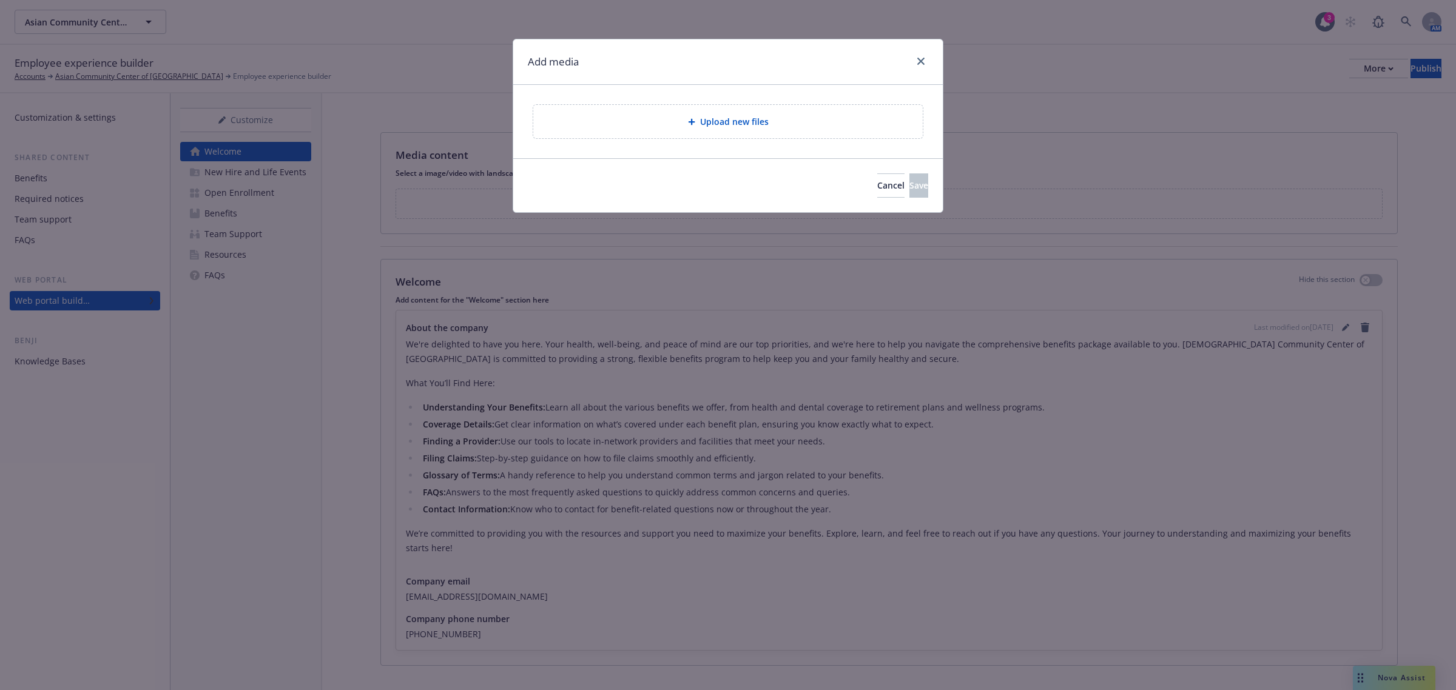
click at [652, 130] on div "Upload new files" at bounding box center [727, 121] width 389 height 33
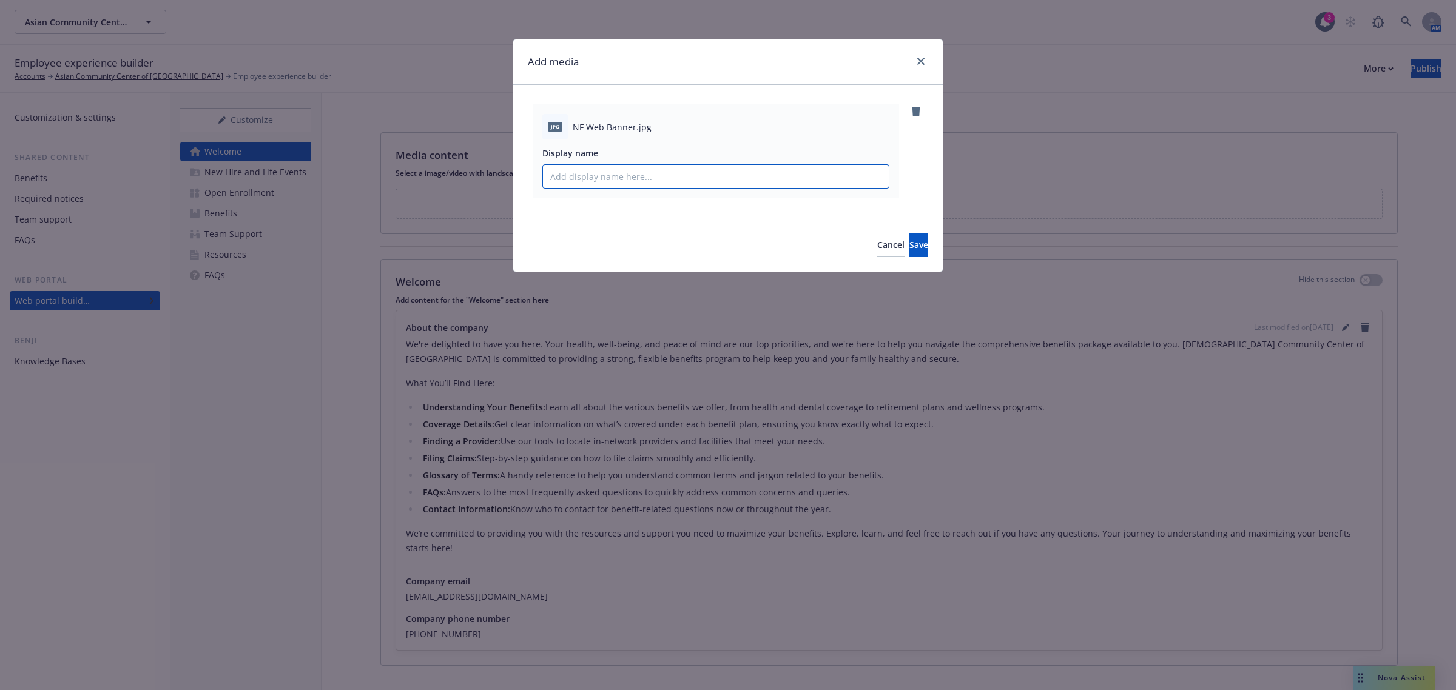
click at [664, 177] on input "Display name" at bounding box center [716, 176] width 346 height 23
type input "Welcome Banner"
click at [909, 235] on button "Save" at bounding box center [918, 245] width 19 height 24
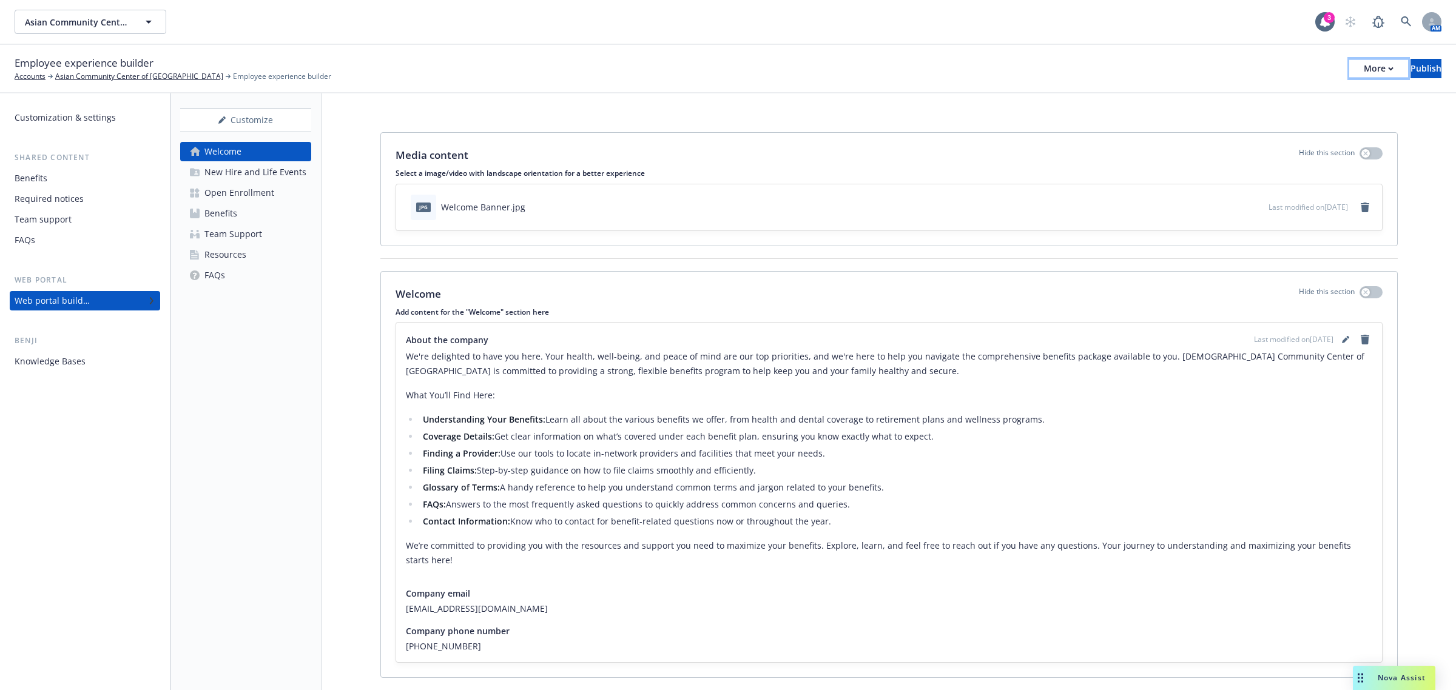
click at [1364, 65] on div "More" at bounding box center [1379, 68] width 30 height 18
click at [1271, 95] on link "Copy preview link" at bounding box center [1278, 95] width 180 height 24
